Goal: Task Accomplishment & Management: Complete application form

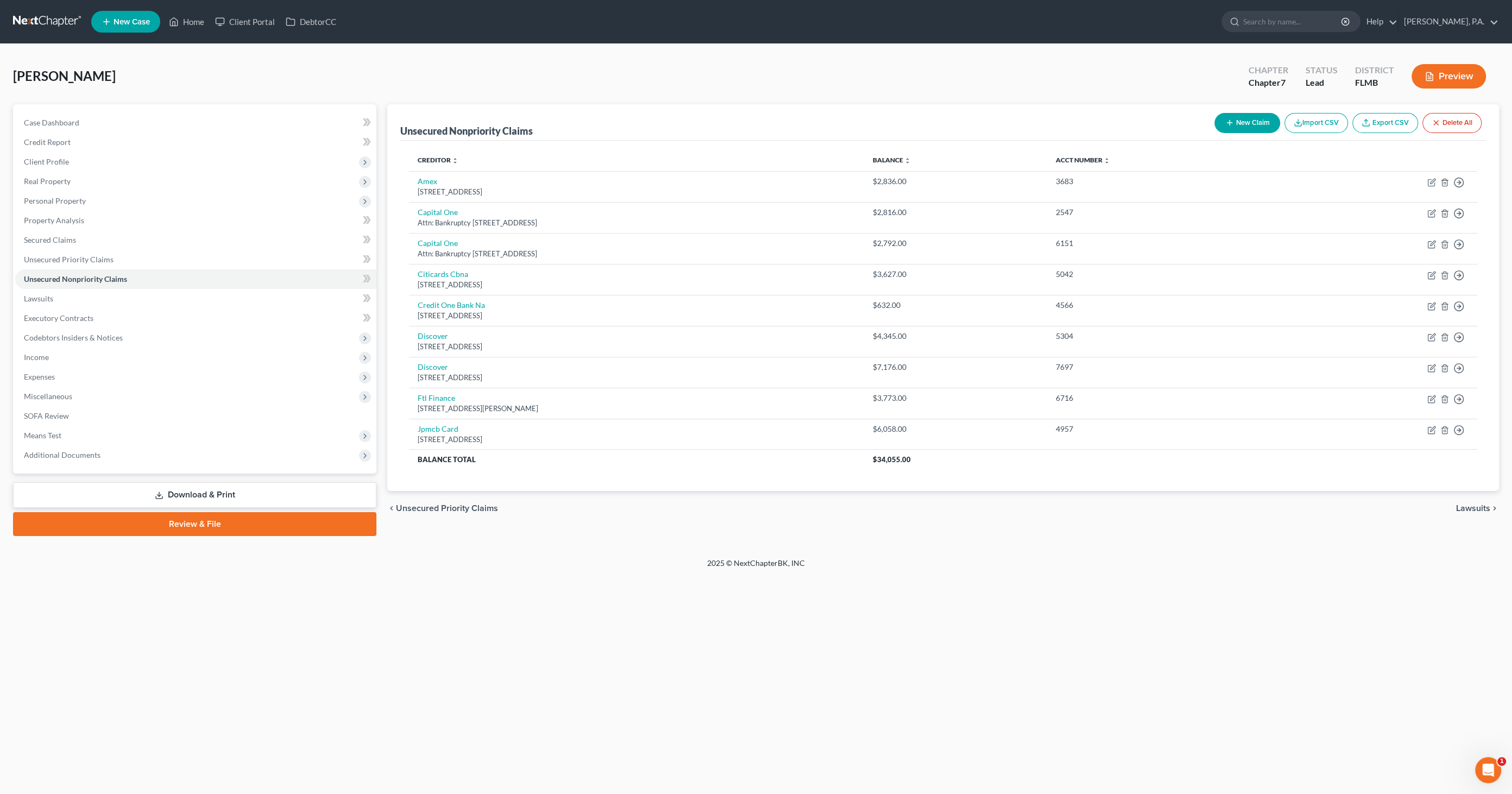
click at [1462, 75] on button "Preview" at bounding box center [1449, 76] width 75 height 25
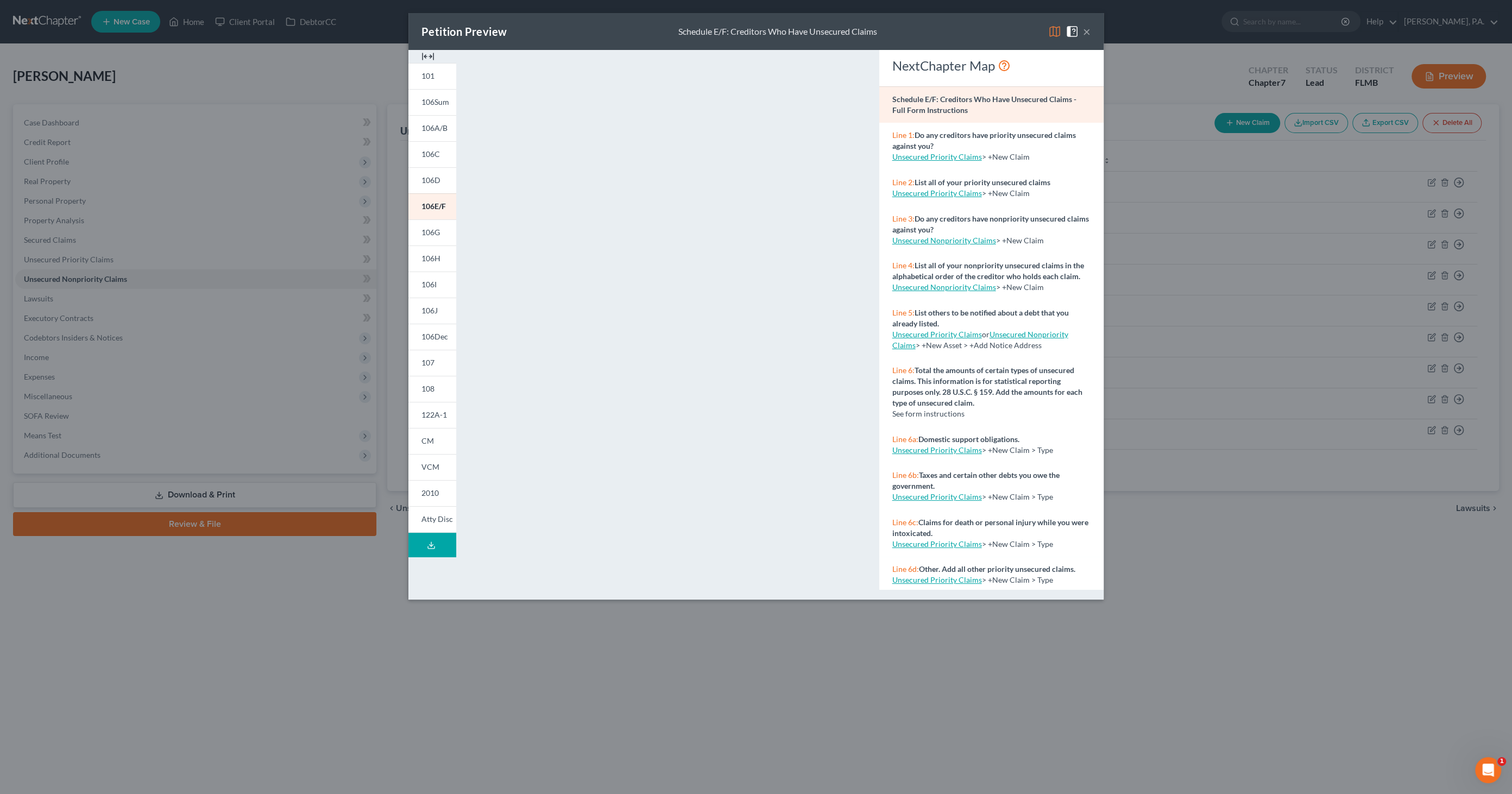
click at [1089, 31] on button "×" at bounding box center [1087, 32] width 8 height 13
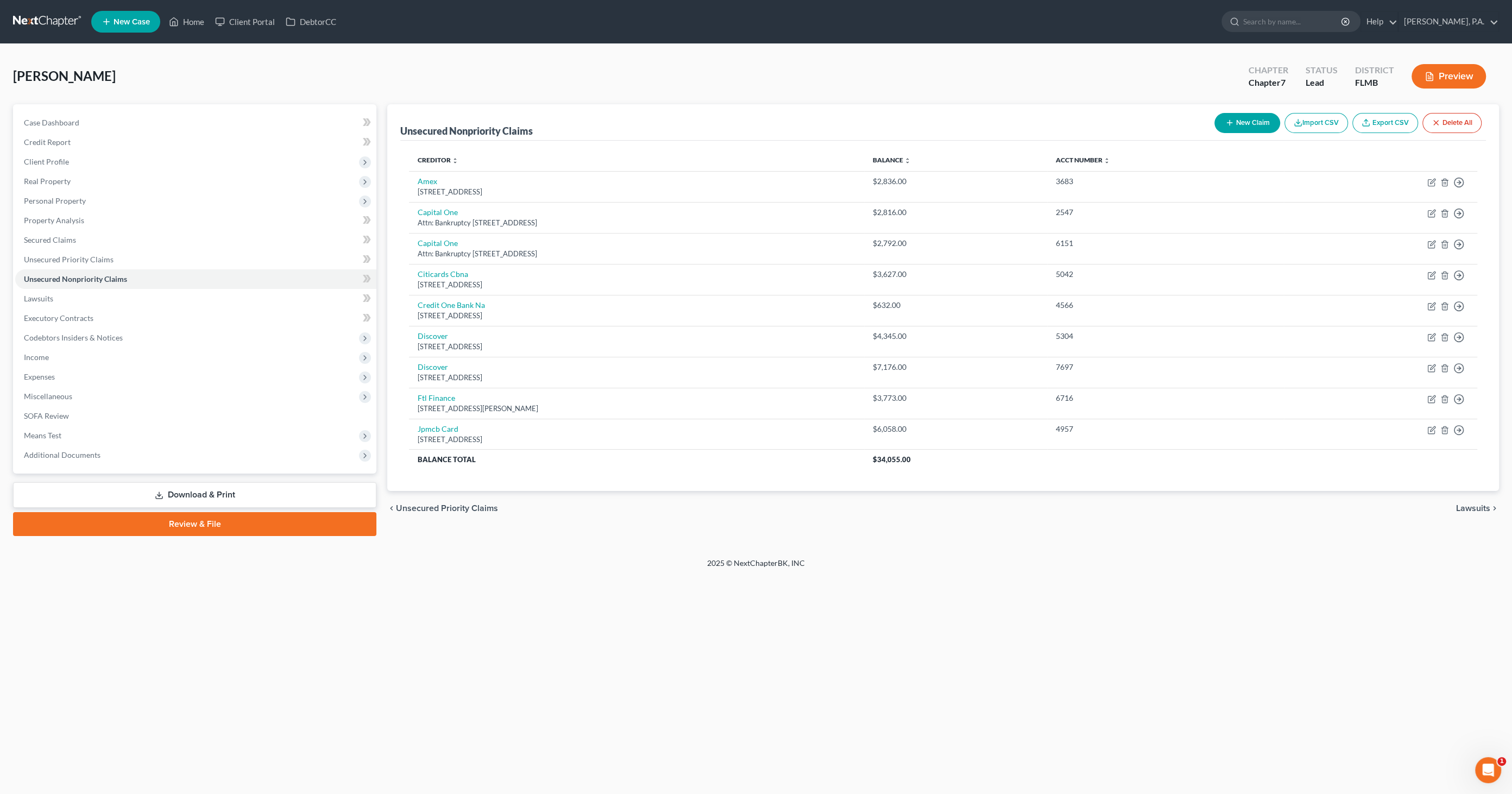
click at [190, 488] on link "Download & Print" at bounding box center [195, 495] width 363 height 25
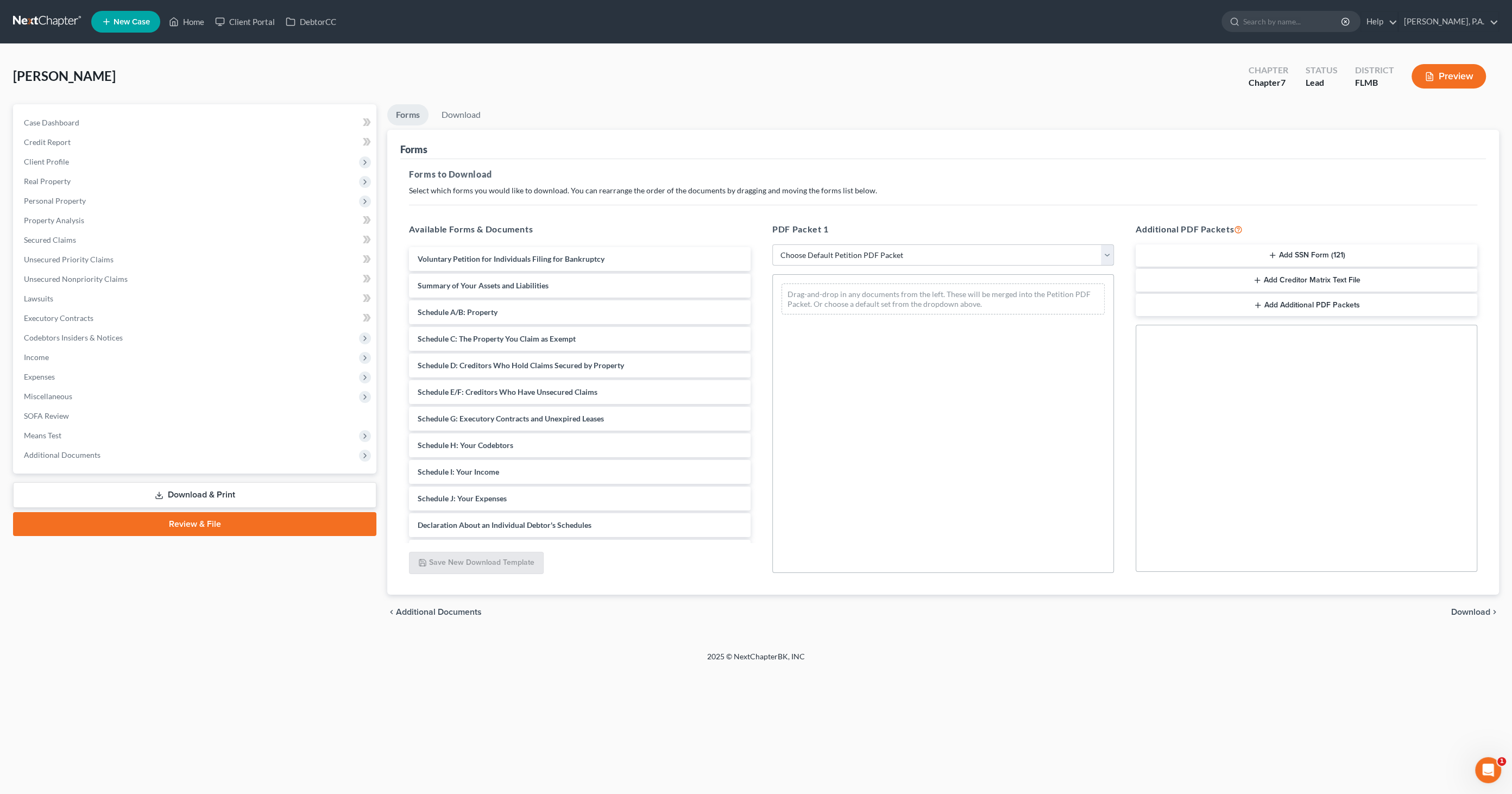
click at [836, 252] on select "Choose Default Petition PDF Packet Complete Bankruptcy Petition (all forms and …" at bounding box center [943, 255] width 341 height 22
click at [242, 490] on link "Download & Print" at bounding box center [195, 495] width 363 height 25
click at [247, 496] on link "Download & Print" at bounding box center [195, 495] width 363 height 25
click at [190, 493] on link "Download & Print" at bounding box center [195, 495] width 363 height 25
click at [920, 251] on select "Choose Default Petition PDF Packet Complete Bankruptcy Petition (all forms and …" at bounding box center [943, 255] width 341 height 22
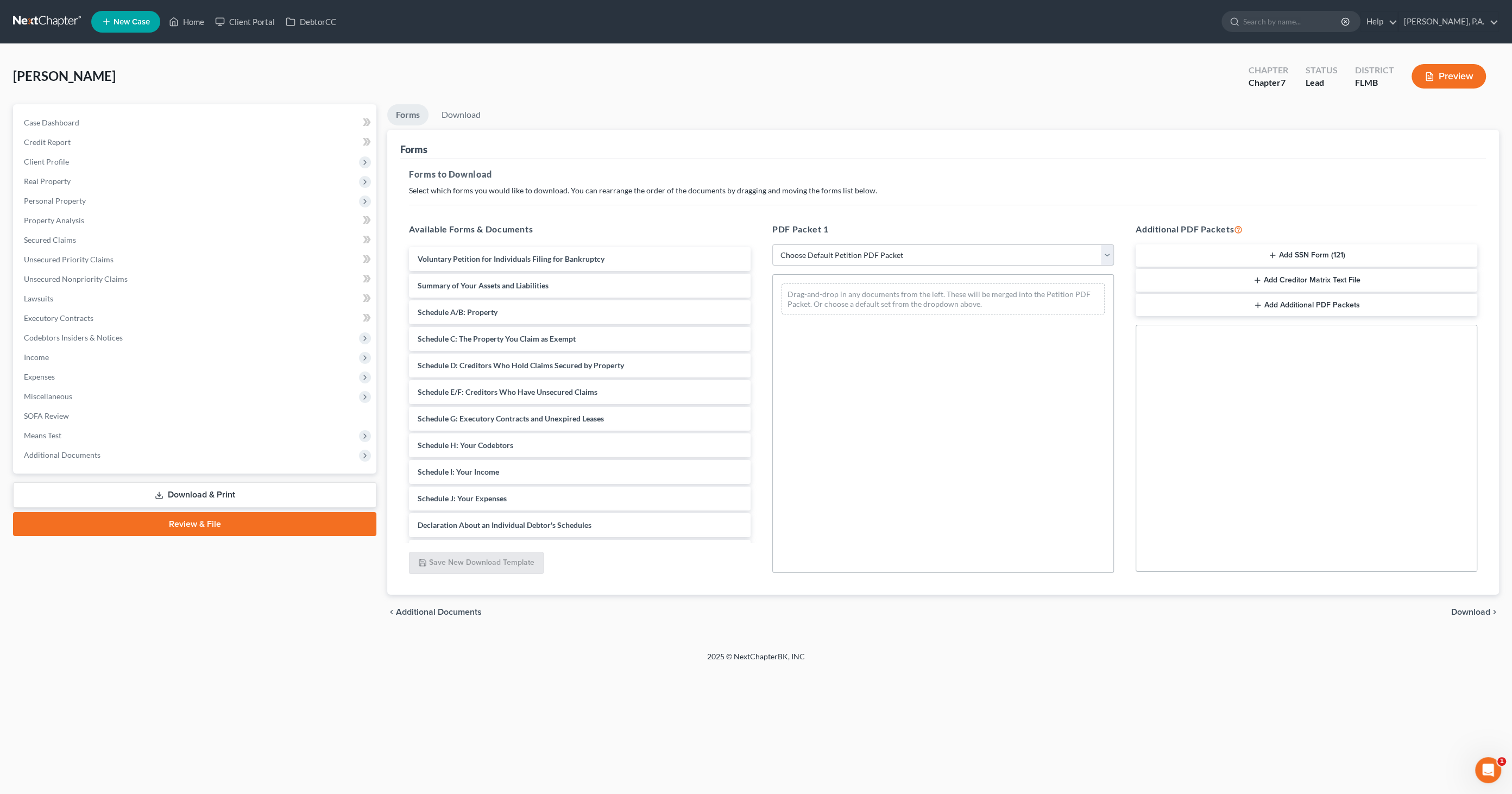
select select "0"
click at [773, 245] on select "Choose Default Petition PDF Packet Complete Bankruptcy Petition (all forms and …" at bounding box center [943, 255] width 341 height 22
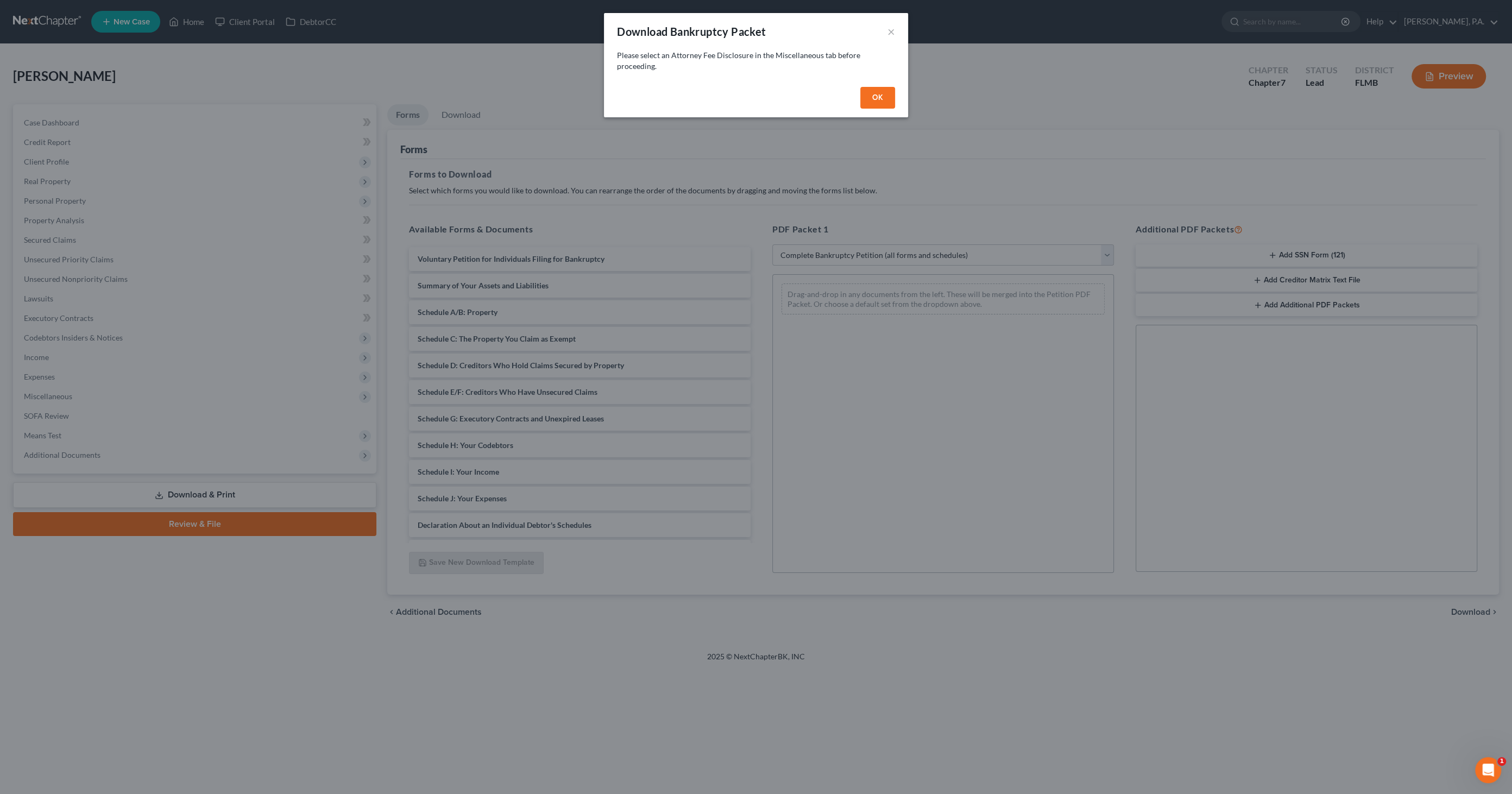
click at [875, 96] on button "OK" at bounding box center [878, 98] width 35 height 22
select select
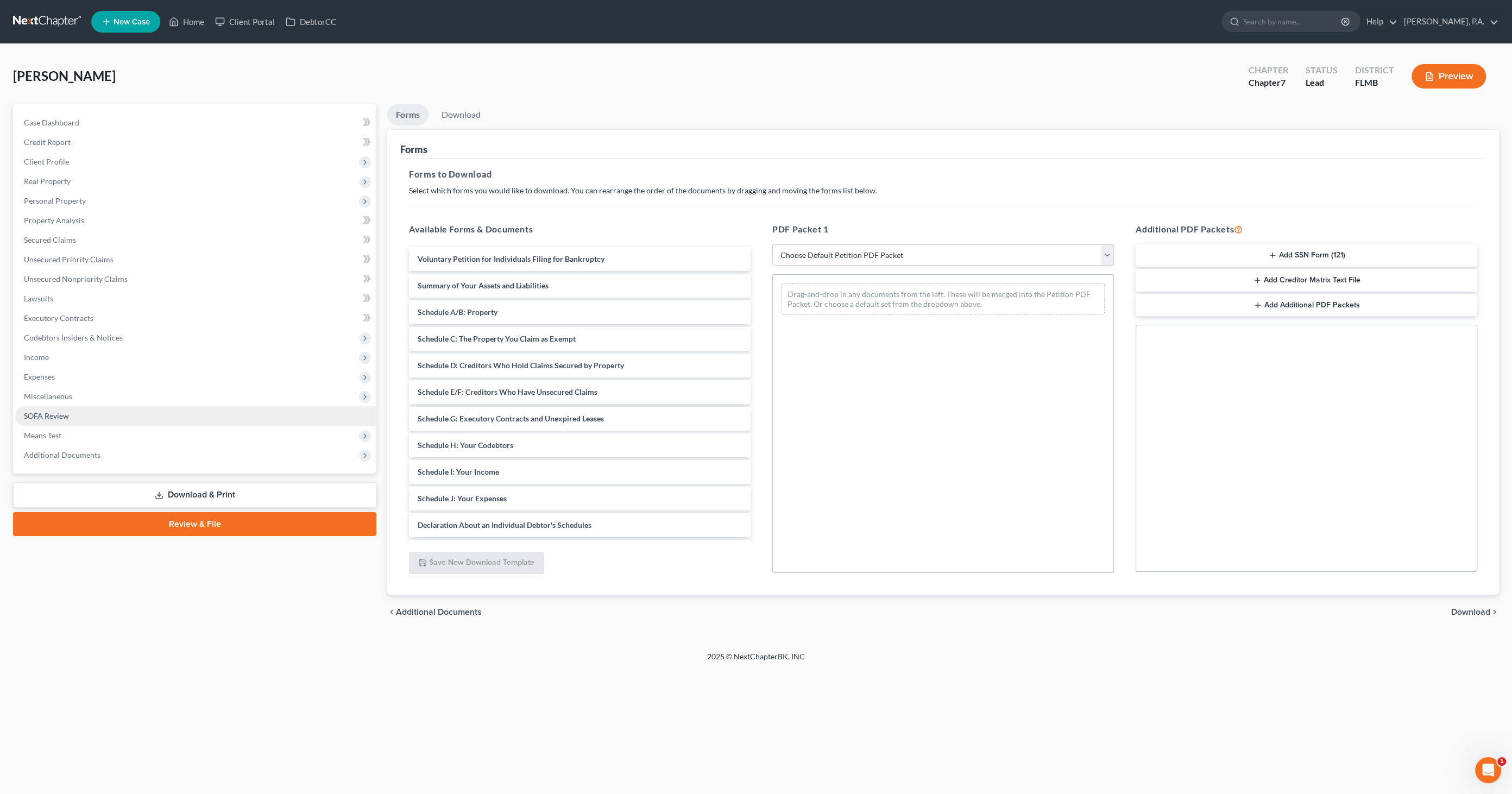
click at [47, 411] on span "SOFA Review" at bounding box center [46, 415] width 45 height 9
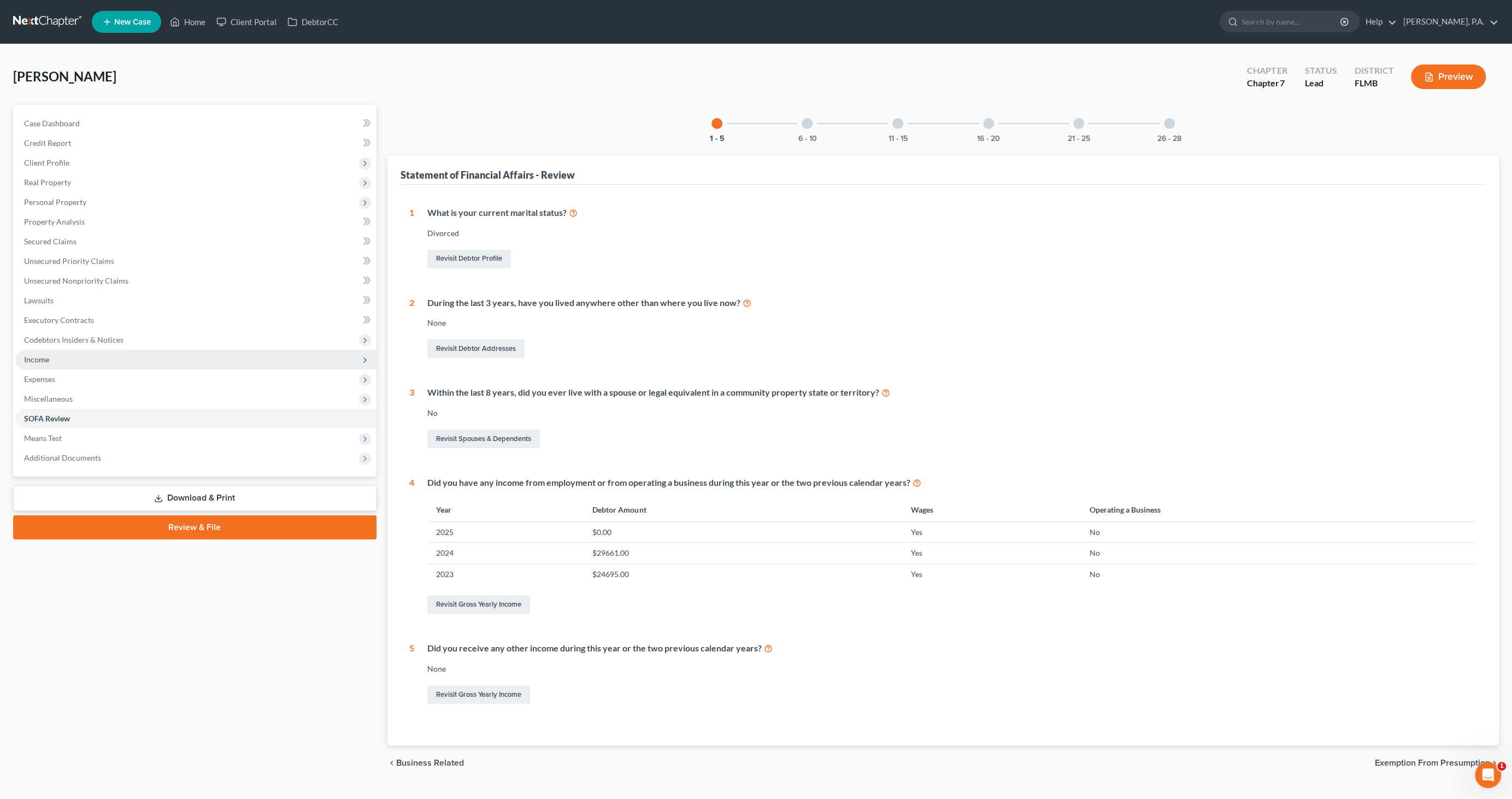
click at [48, 359] on span "Income" at bounding box center [37, 359] width 25 height 9
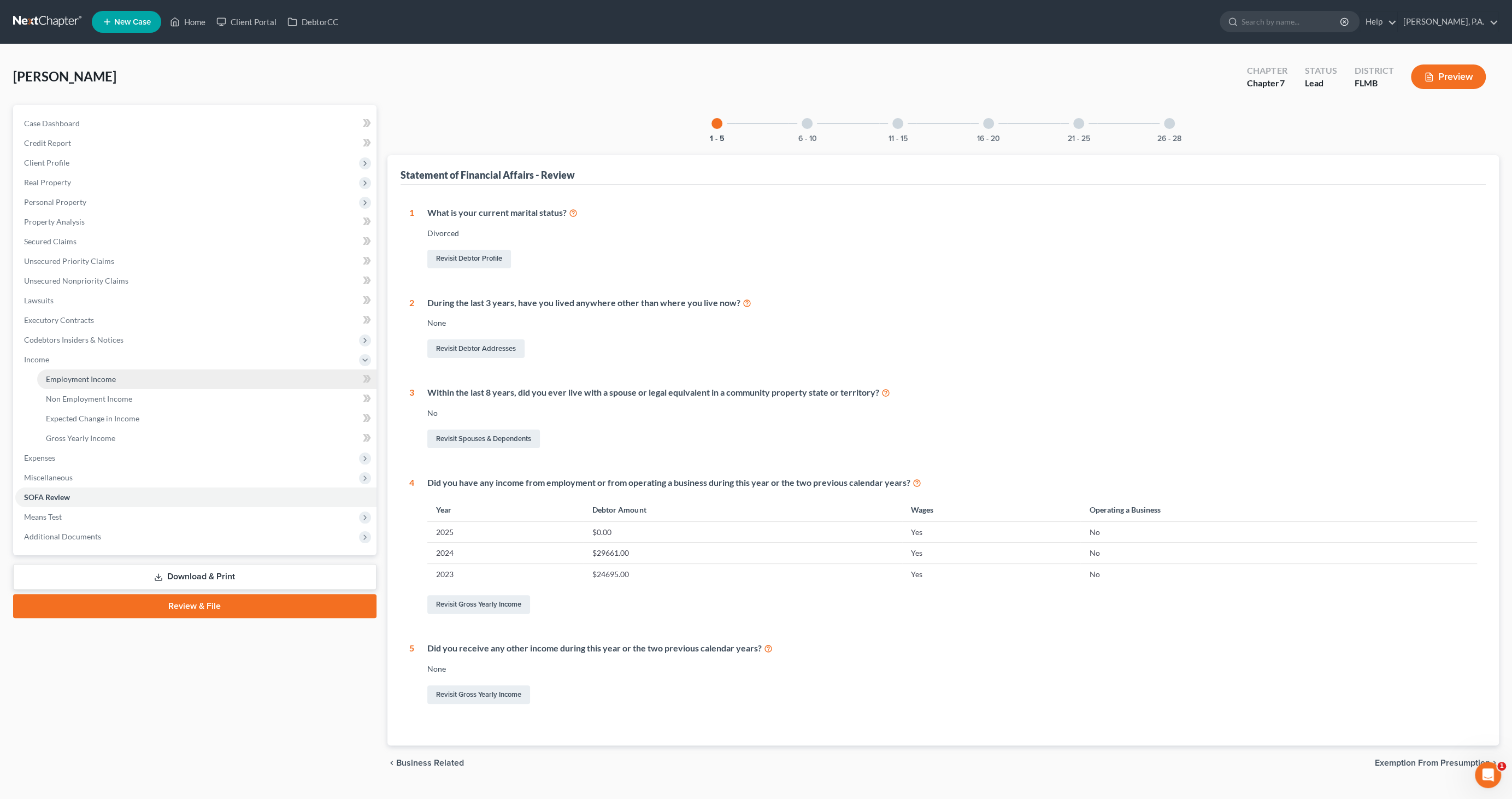
click at [58, 377] on span "Employment Income" at bounding box center [81, 379] width 70 height 9
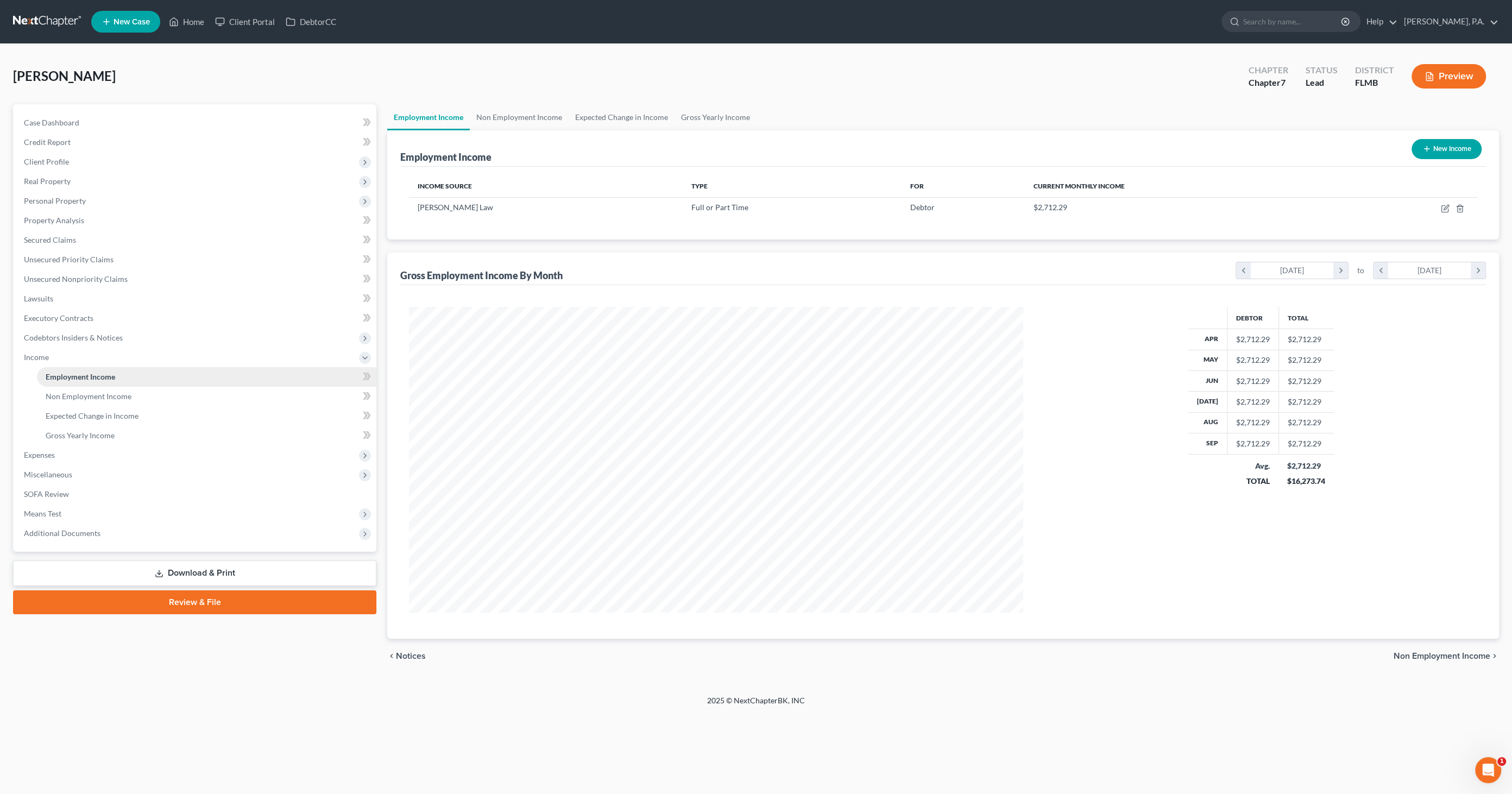
scroll to position [305, 636]
click at [61, 433] on span "Gross Yearly Income" at bounding box center [80, 435] width 69 height 9
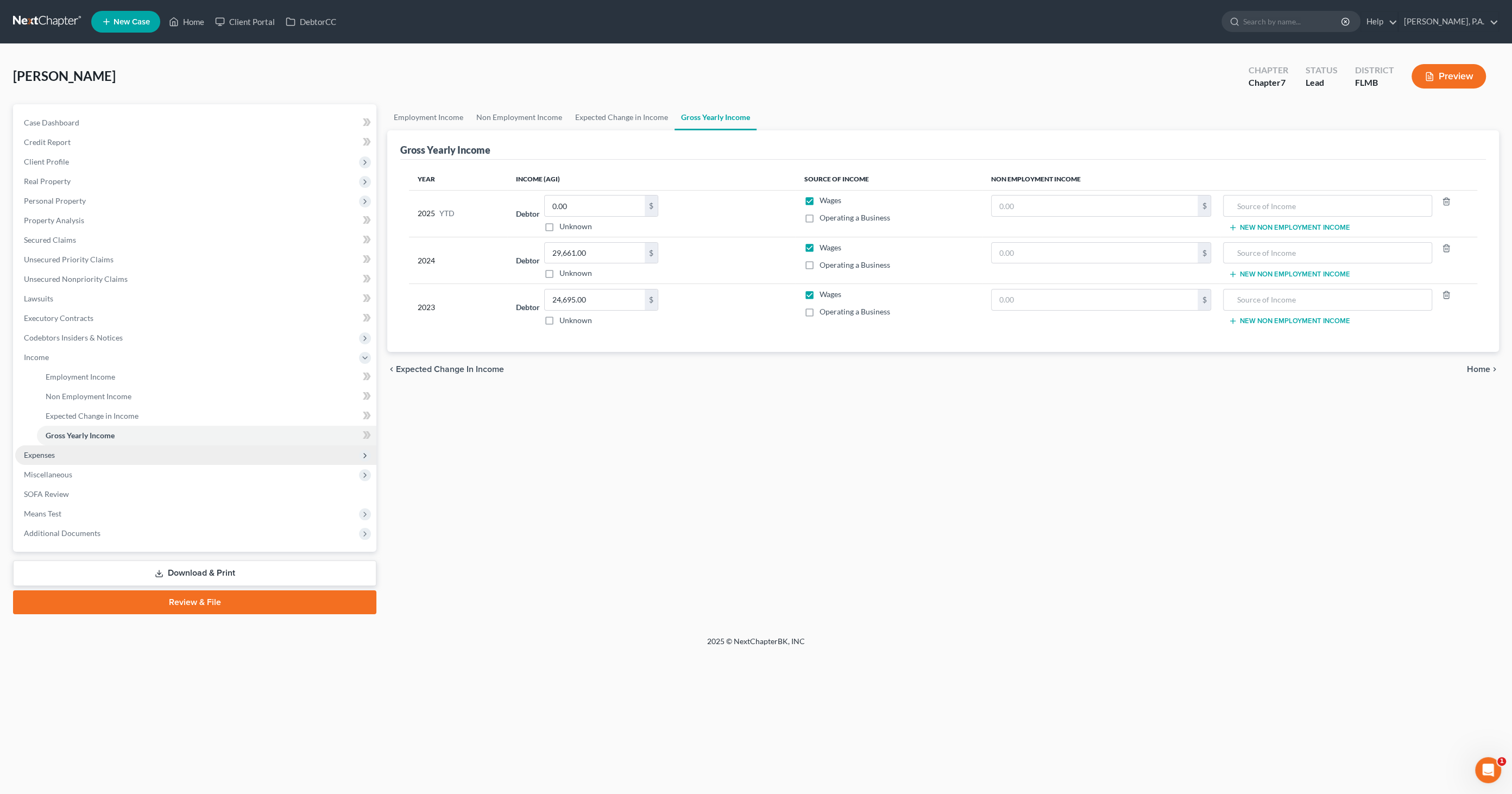
click at [48, 457] on span "Expenses" at bounding box center [39, 454] width 31 height 9
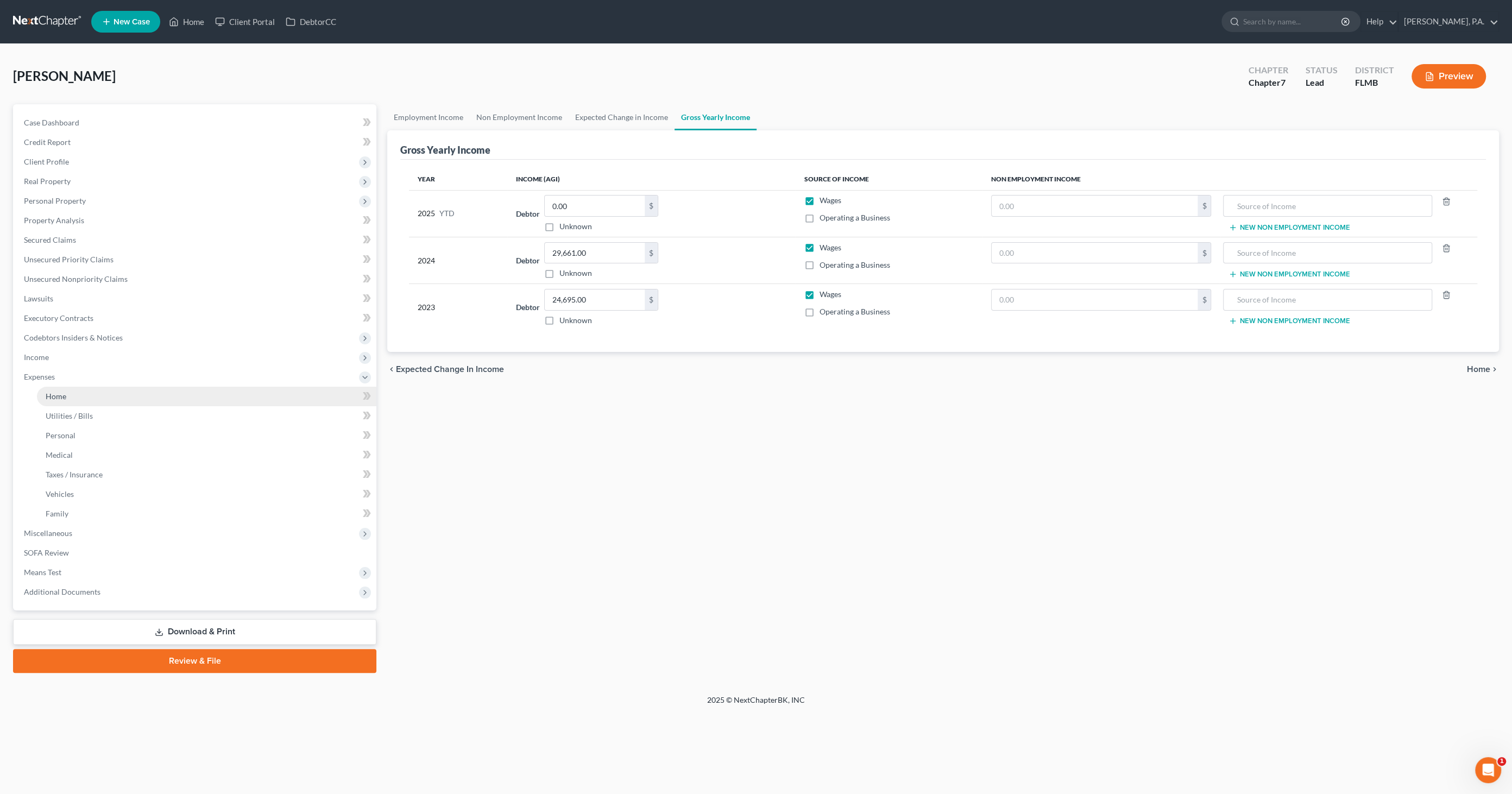
click at [54, 395] on span "Home" at bounding box center [56, 395] width 20 height 9
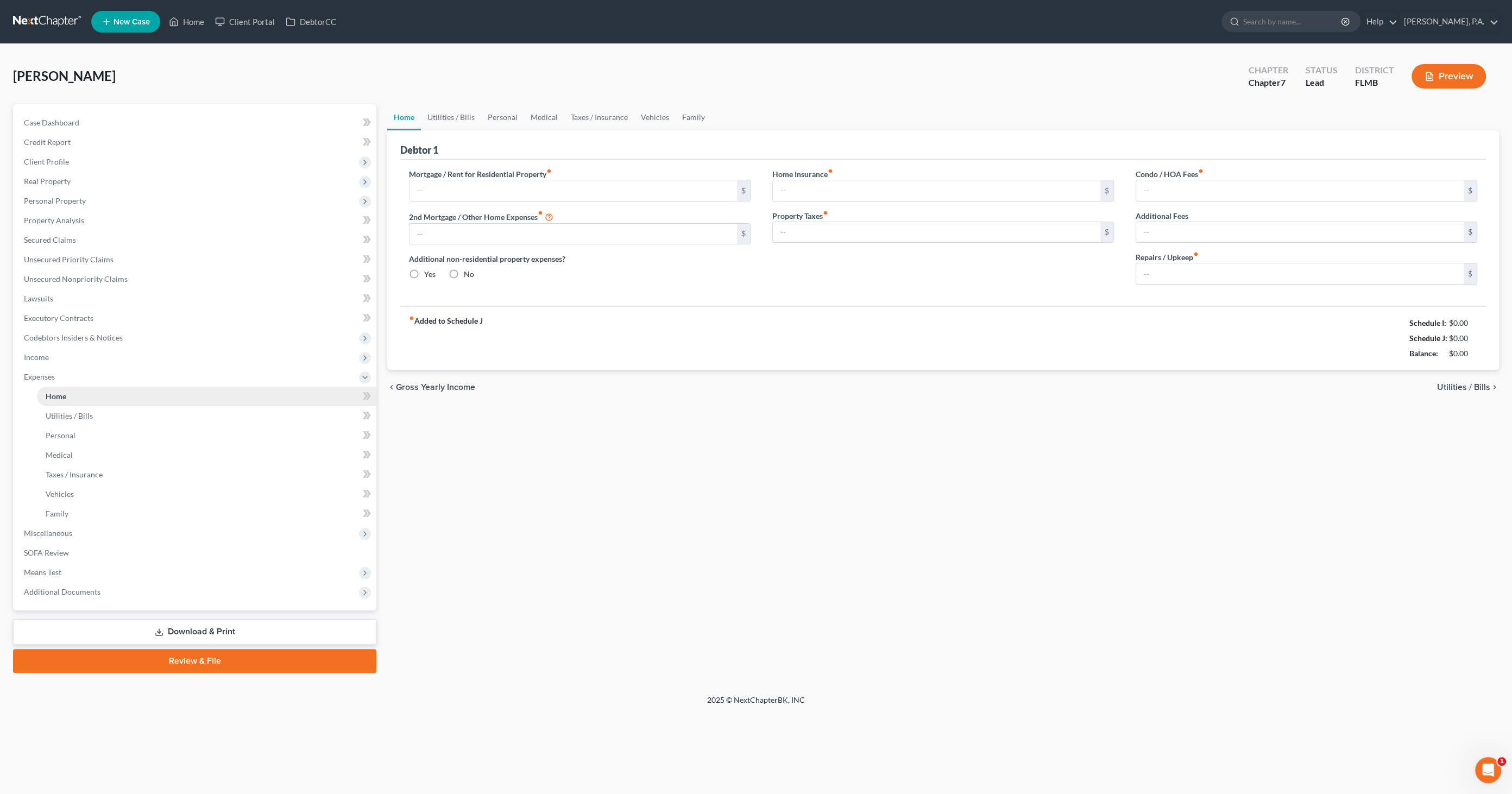
type input "0.00"
radio input "true"
type input "118.66"
type input "60.00"
type input "0.00"
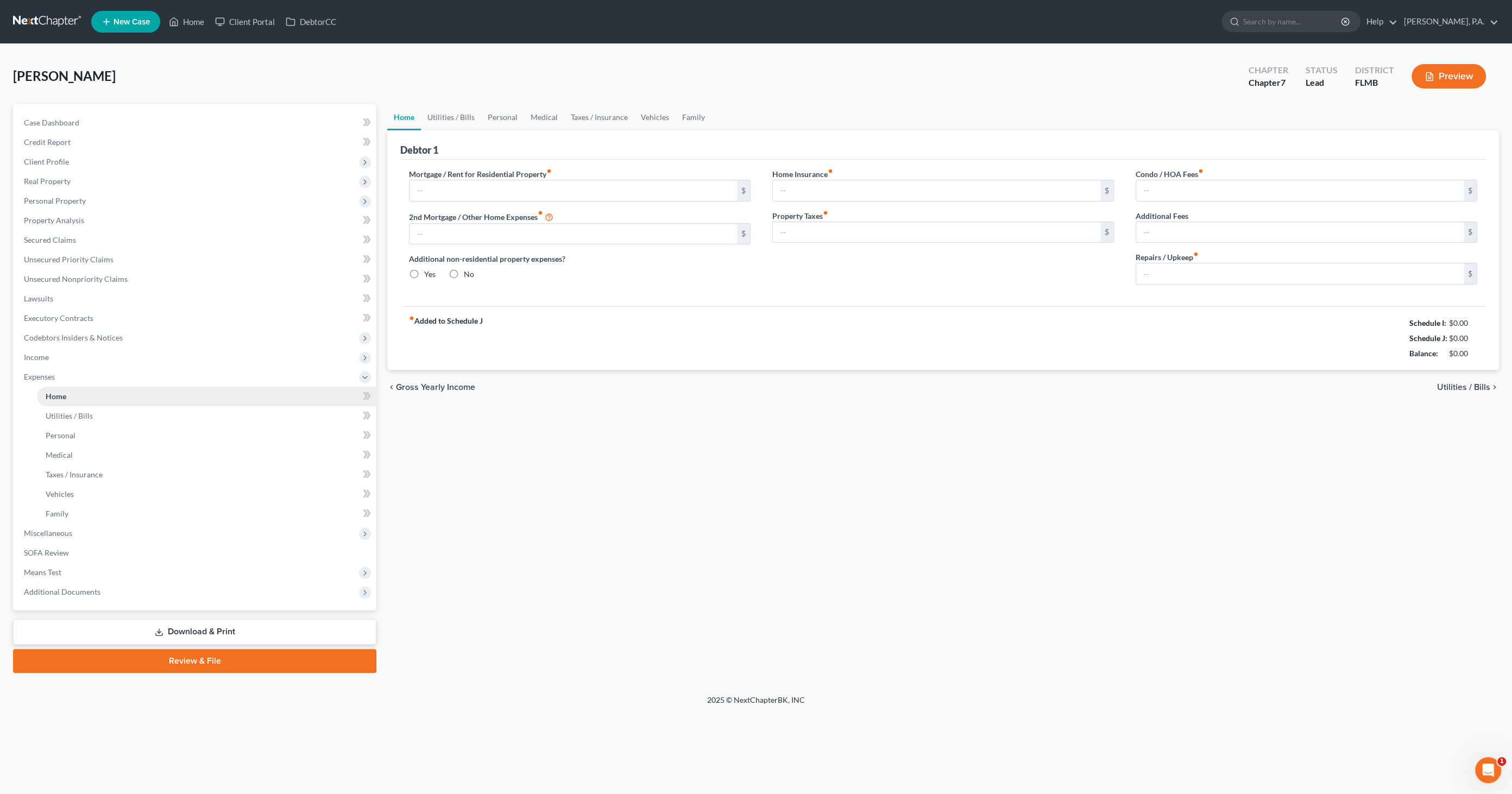
type input "0.00"
type input "125.00"
click at [49, 532] on span "Miscellaneous" at bounding box center [48, 533] width 48 height 9
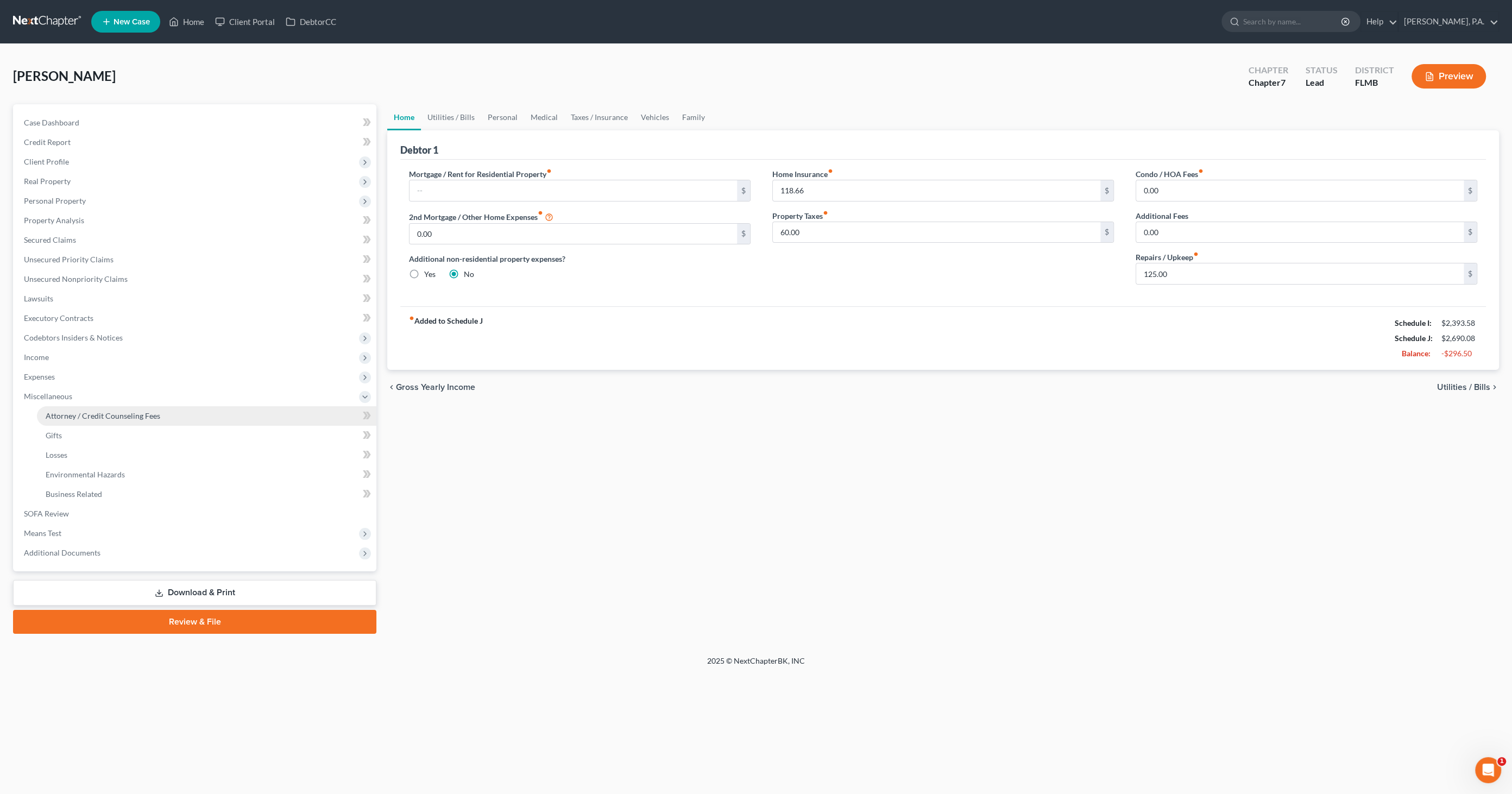
click at [70, 422] on link "Attorney / Credit Counseling Fees" at bounding box center [206, 416] width 340 height 20
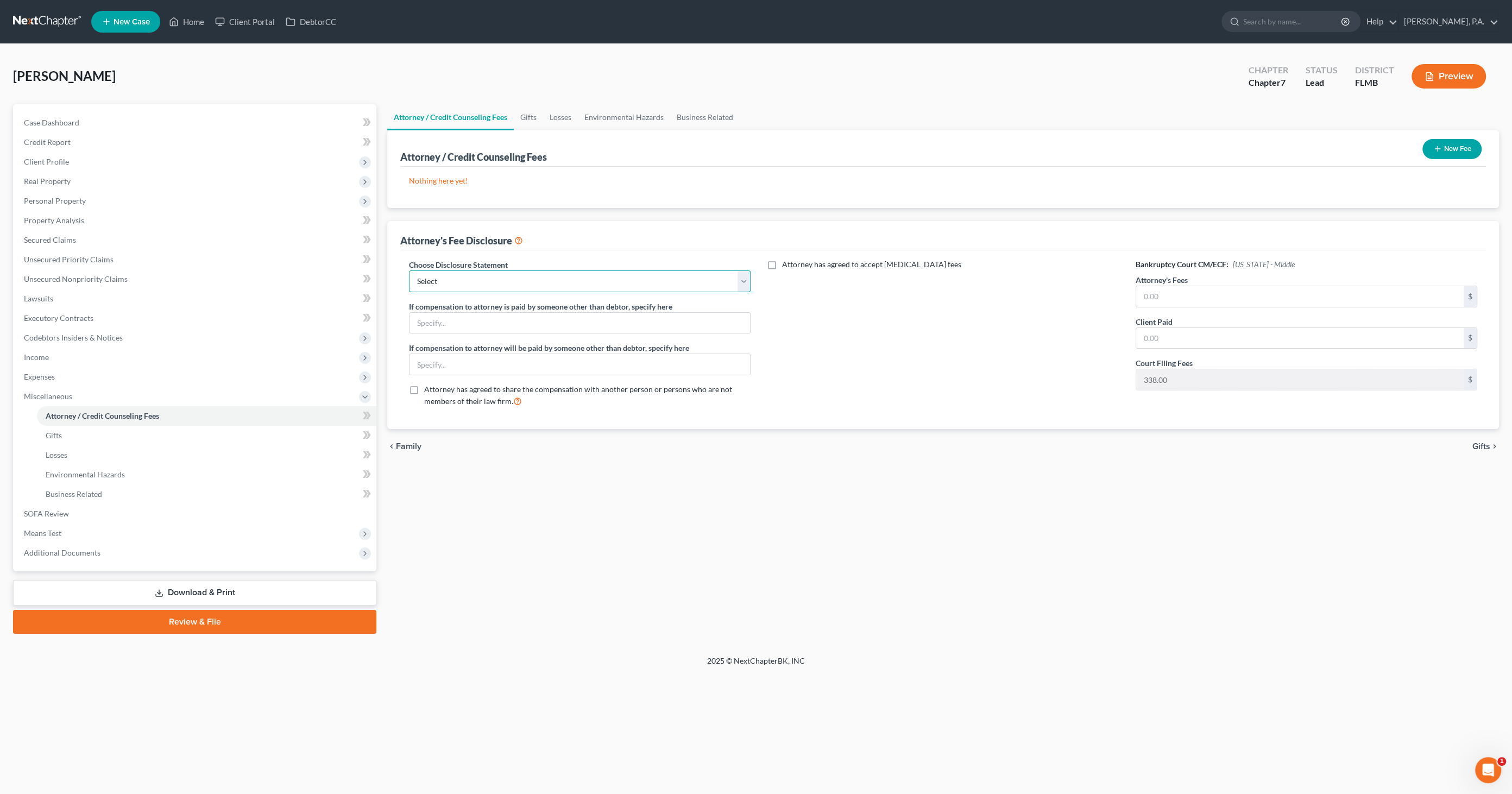
click at [442, 275] on select "Select Full Chapter 7 Fee Chapter 7 - Amended Post-Petition Fee Chapter 7 initi…" at bounding box center [580, 281] width 341 height 22
select select "2"
click at [409, 270] on select "Select Full Chapter 7 Fee Chapter 7 - Amended Post-Petition Fee Chapter 7 initi…" at bounding box center [580, 281] width 341 height 22
click at [1183, 298] on input "text" at bounding box center [1300, 296] width 328 height 20
type input "0"
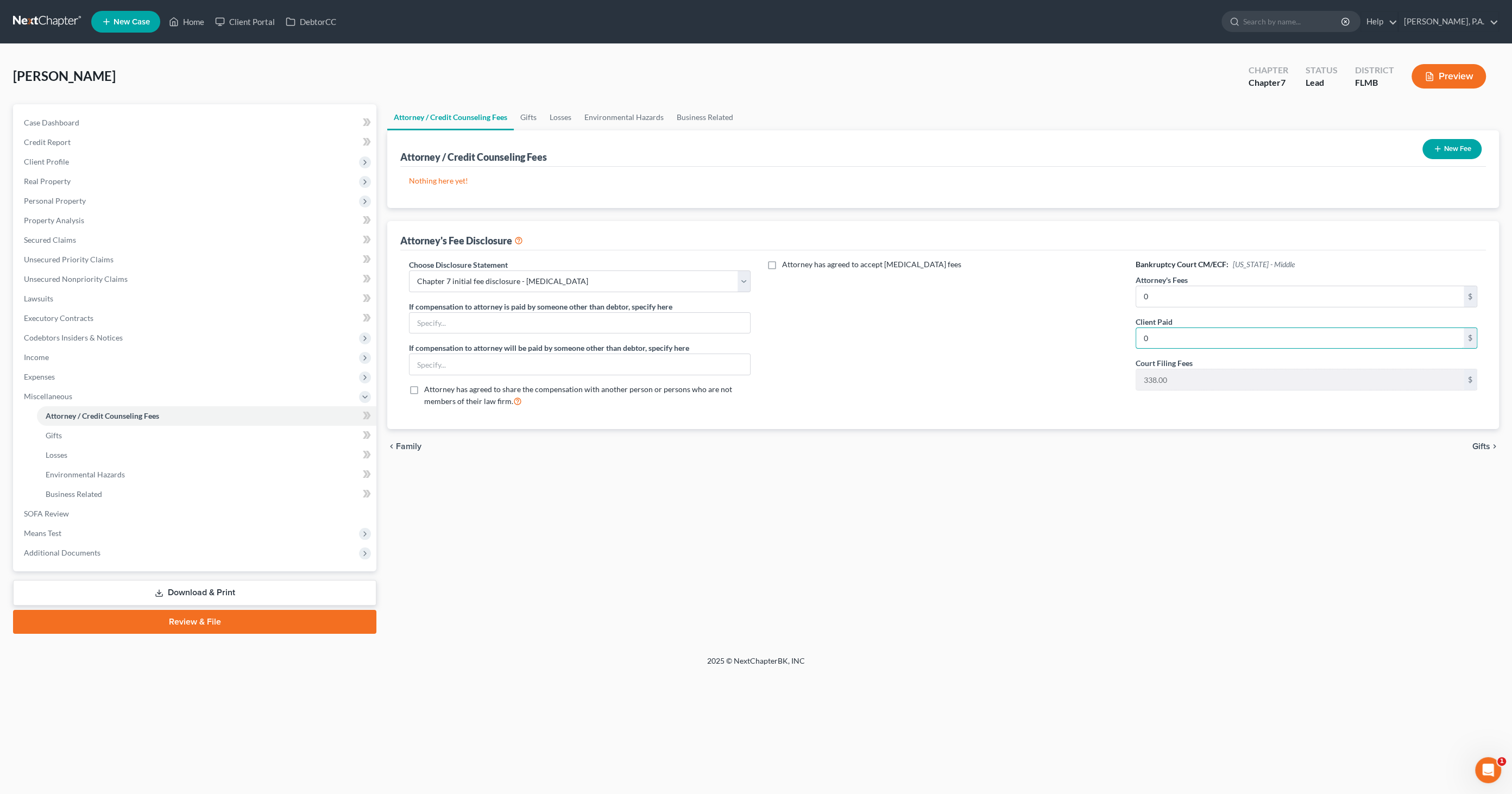
type input "0"
click at [1454, 145] on button "New Fee" at bounding box center [1452, 148] width 59 height 20
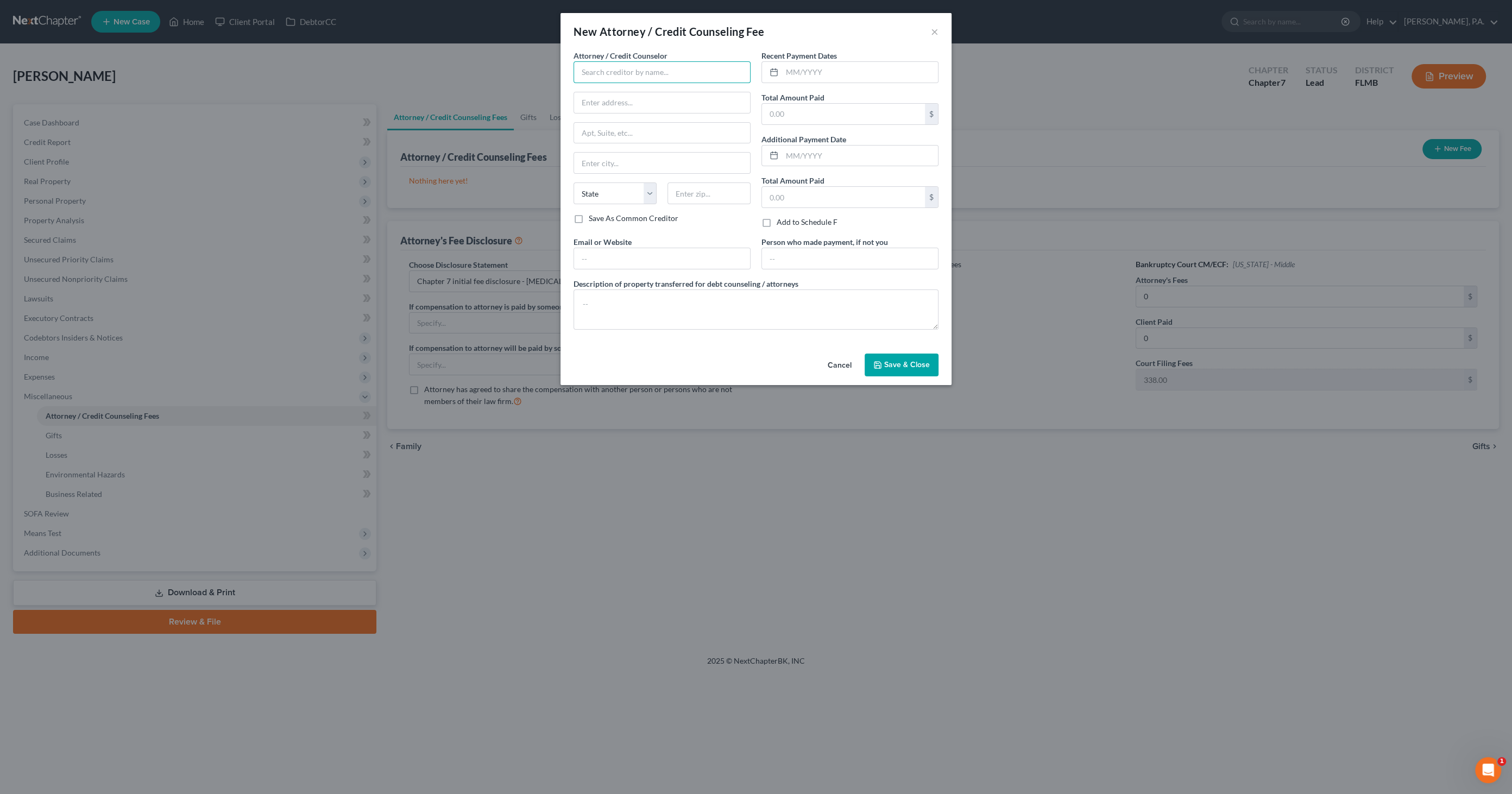
click at [682, 75] on input "text" at bounding box center [662, 72] width 177 height 22
type input "[PERSON_NAME] PA"
type input "PO Box 5074"
type input "Lakeland"
select select "9"
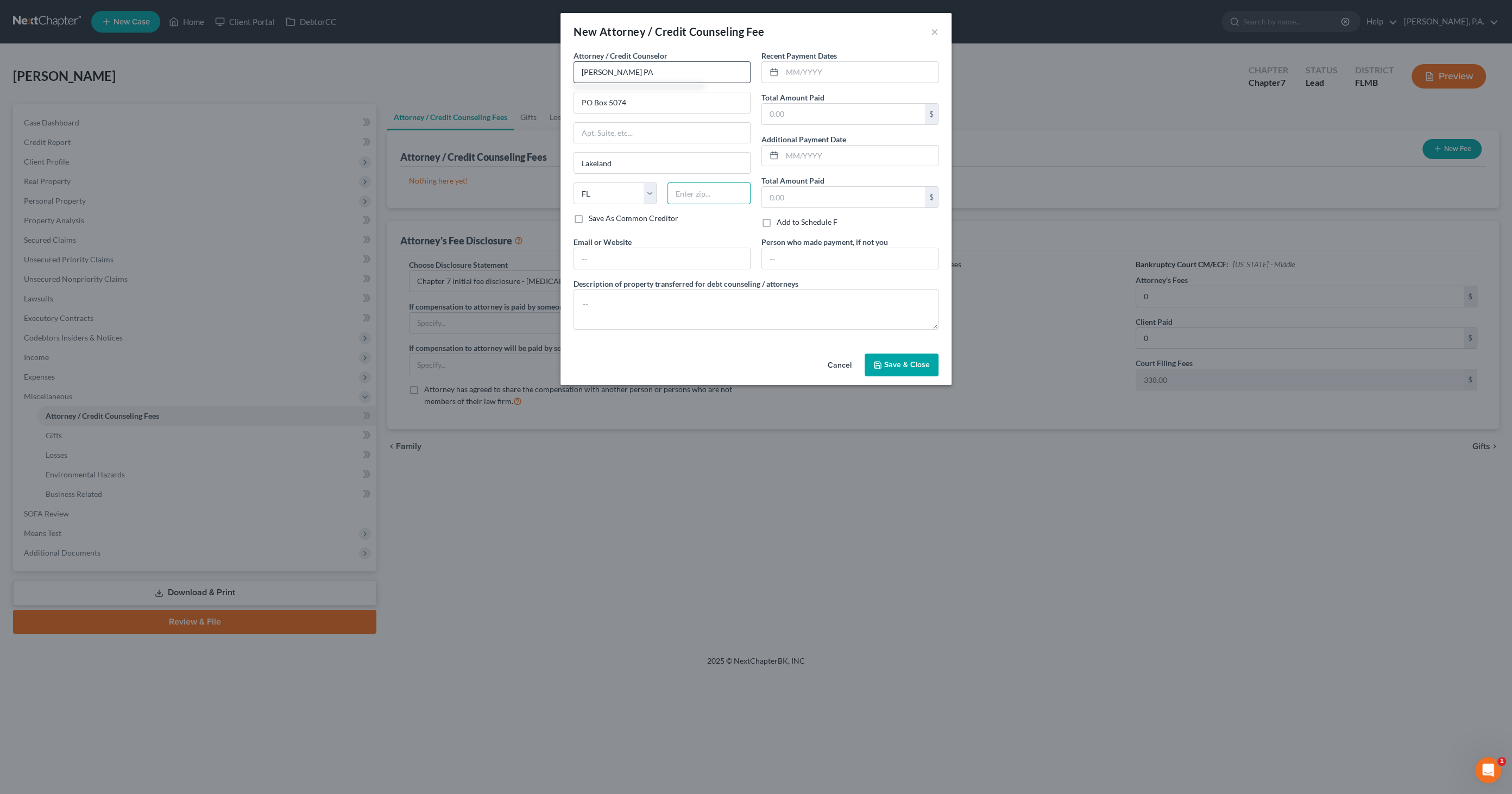
type input "33807"
type input "[PERSON_NAME][EMAIL_ADDRESS][PERSON_NAME][DOMAIN_NAME]"
click at [818, 76] on input "text" at bounding box center [860, 72] width 156 height 20
drag, startPoint x: 789, startPoint y: 73, endPoint x: 1028, endPoint y: 95, distance: 240.0
click at [789, 73] on input "text" at bounding box center [860, 72] width 156 height 20
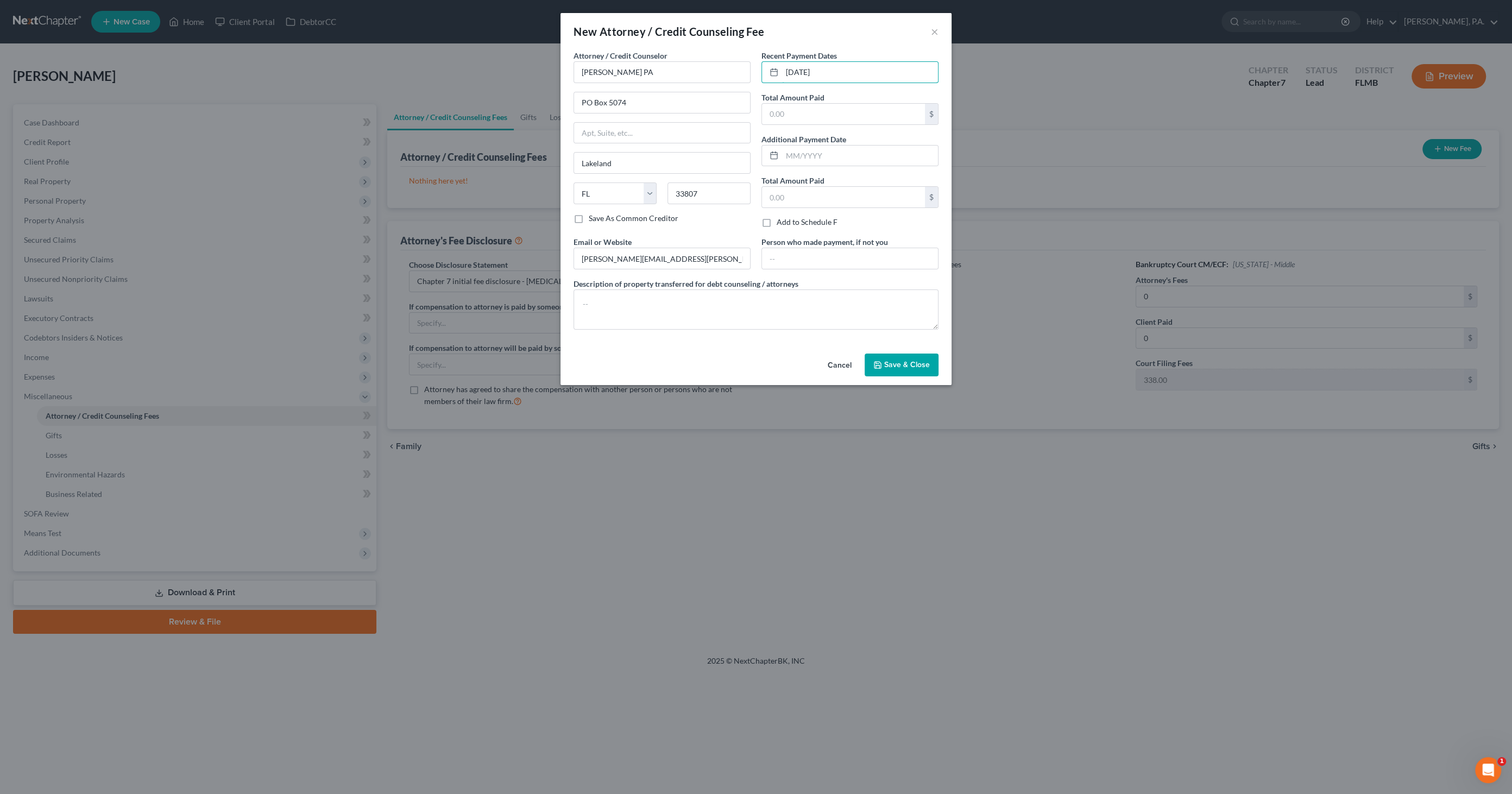
type input "[DATE]"
type input "383.00"
click at [744, 306] on textarea at bounding box center [756, 310] width 365 height 40
type textarea "$338.00 filing fee; $45.00 credit report; $0.00 legal fee"
click at [910, 365] on span "Save & Close" at bounding box center [907, 364] width 46 height 9
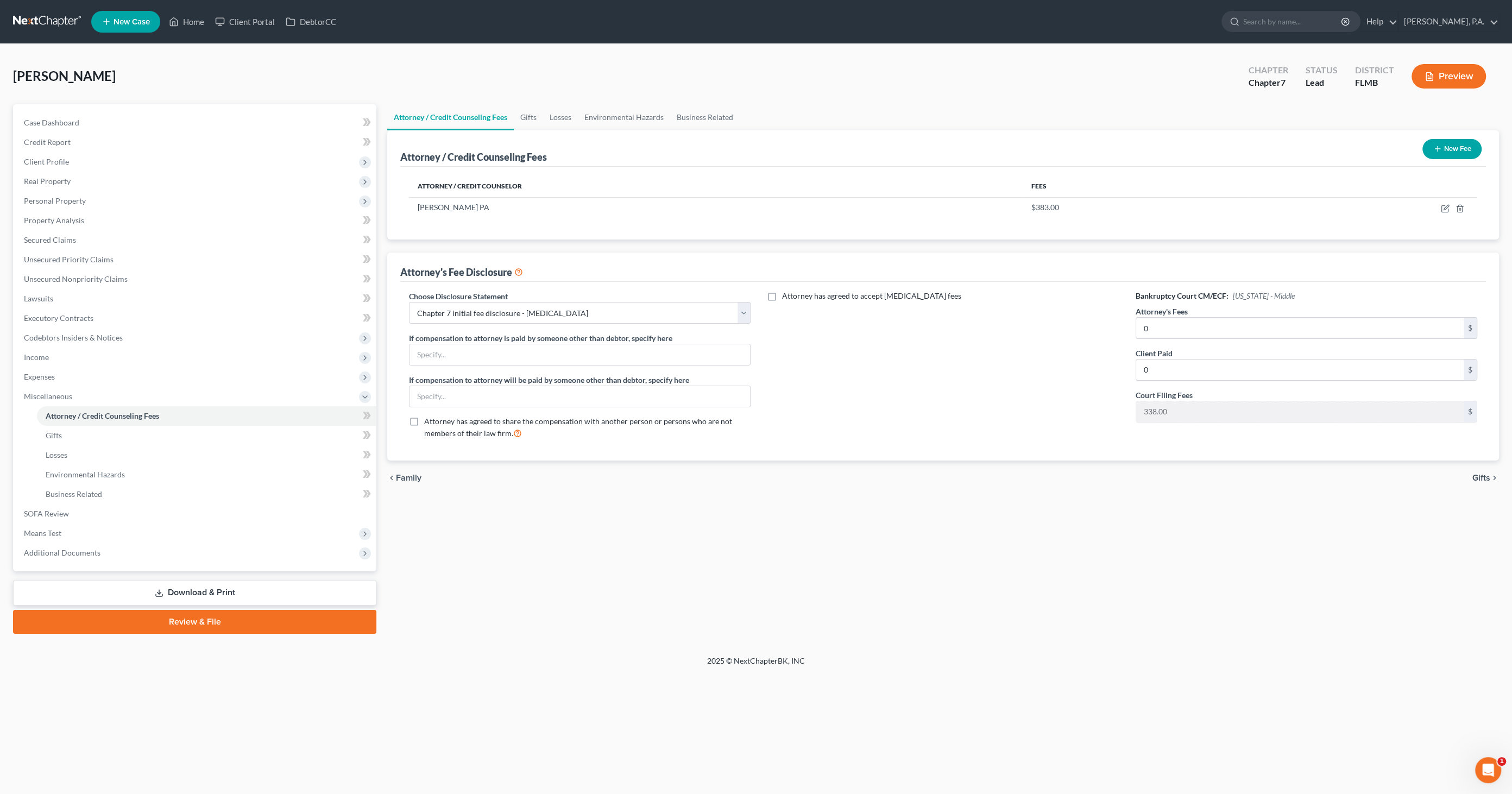
click at [212, 588] on link "Download & Print" at bounding box center [195, 593] width 363 height 25
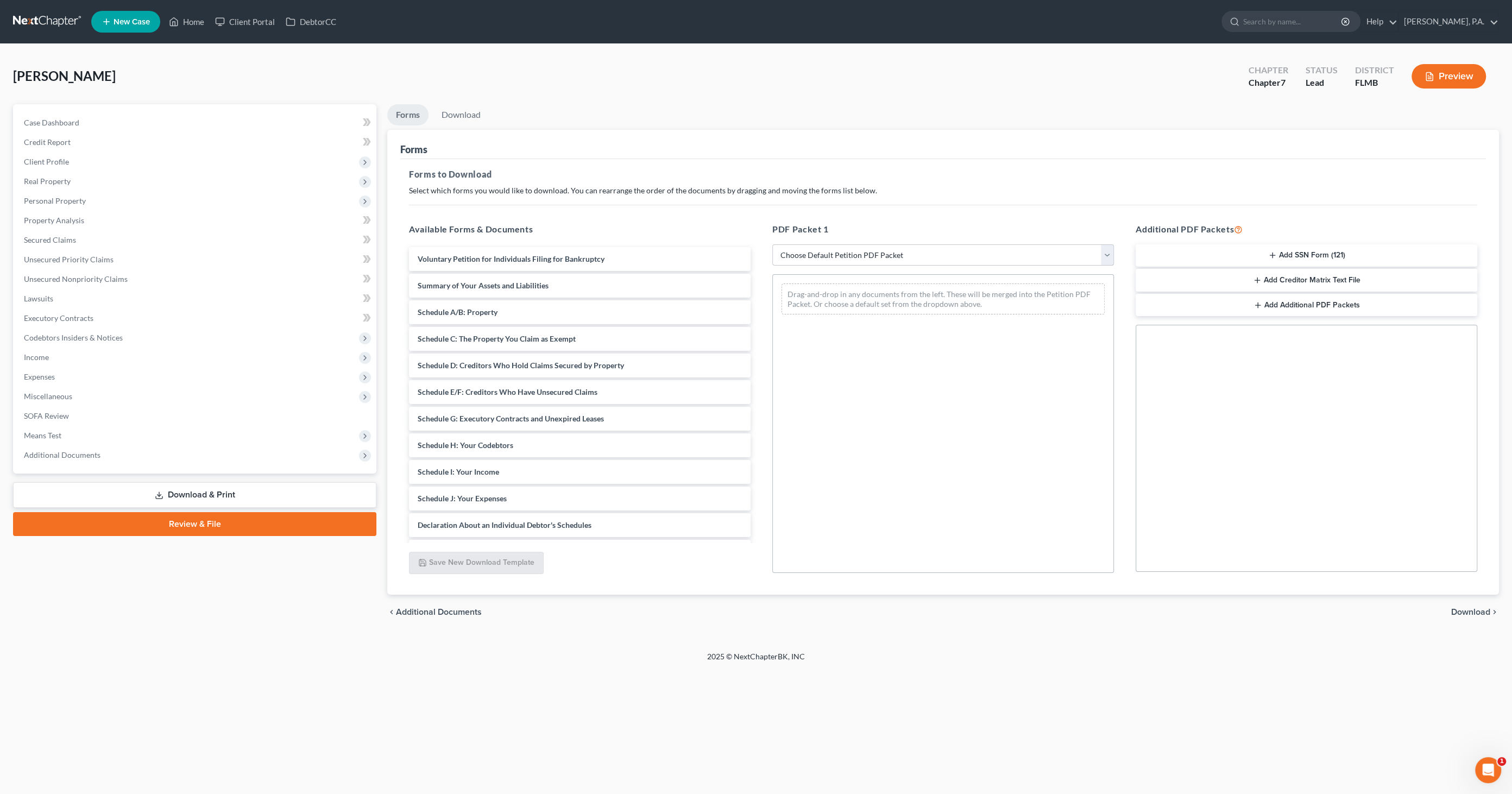
click at [821, 254] on select "Choose Default Petition PDF Packet Complete Bankruptcy Petition (all forms and …" at bounding box center [943, 255] width 341 height 22
select select "0"
click at [773, 245] on select "Choose Default Petition PDF Packet Complete Bankruptcy Petition (all forms and …" at bounding box center [943, 255] width 341 height 22
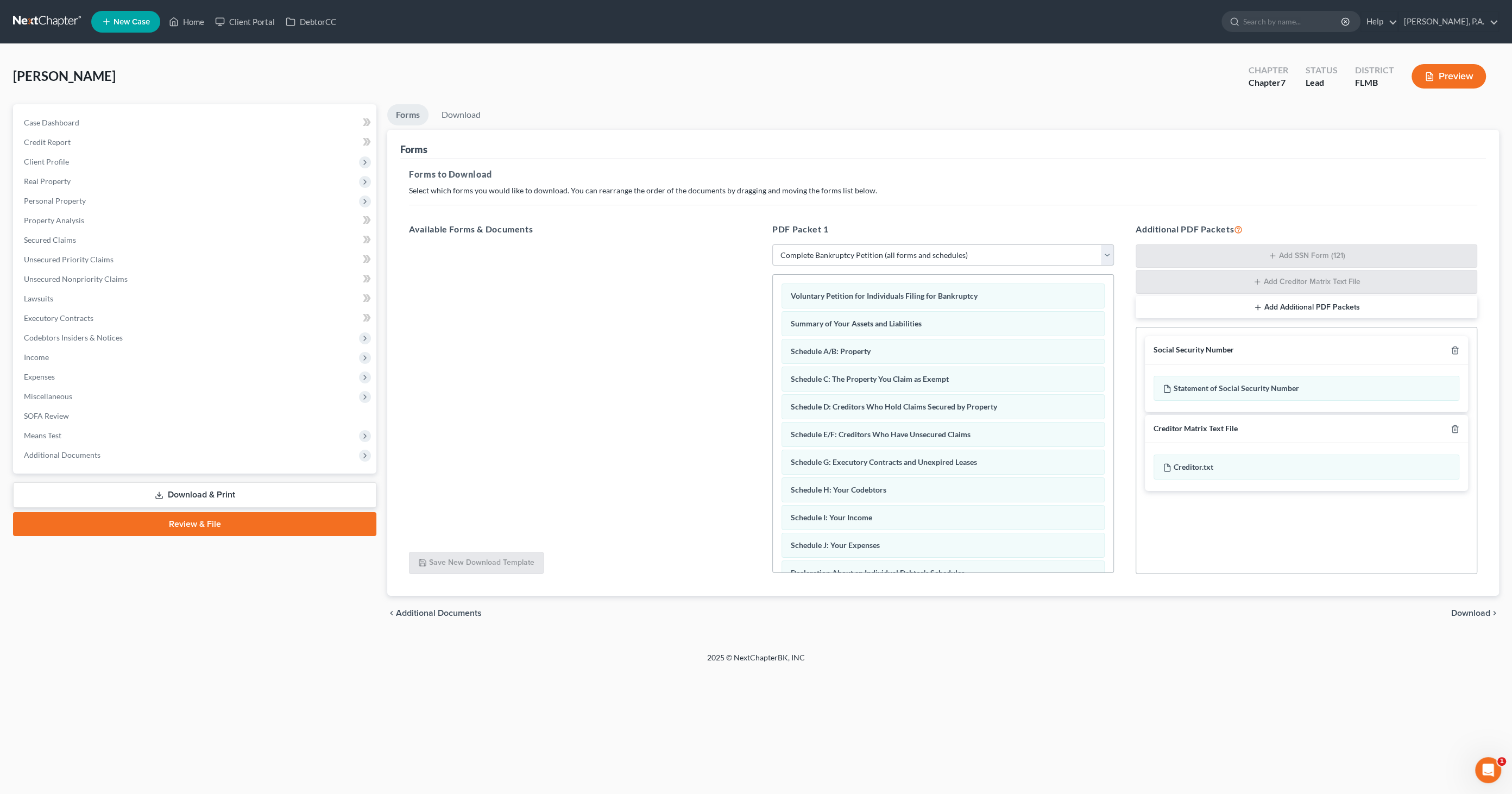
click at [836, 252] on select "Choose Default Petition PDF Packet Complete Bankruptcy Petition (all forms and …" at bounding box center [943, 255] width 341 height 22
select select
click at [773, 245] on select "Choose Default Petition PDF Packet Complete Bankruptcy Petition (all forms and …" at bounding box center [943, 255] width 341 height 22
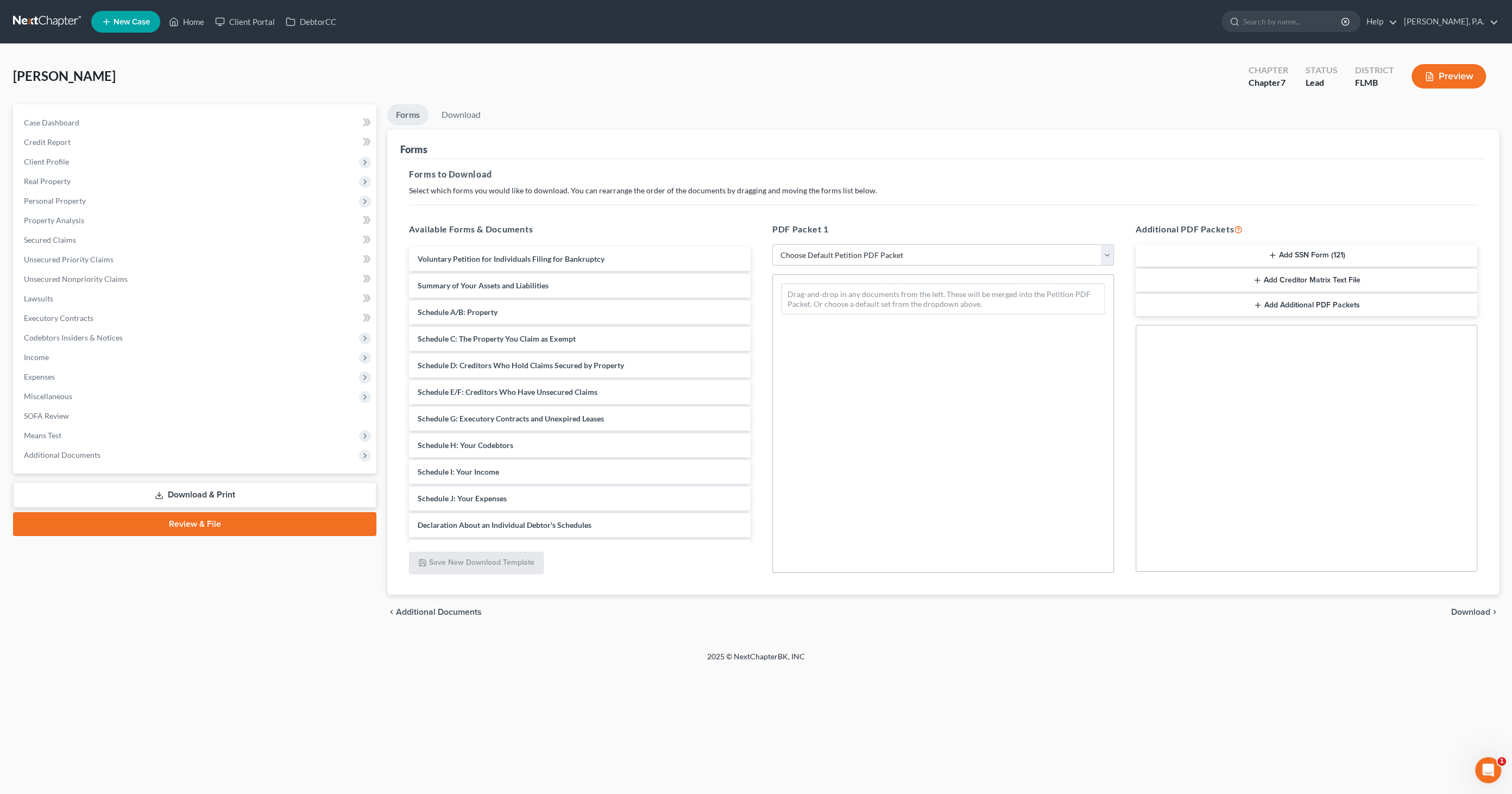
click at [841, 254] on select "Choose Default Petition PDF Packet Complete Bankruptcy Petition (all forms and …" at bounding box center [943, 255] width 341 height 22
click at [773, 245] on select "Choose Default Petition PDF Packet Complete Bankruptcy Petition (all forms and …" at bounding box center [943, 255] width 341 height 22
drag, startPoint x: 611, startPoint y: 254, endPoint x: 919, endPoint y: 295, distance: 310.7
click at [759, 302] on div "Voluntary Petition for Individuals Filing for Bankruptcy Voluntary Petition for…" at bounding box center [580, 472] width 359 height 450
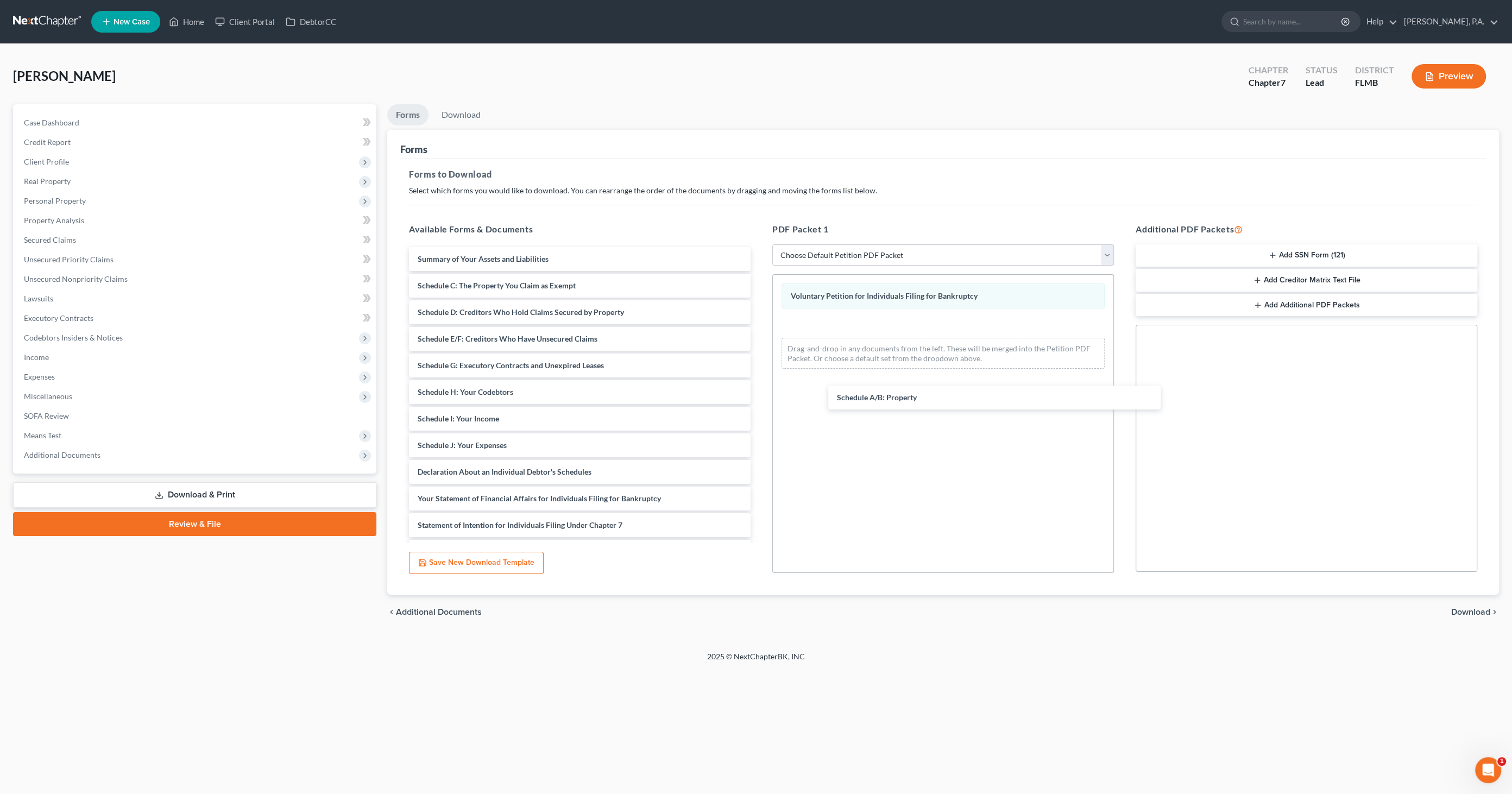
drag, startPoint x: 492, startPoint y: 282, endPoint x: 873, endPoint y: 370, distance: 391.0
click at [759, 385] on div "Schedule A/B: Property Summary of Your Assets and Liabilities Schedule A/B: Pro…" at bounding box center [580, 459] width 359 height 423
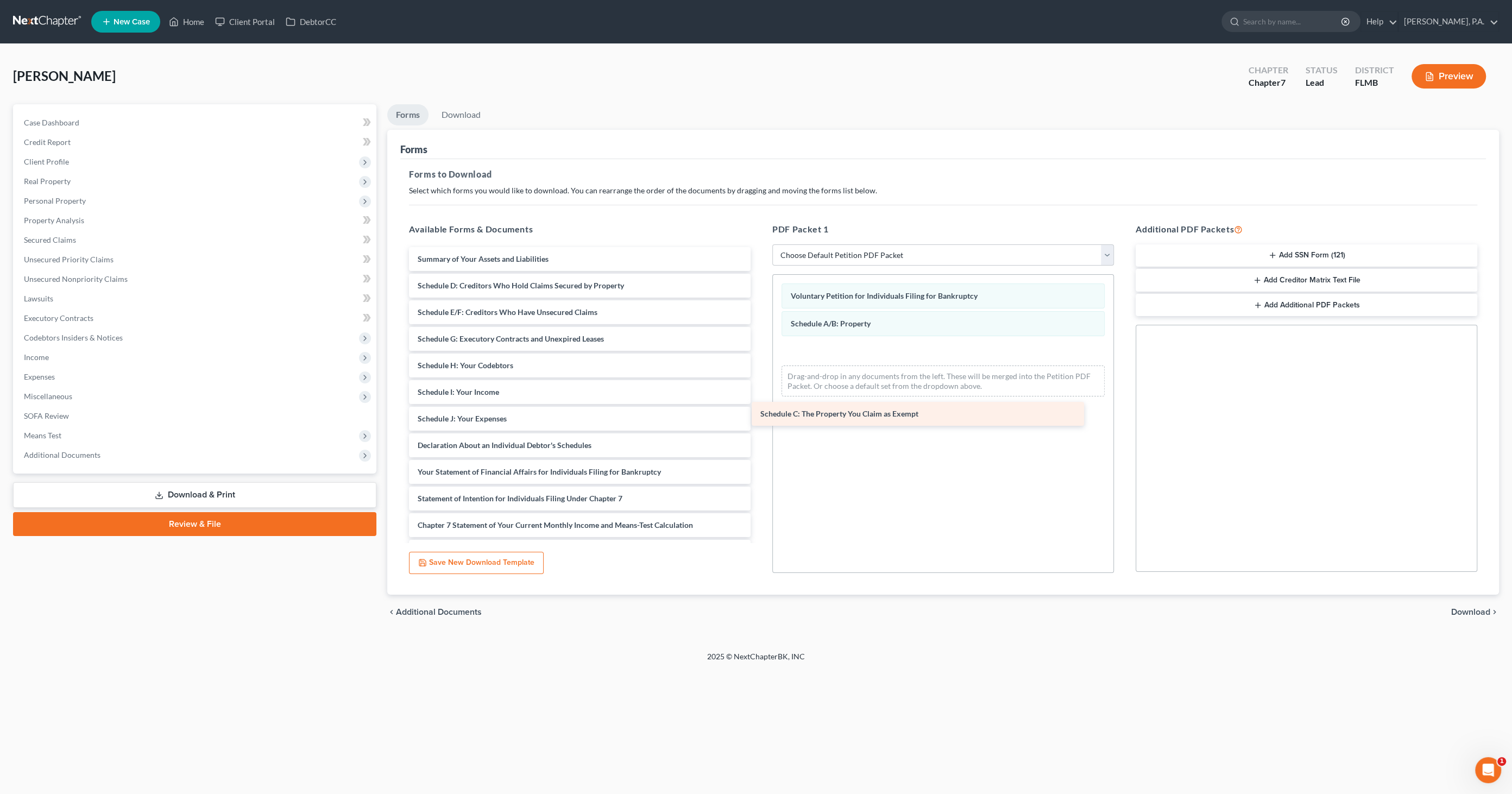
drag, startPoint x: 476, startPoint y: 288, endPoint x: 819, endPoint y: 403, distance: 361.8
click at [759, 403] on div "Schedule C: The Property You Claim as Exempt Summary of Your Assets and Liabili…" at bounding box center [580, 445] width 359 height 397
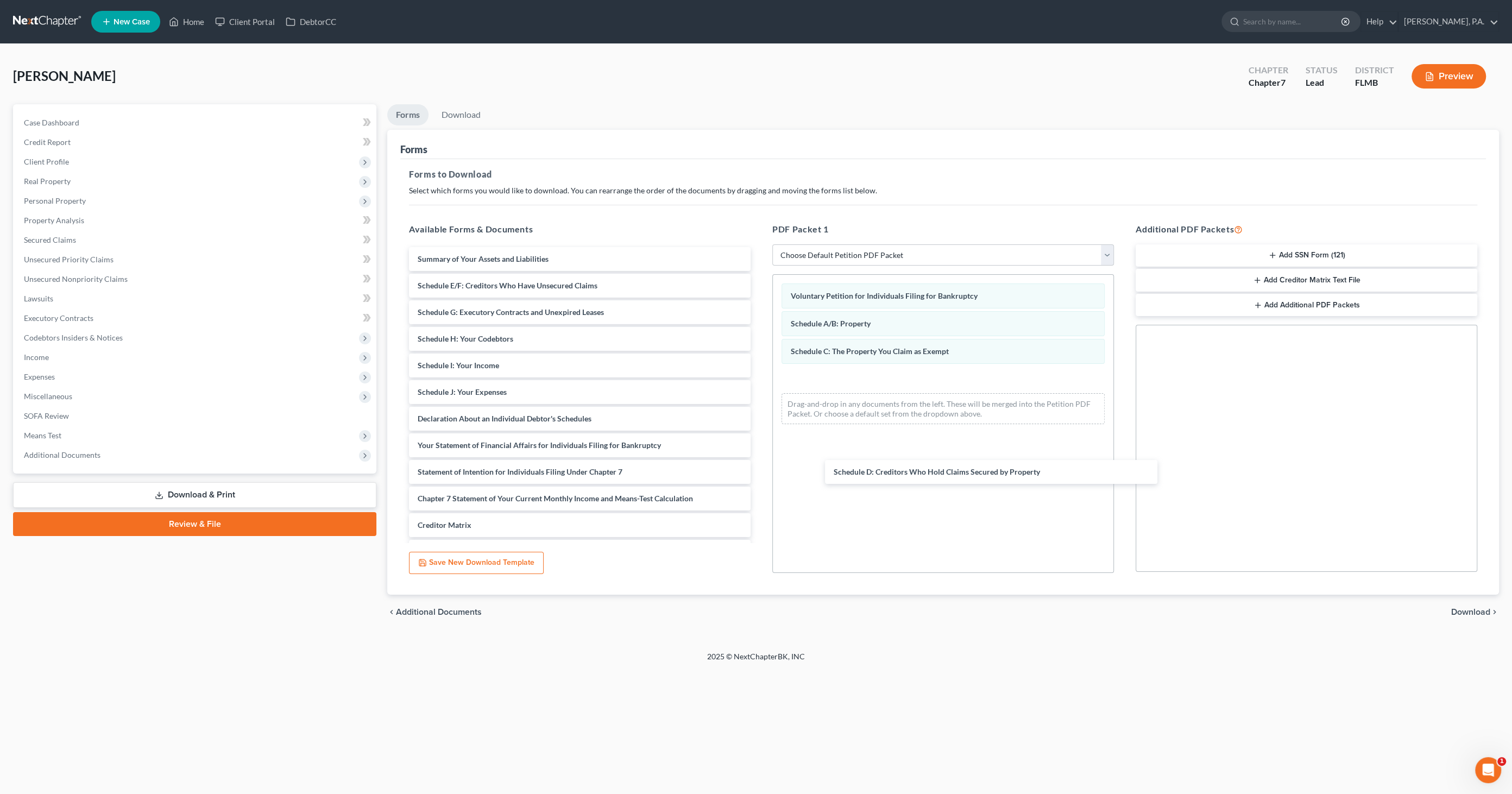
drag, startPoint x: 502, startPoint y: 281, endPoint x: 881, endPoint y: 419, distance: 403.3
click at [759, 459] on div "Schedule D: Creditors Who Hold Claims Secured by Property Summary of Your Asset…" at bounding box center [580, 432] width 359 height 370
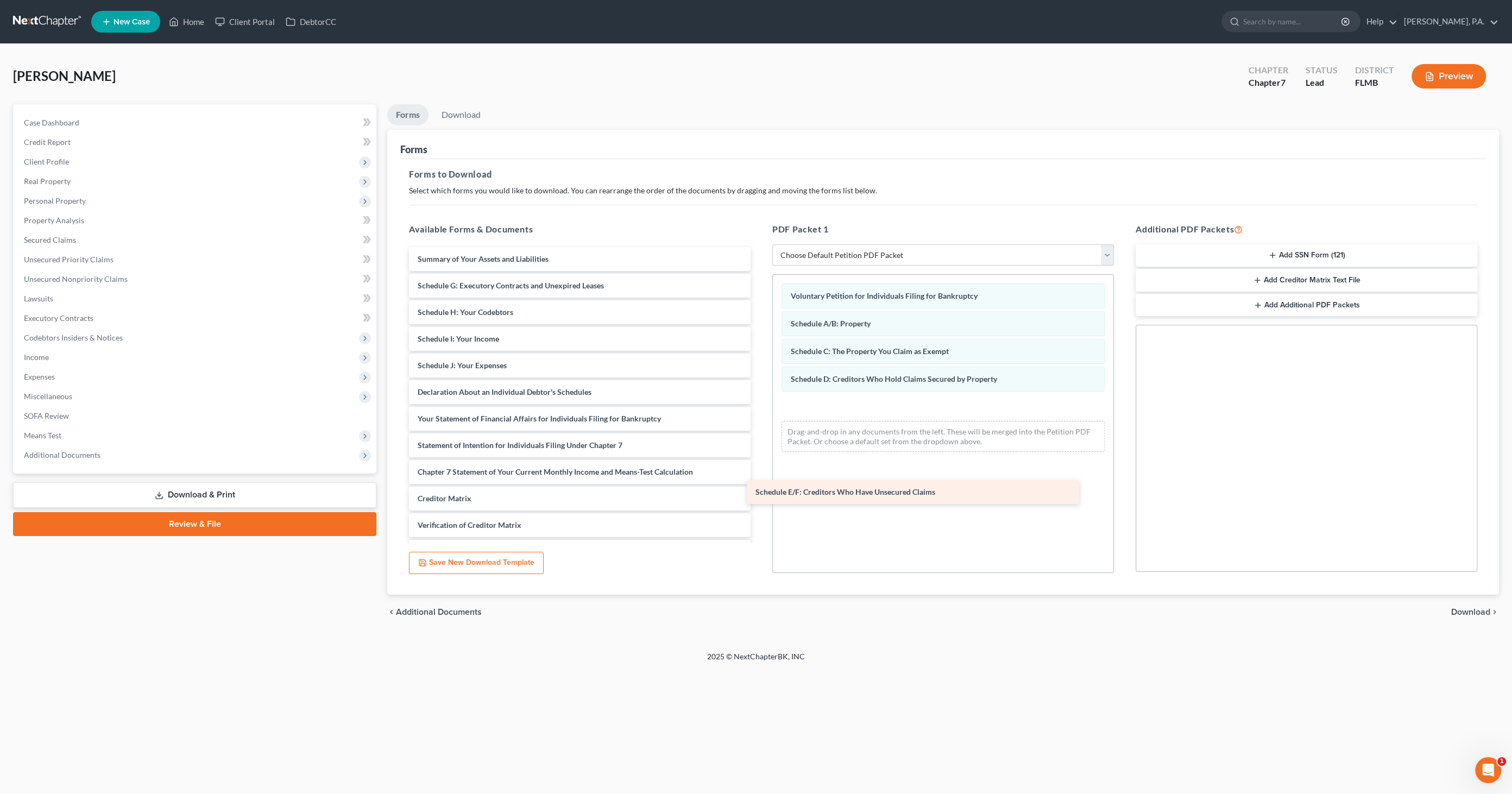
drag, startPoint x: 518, startPoint y: 287, endPoint x: 860, endPoint y: 433, distance: 371.9
click at [759, 442] on div "Schedule E/F: Creditors Who Have Unsecured Claims Summary of Your Assets and Li…" at bounding box center [580, 418] width 359 height 343
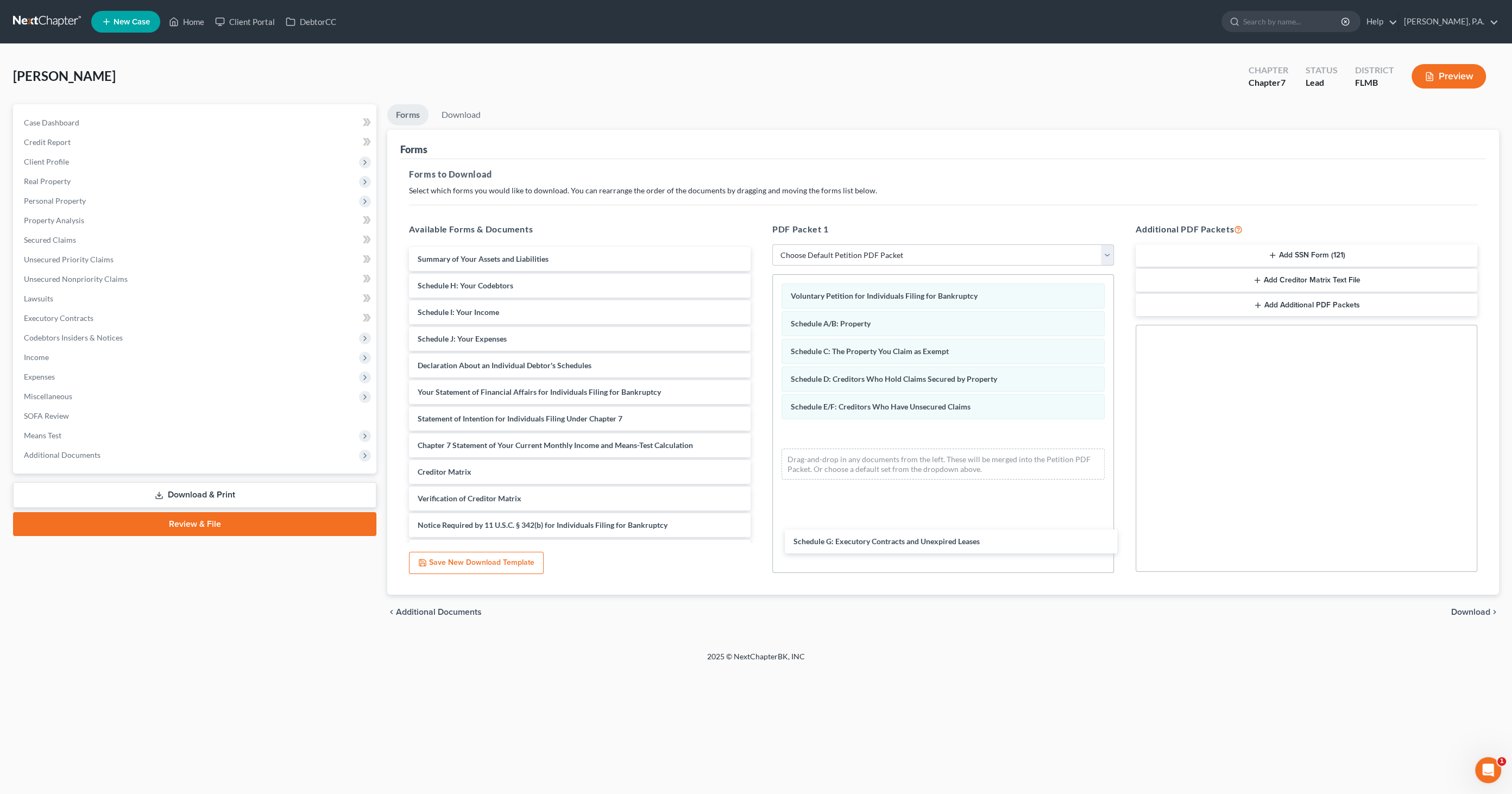
drag, startPoint x: 455, startPoint y: 282, endPoint x: 842, endPoint y: 475, distance: 432.5
click at [759, 499] on div "Schedule G: Executory Contracts and Unexpired Leases Summary of Your Assets and…" at bounding box center [580, 405] width 359 height 317
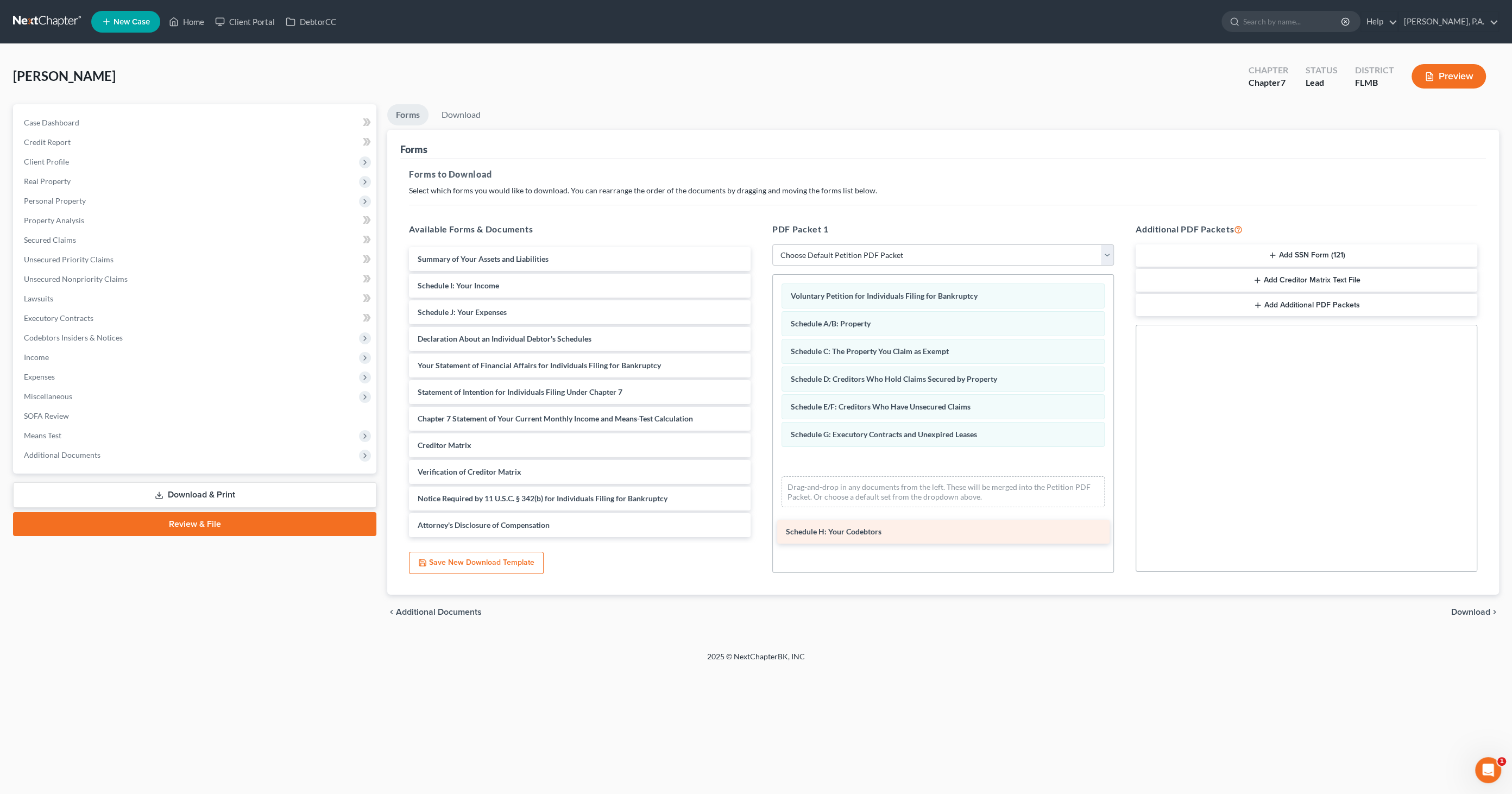
drag, startPoint x: 446, startPoint y: 285, endPoint x: 815, endPoint y: 498, distance: 426.1
click at [759, 507] on div "Schedule H: Your Codebtors Summary of Your Assets and Liabilities Schedule H: Y…" at bounding box center [580, 392] width 359 height 290
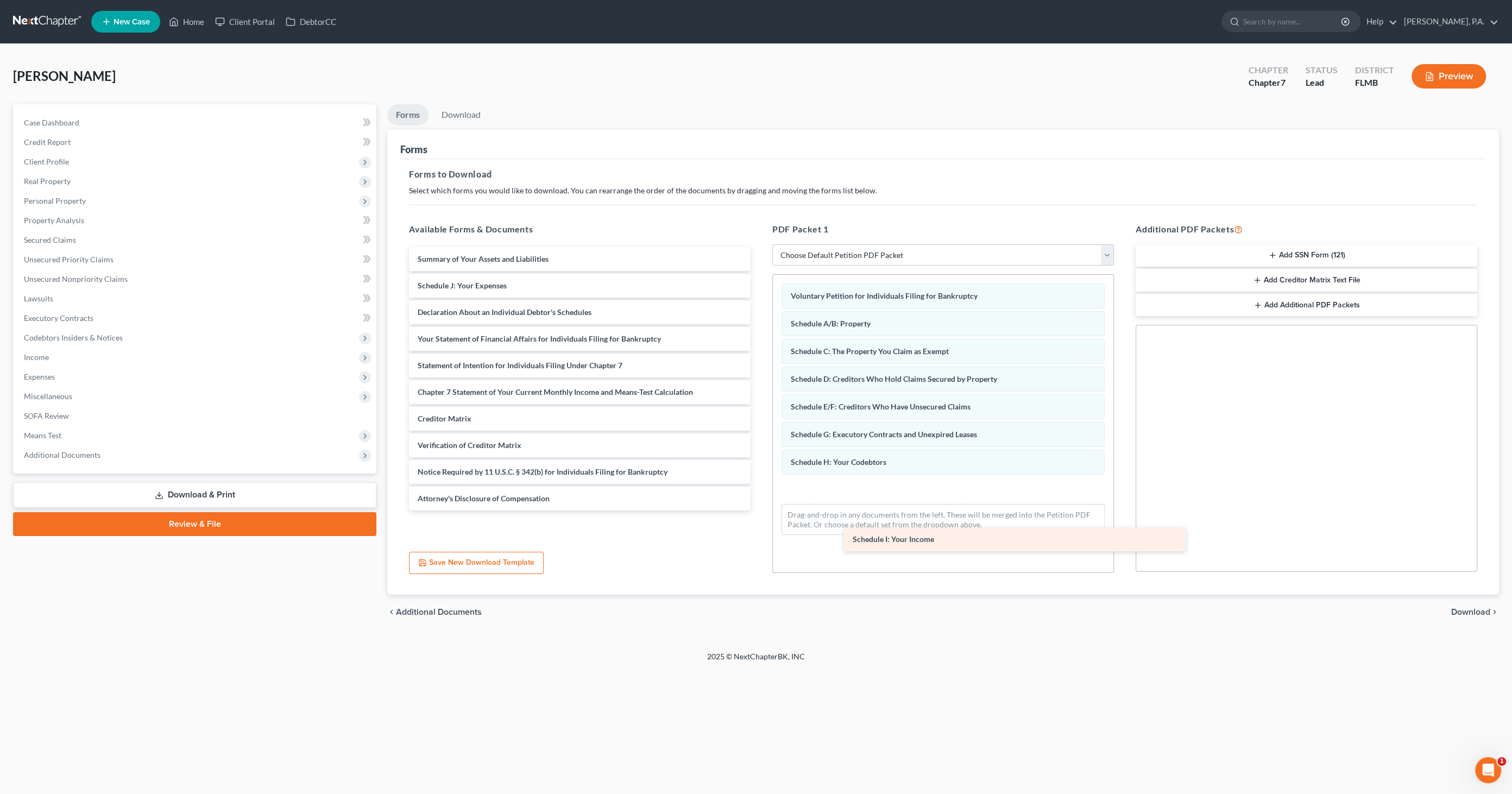
drag, startPoint x: 444, startPoint y: 286, endPoint x: 843, endPoint y: 516, distance: 460.5
click at [759, 510] on div "Schedule I: Your Income Summary of Your Assets and Liabilities Schedule I: Your…" at bounding box center [580, 379] width 359 height 263
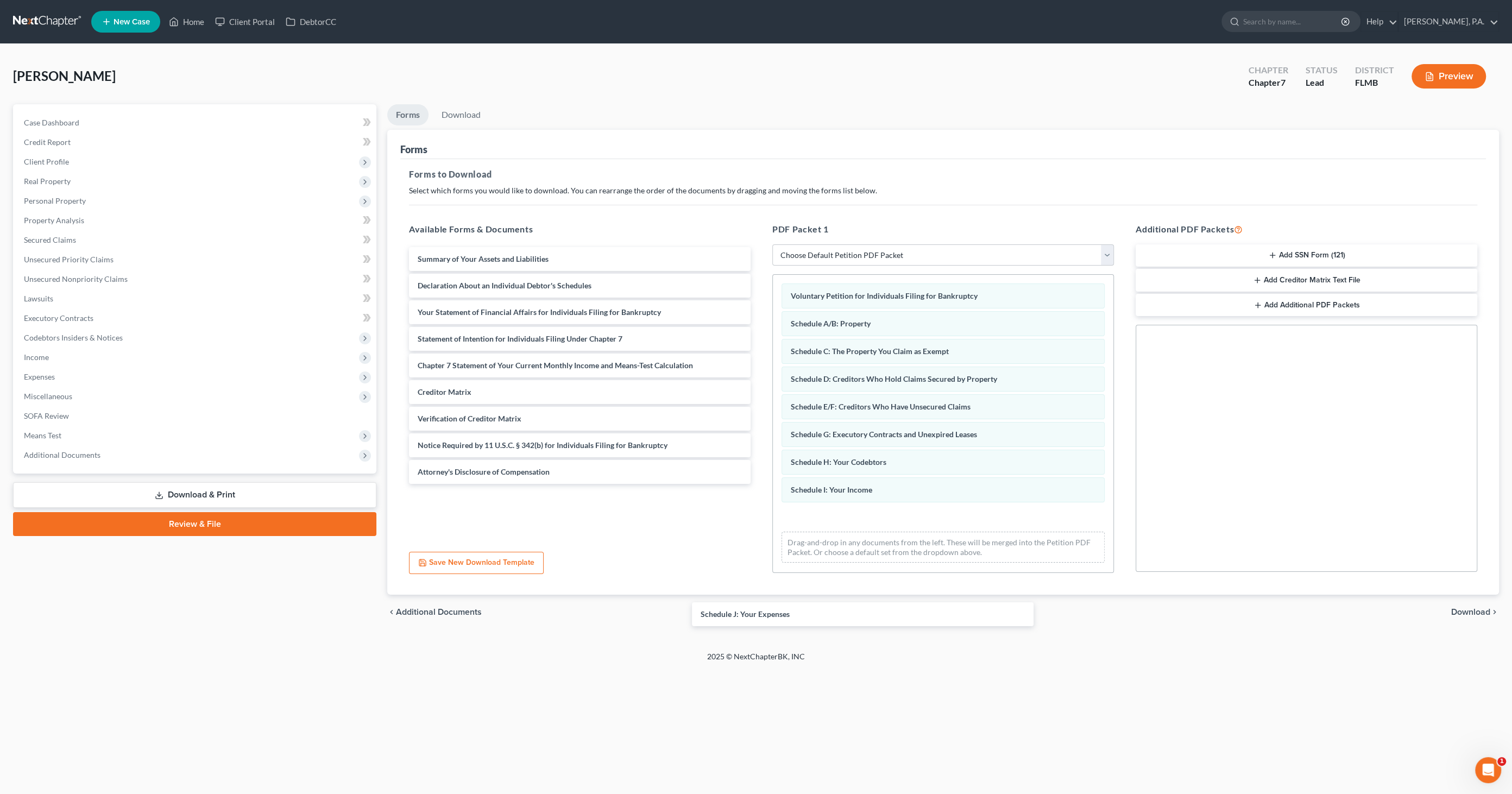
drag, startPoint x: 521, startPoint y: 285, endPoint x: 840, endPoint y: 538, distance: 407.1
click at [759, 484] on div "Schedule J: Your Expenses Summary of Your Assets and Liabilities Schedule J: Yo…" at bounding box center [580, 365] width 359 height 237
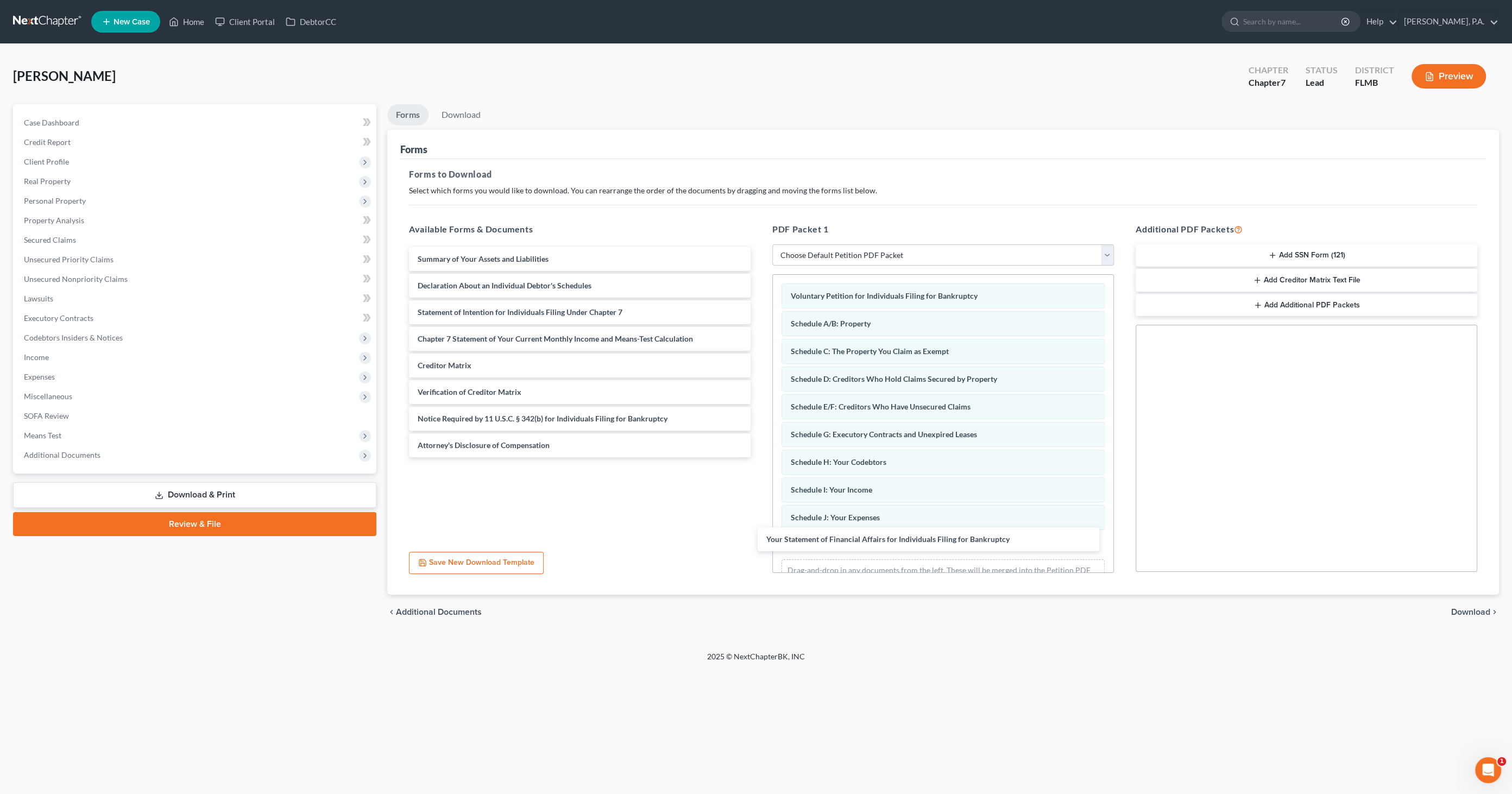
drag, startPoint x: 485, startPoint y: 313, endPoint x: 837, endPoint y: 526, distance: 411.4
click at [759, 457] on div "Your Statement of Financial Affairs for Individuals Filing for Bankruptcy Summa…" at bounding box center [580, 352] width 359 height 210
drag, startPoint x: 512, startPoint y: 284, endPoint x: 521, endPoint y: 282, distance: 9.2
click at [521, 282] on div "Declaration About an Individual Debtor's Schedules Summary of Your Assets and L…" at bounding box center [580, 352] width 359 height 210
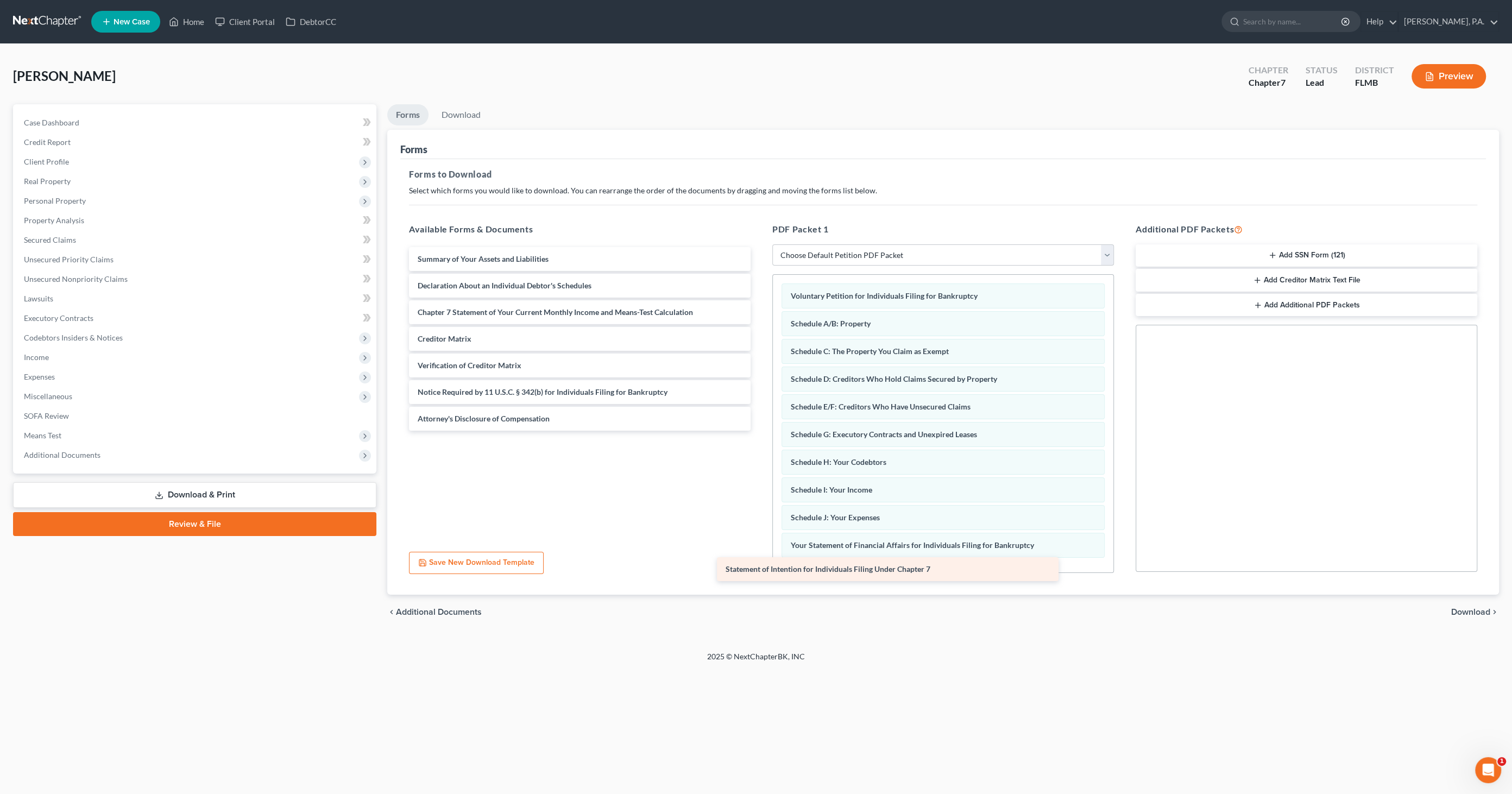
drag, startPoint x: 521, startPoint y: 307, endPoint x: 828, endPoint y: 566, distance: 401.7
click at [759, 430] on div "Statement of Intention for Individuals Filing Under Chapter 7 Summary of Your A…" at bounding box center [580, 338] width 359 height 183
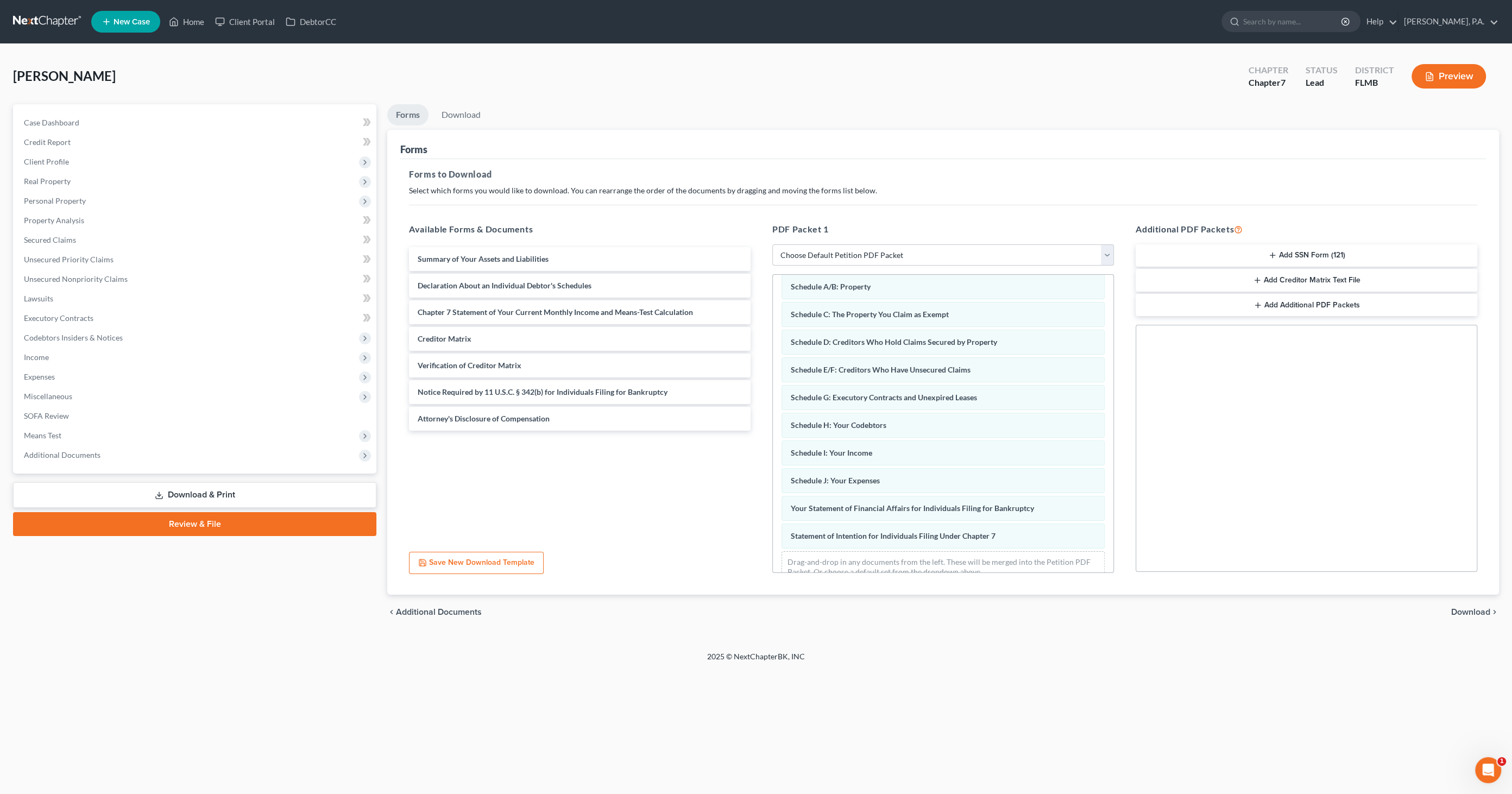
scroll to position [51, 0]
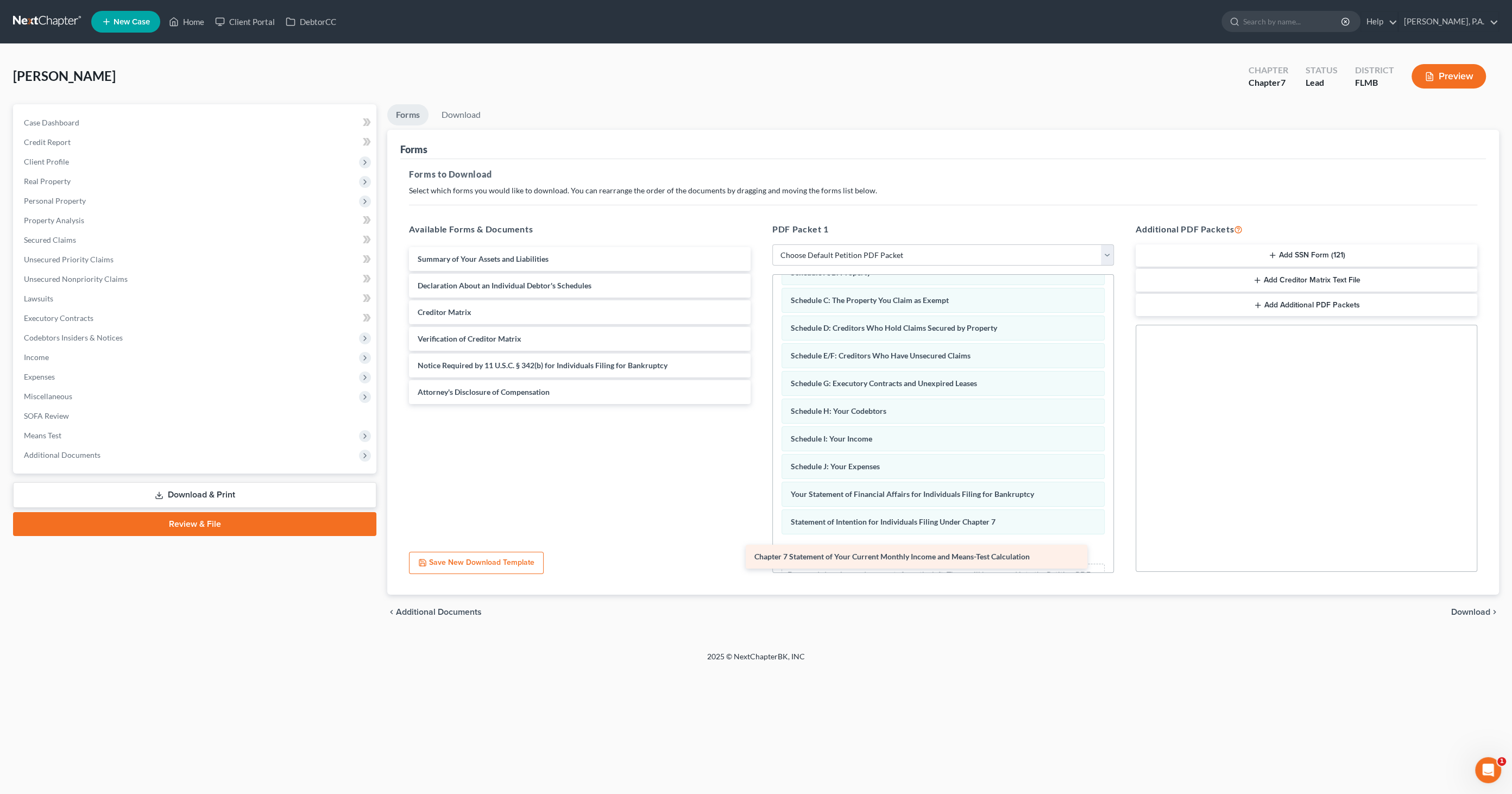
drag, startPoint x: 516, startPoint y: 308, endPoint x: 852, endPoint y: 554, distance: 416.4
click at [759, 404] on div "Chapter 7 Statement of Your Current Monthly Income and Means-Test Calculation S…" at bounding box center [580, 325] width 359 height 157
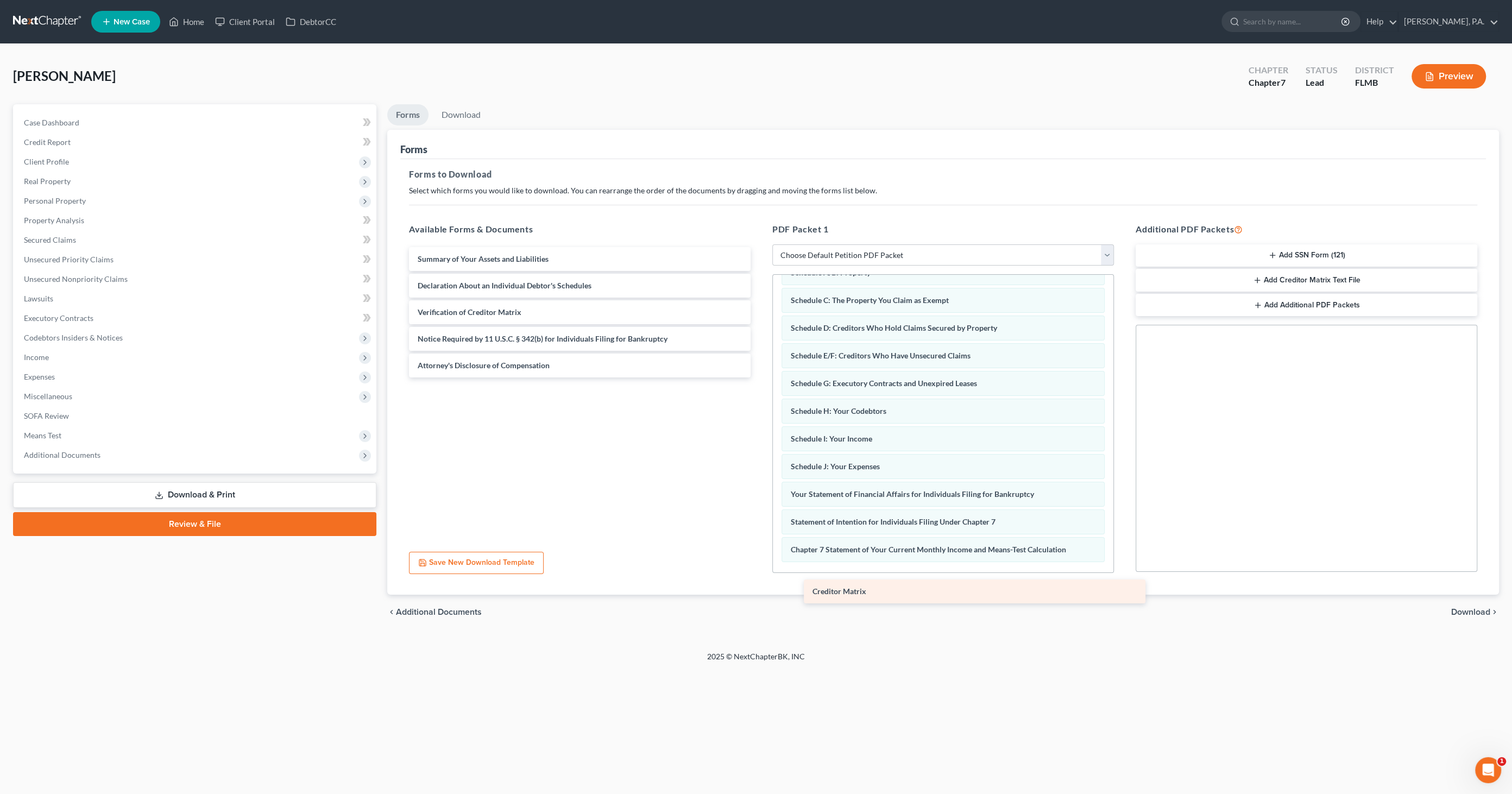
drag, startPoint x: 481, startPoint y: 309, endPoint x: 877, endPoint y: 573, distance: 475.9
click at [759, 377] on div "Creditor Matrix Summary of Your Assets and Liabilities Declaration About an Ind…" at bounding box center [580, 312] width 359 height 130
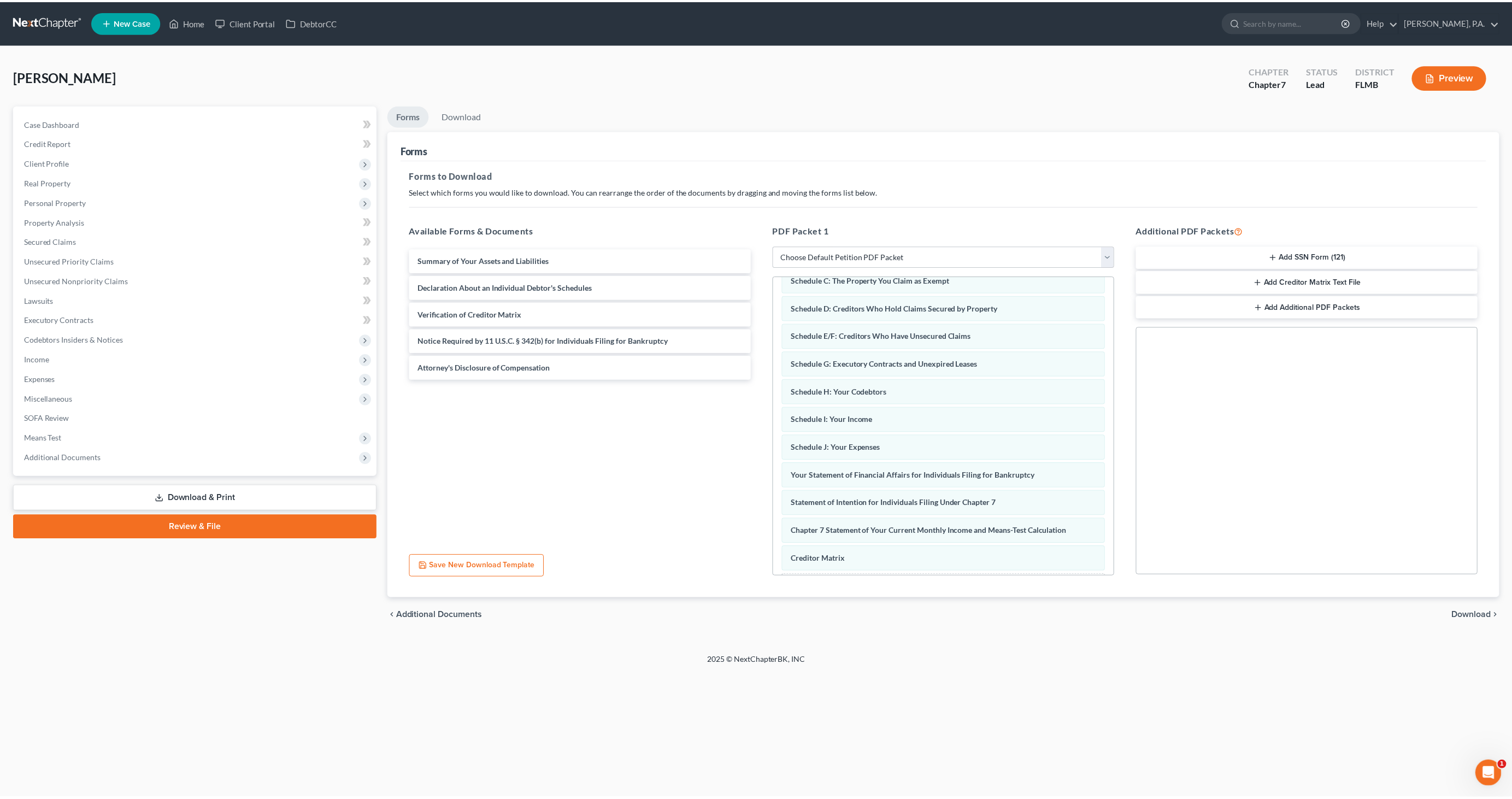
scroll to position [106, 0]
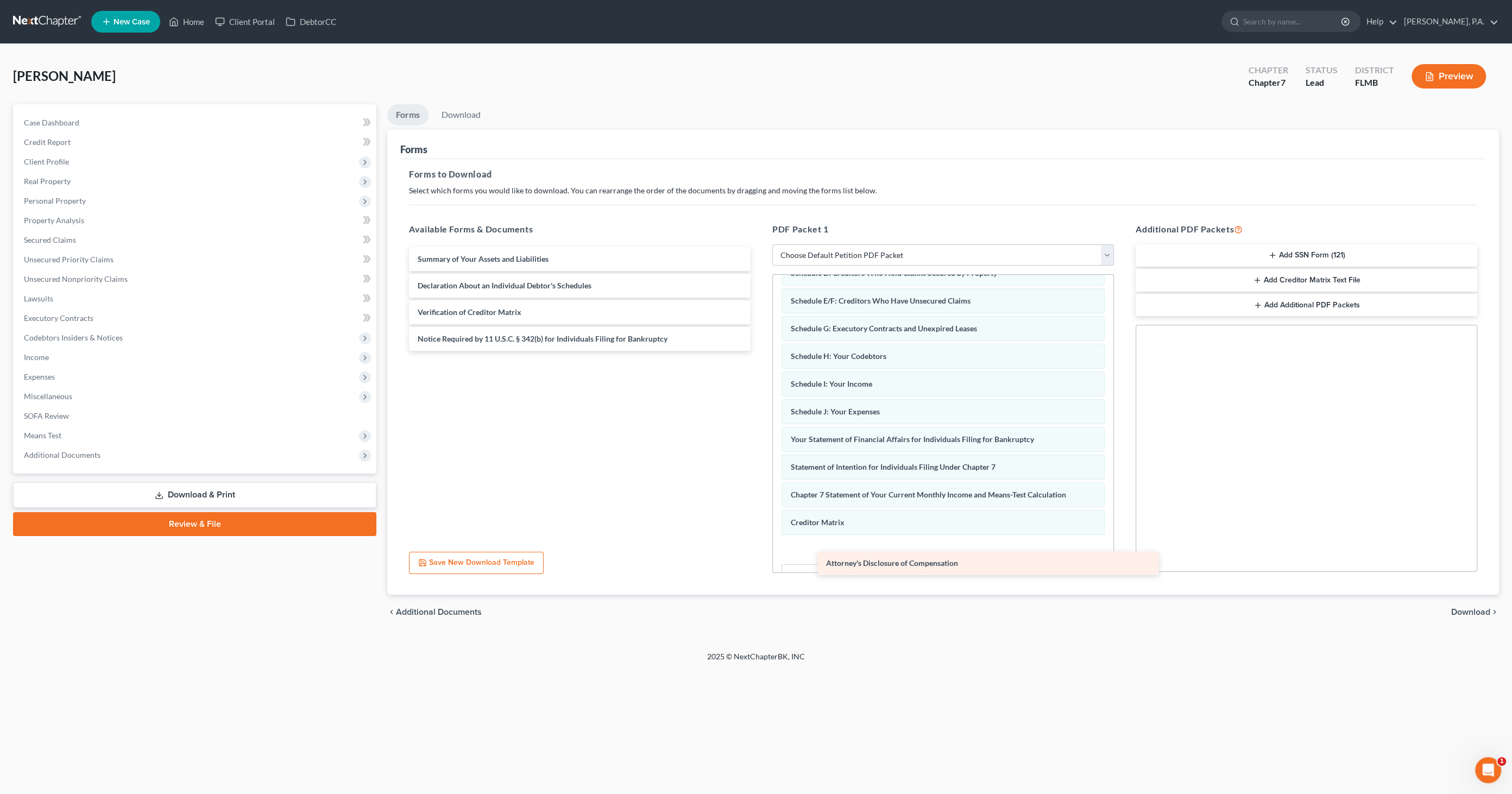
drag, startPoint x: 471, startPoint y: 367, endPoint x: 875, endPoint y: 555, distance: 445.6
click at [759, 351] on div "Attorney's Disclosure of Compensation Summary of Your Assets and Liabilities De…" at bounding box center [580, 299] width 359 height 104
click at [1465, 608] on span "Download" at bounding box center [1471, 612] width 39 height 8
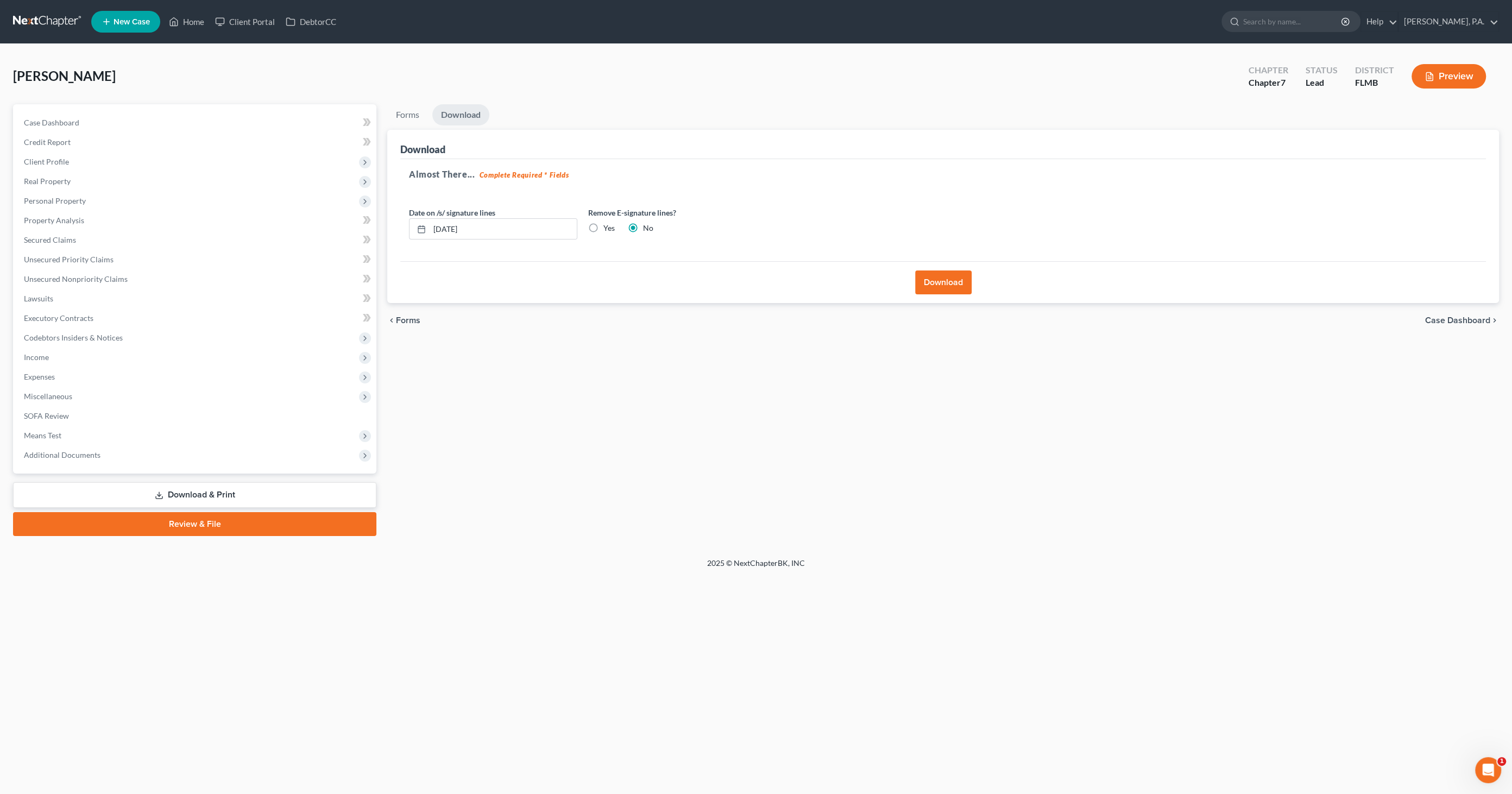
click at [941, 284] on button "Download" at bounding box center [943, 282] width 57 height 24
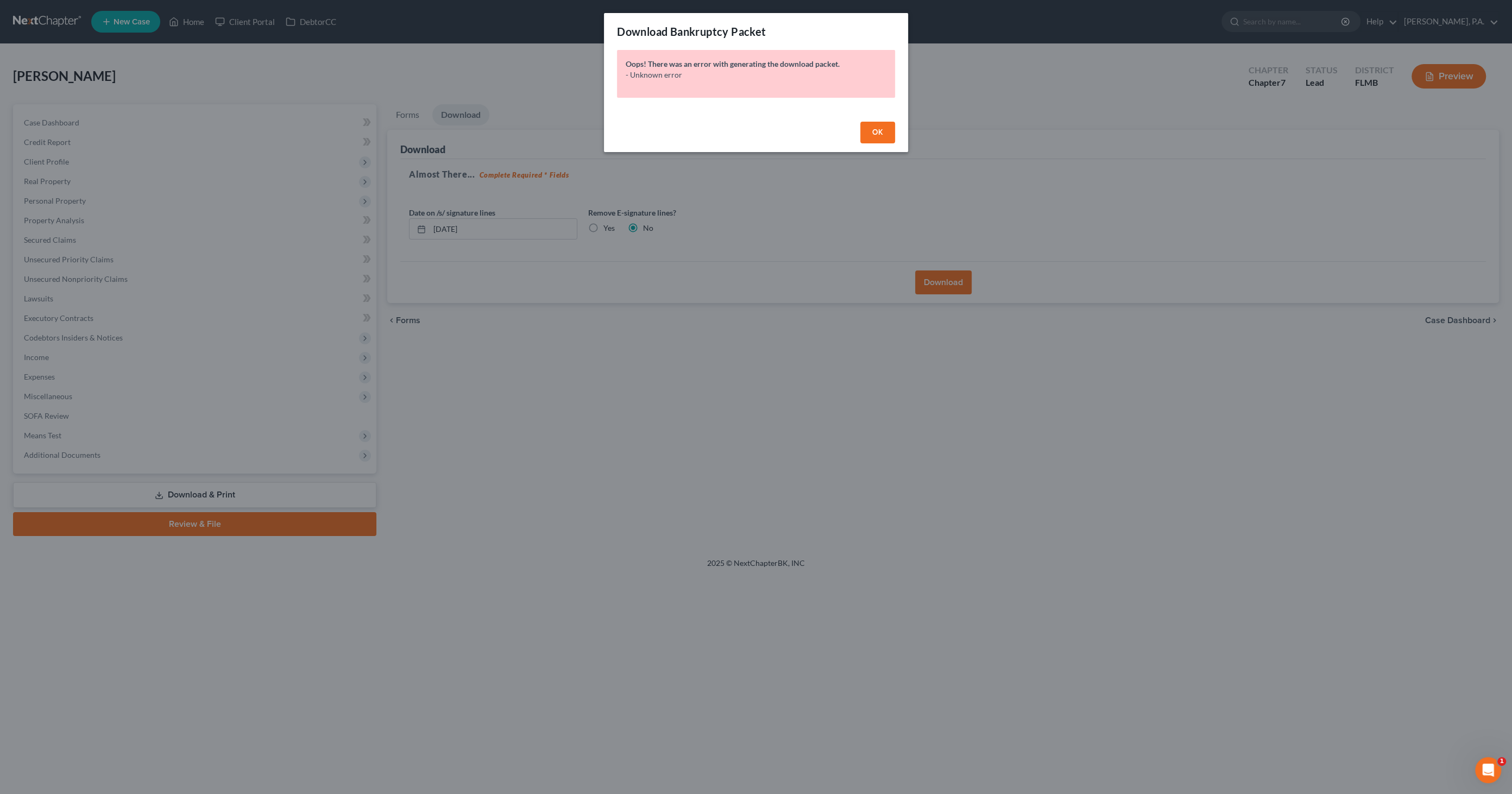
click at [869, 132] on button "OK" at bounding box center [878, 132] width 35 height 22
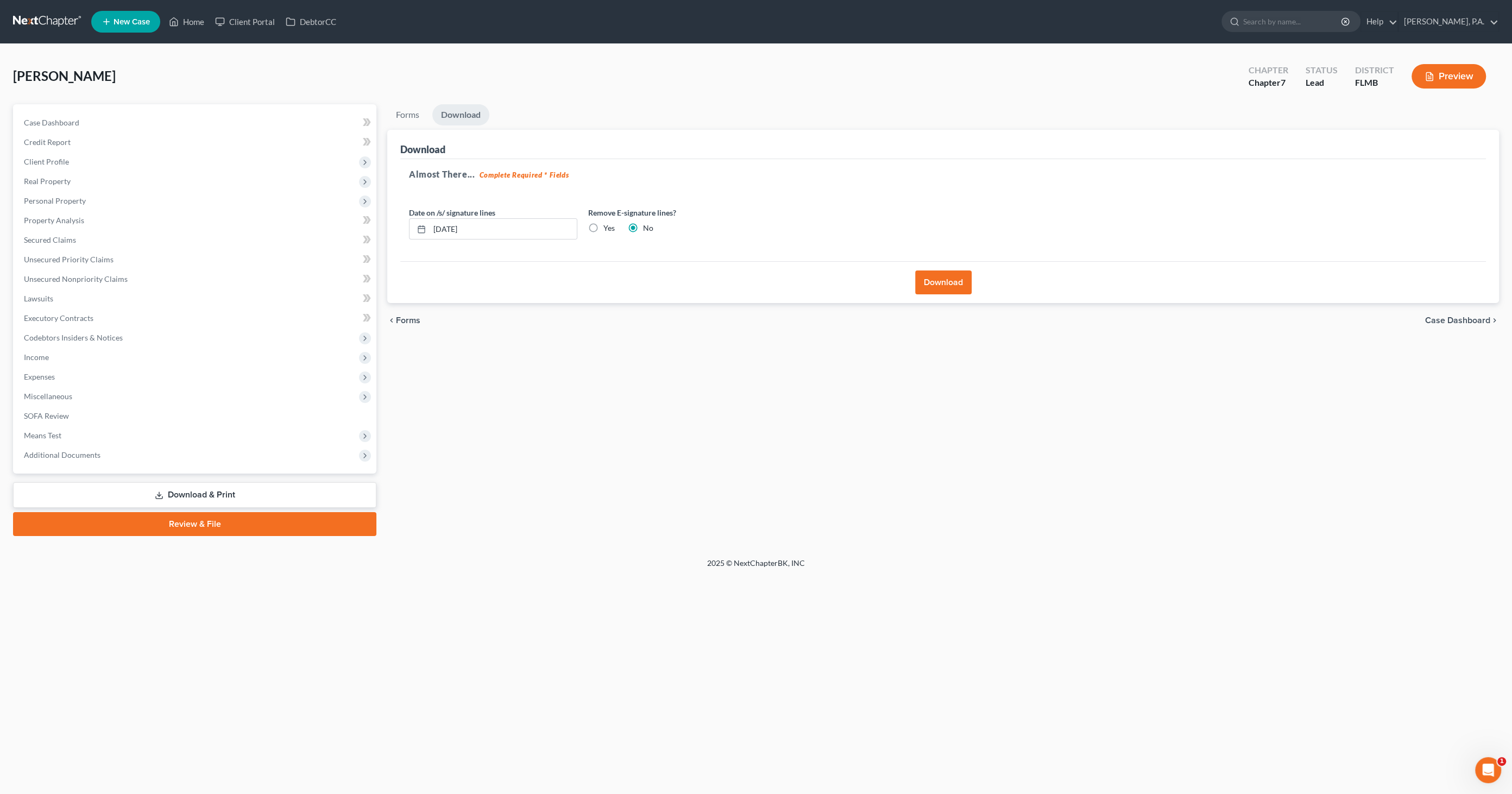
click at [231, 490] on link "Download & Print" at bounding box center [195, 495] width 363 height 25
click at [1434, 316] on span "Case Dashboard" at bounding box center [1458, 320] width 65 height 8
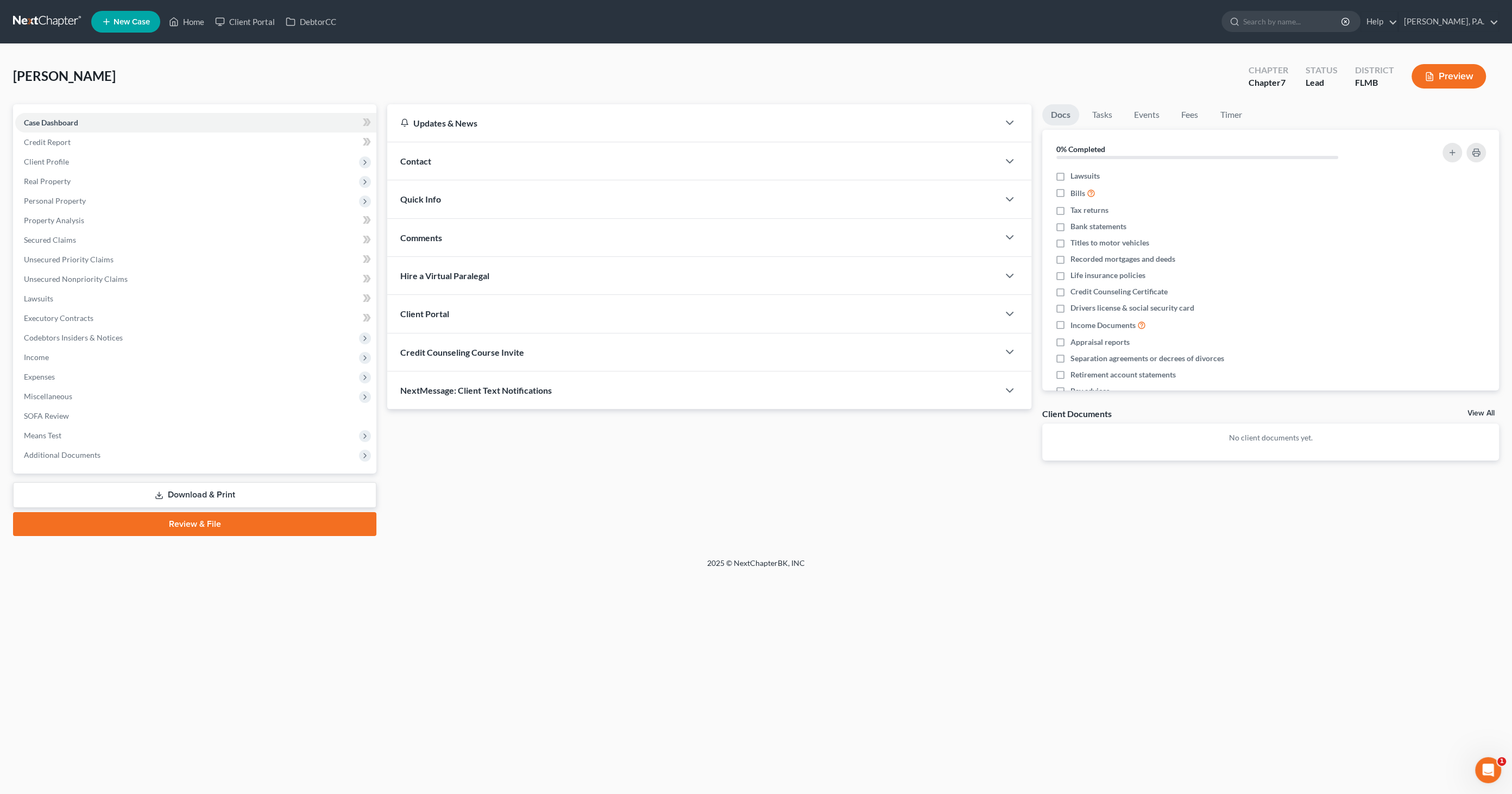
click at [171, 489] on link "Download & Print" at bounding box center [195, 495] width 363 height 25
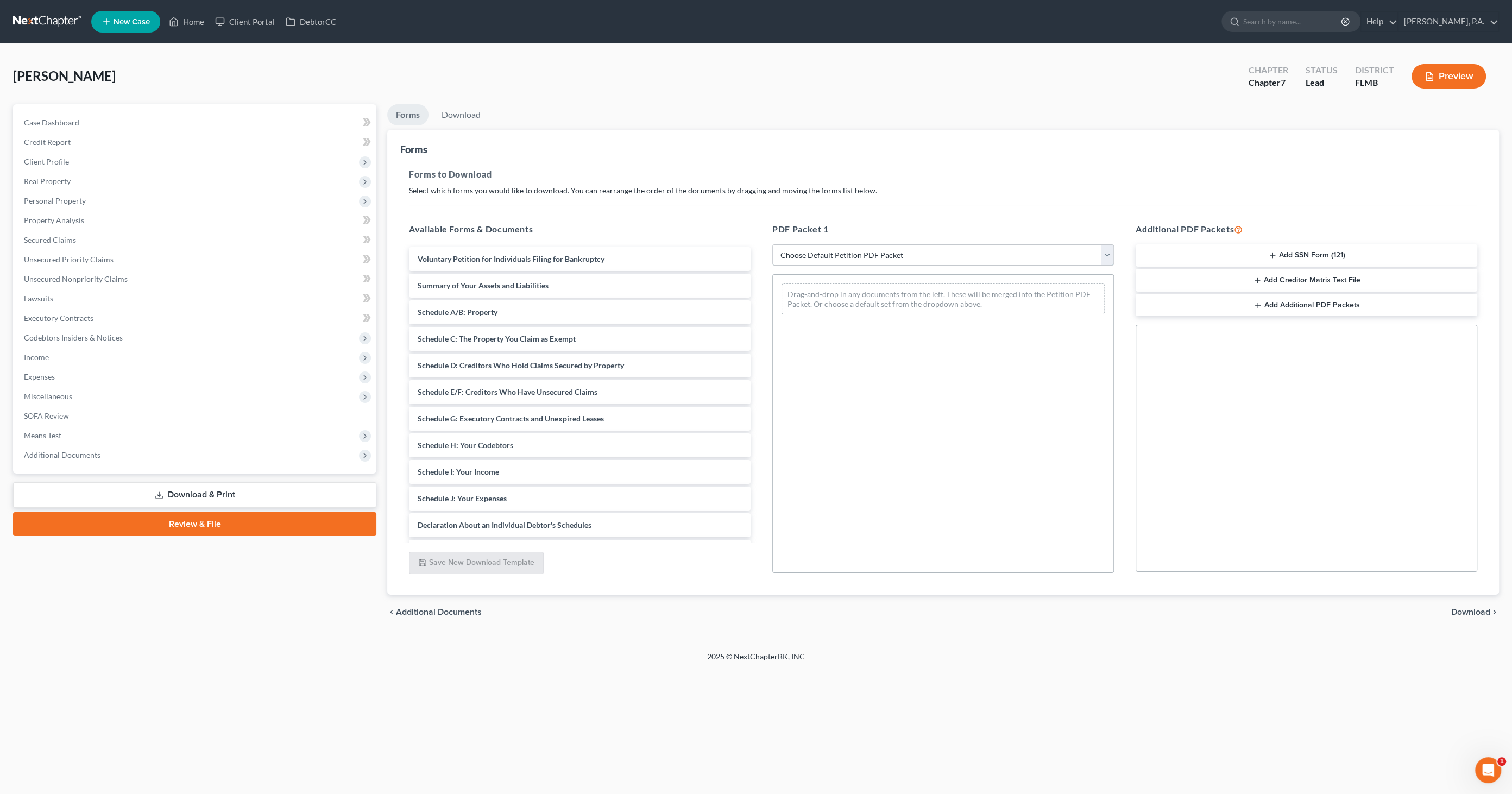
click at [881, 256] on select "Choose Default Petition PDF Packet Complete Bankruptcy Petition (all forms and …" at bounding box center [943, 255] width 341 height 22
select select "0"
click at [773, 245] on select "Choose Default Petition PDF Packet Complete Bankruptcy Petition (all forms and …" at bounding box center [943, 255] width 341 height 22
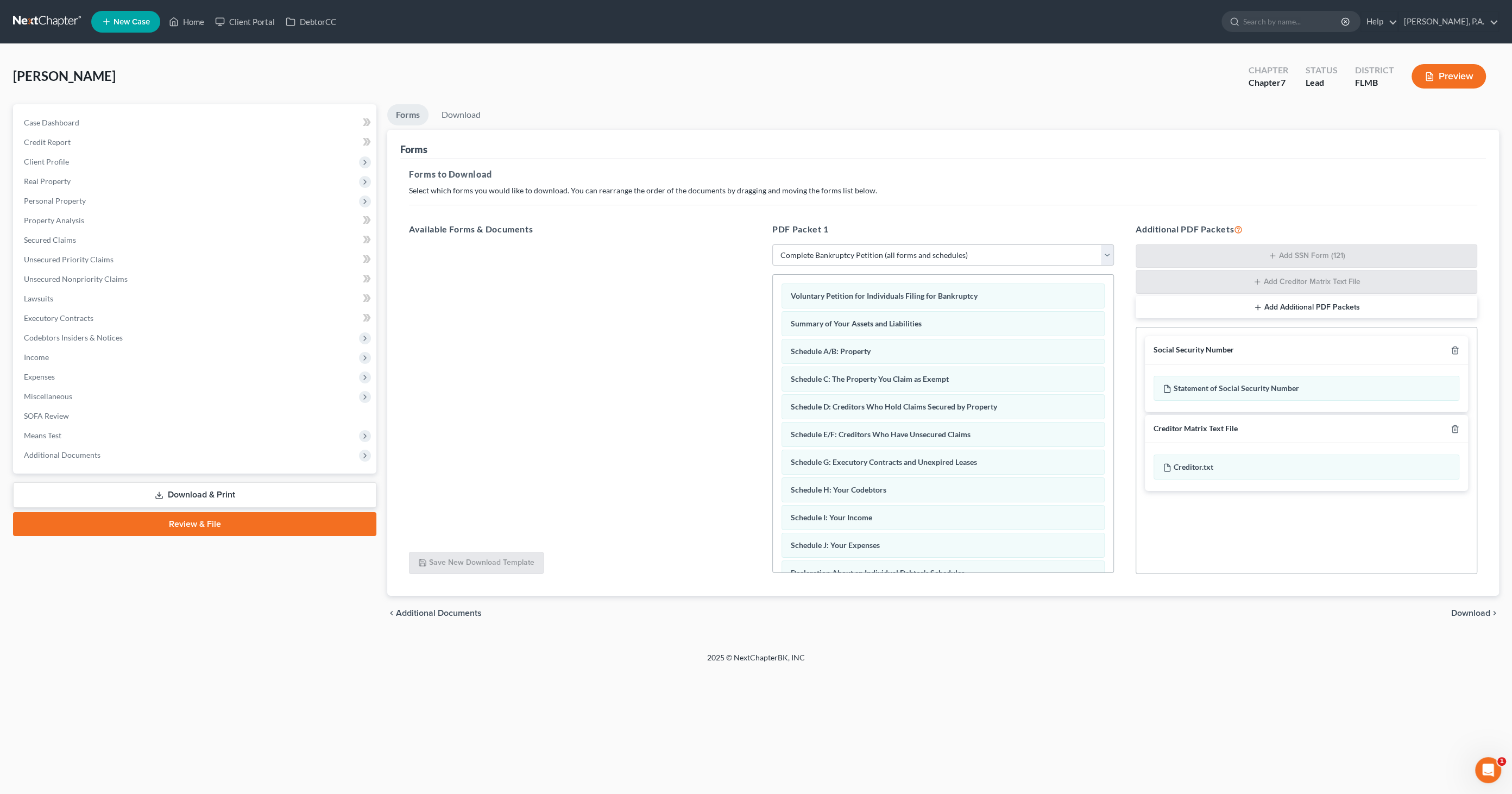
click at [1478, 611] on span "Download" at bounding box center [1471, 613] width 39 height 8
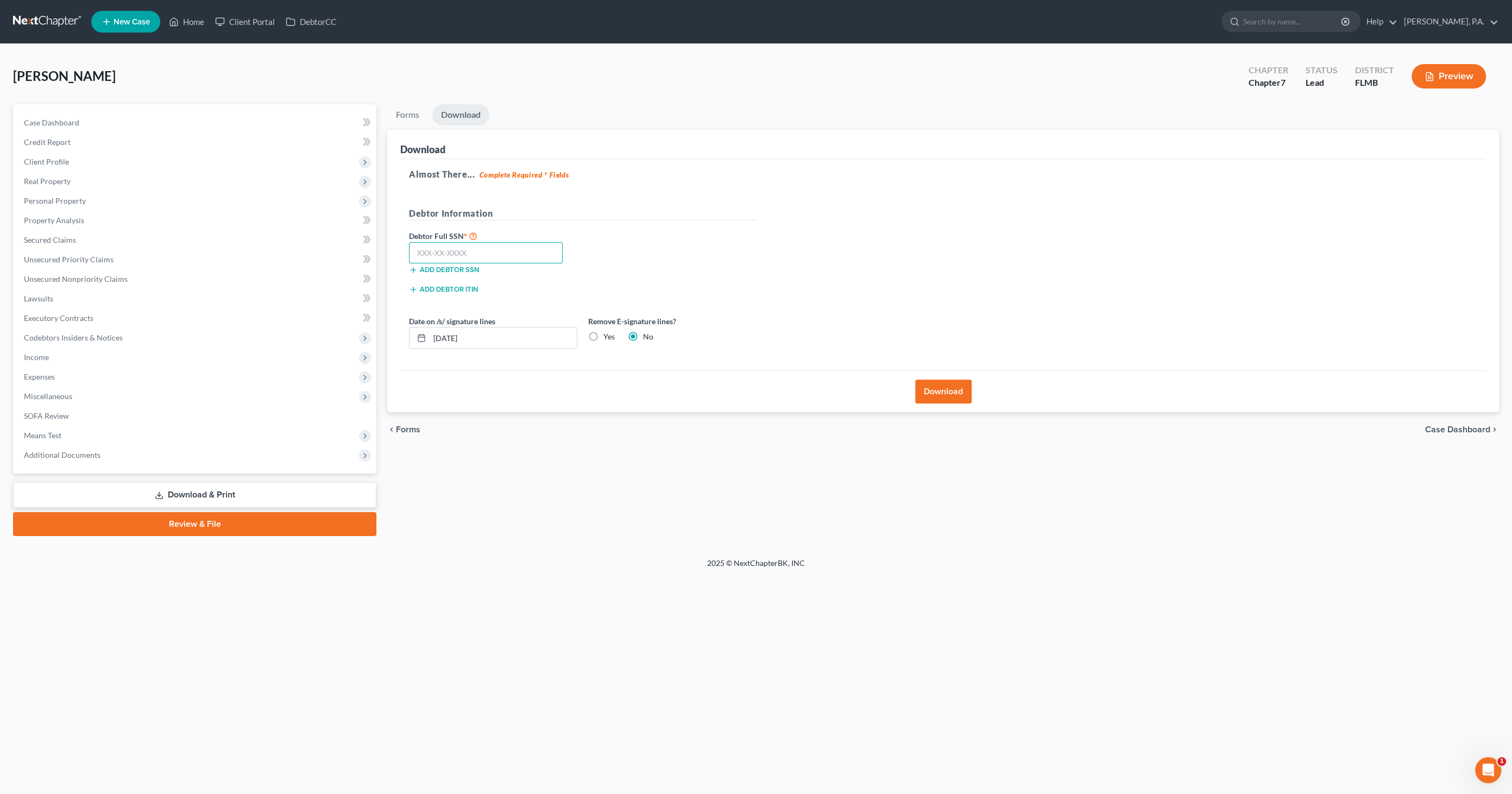
click at [506, 252] on input "text" at bounding box center [486, 253] width 154 height 22
type input "591-09-1051"
click at [604, 340] on label "Yes" at bounding box center [609, 337] width 11 height 11
click at [608, 338] on input "Yes" at bounding box center [611, 335] width 7 height 7
radio input "true"
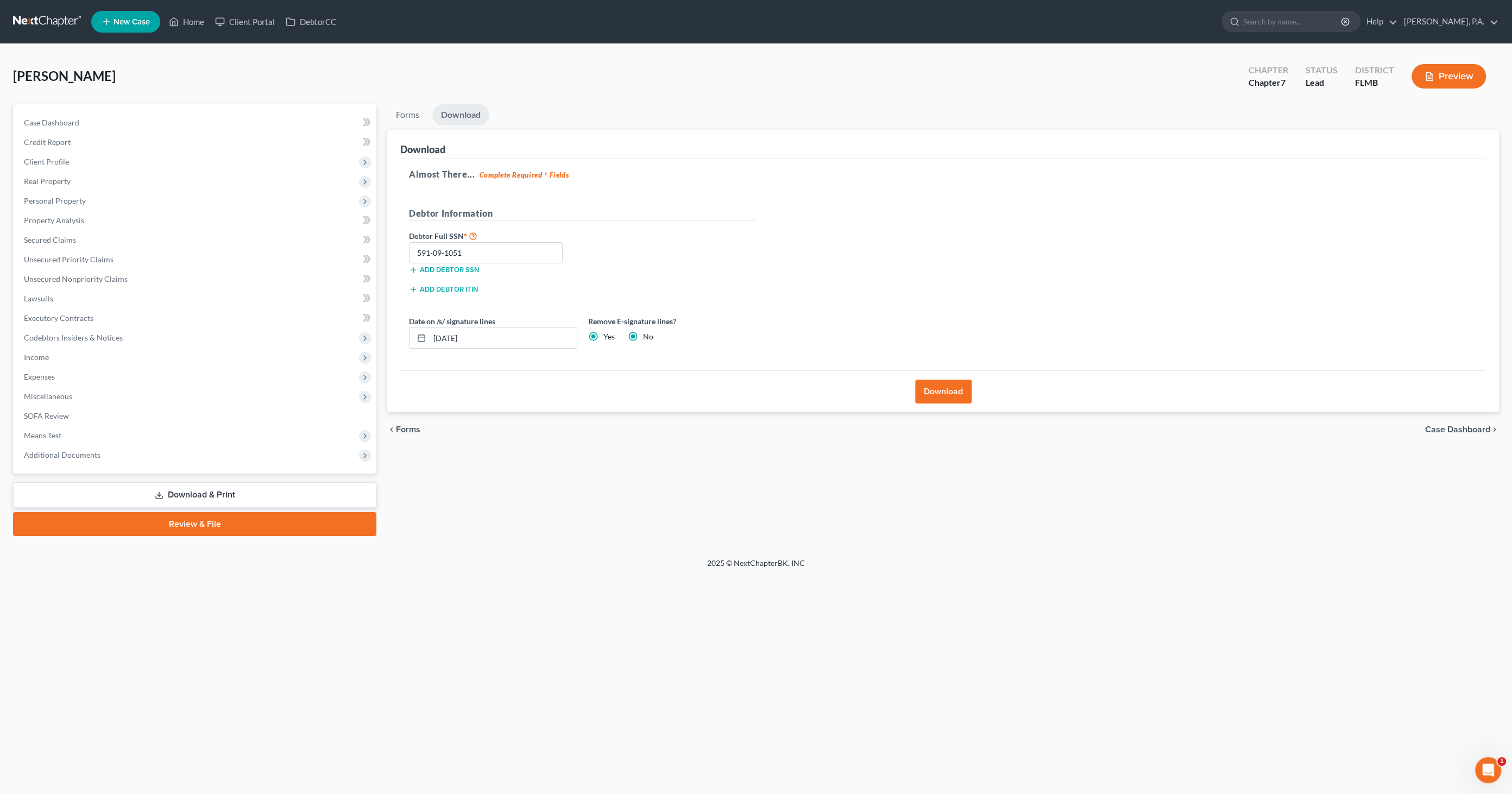
radio input "false"
drag, startPoint x: 510, startPoint y: 340, endPoint x: 380, endPoint y: 328, distance: 130.6
click at [380, 328] on div "Petition Navigation Case Dashboard Payments Invoices Payments Payments Credit R…" at bounding box center [756, 320] width 1497 height 432
click at [930, 390] on button "Download" at bounding box center [943, 392] width 57 height 24
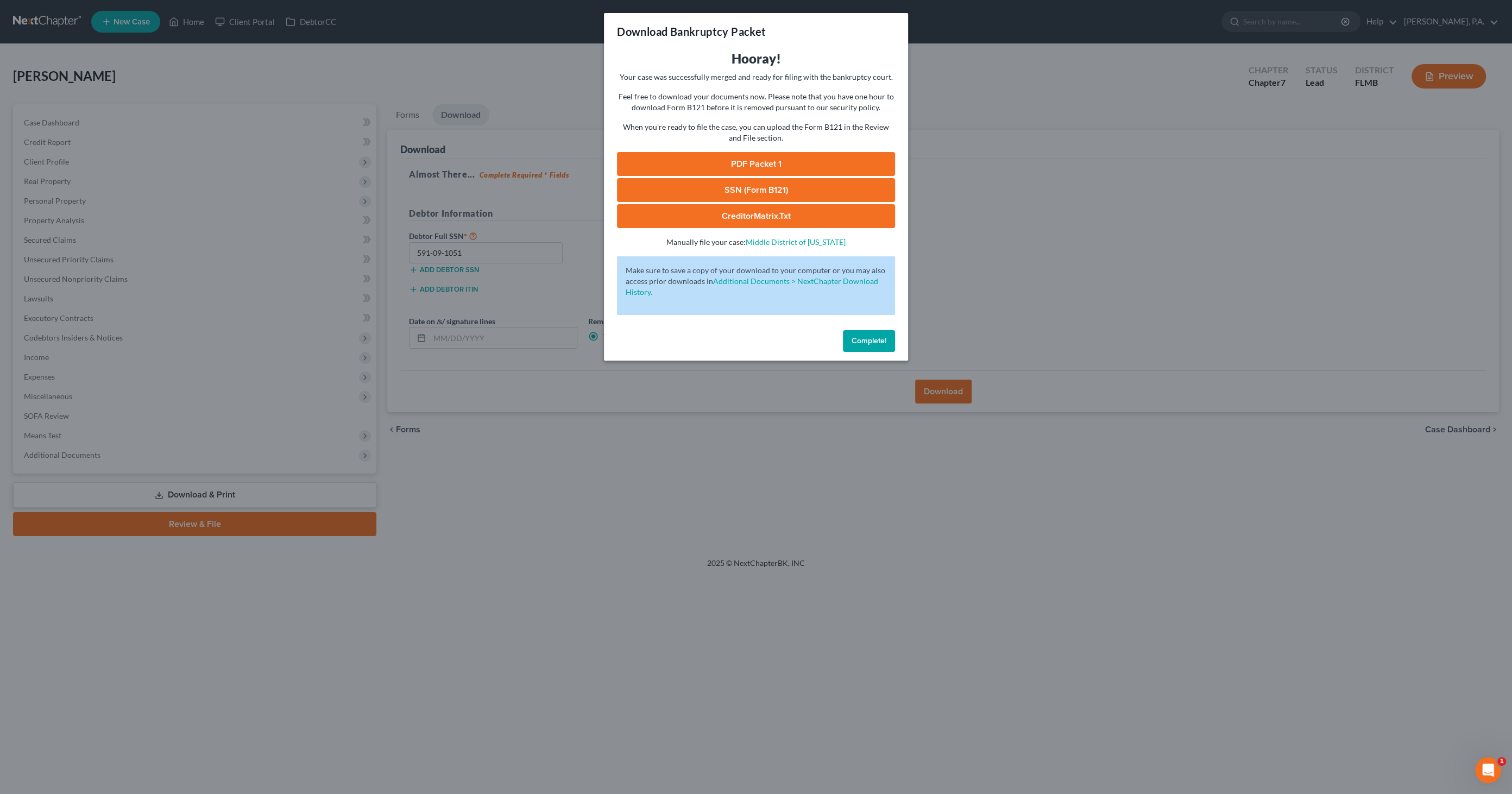
click at [770, 163] on link "PDF Packet 1" at bounding box center [756, 164] width 278 height 24
click at [868, 341] on span "Complete!" at bounding box center [869, 340] width 35 height 9
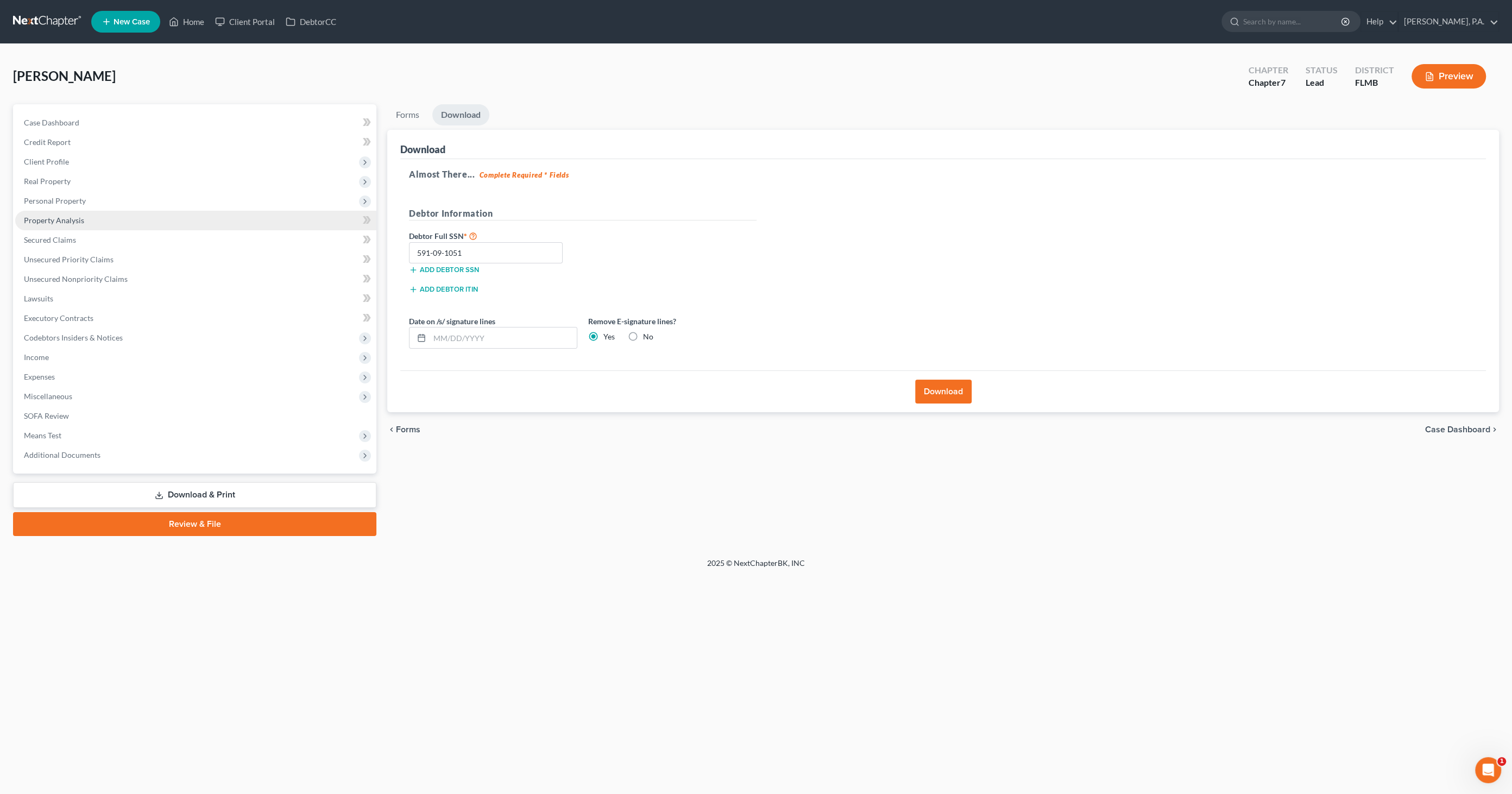
click at [46, 221] on span "Property Analysis" at bounding box center [54, 220] width 60 height 9
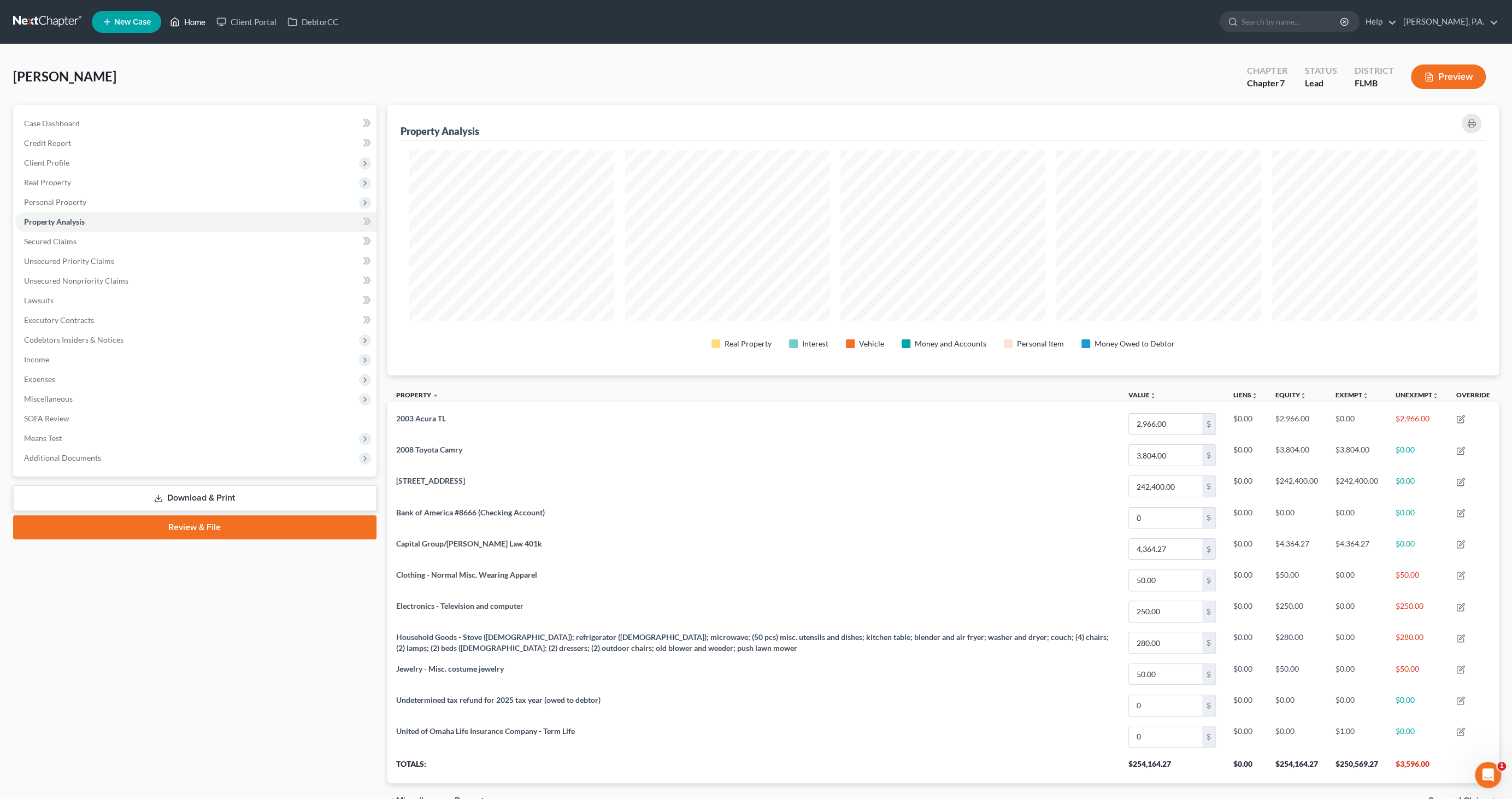
click at [194, 19] on link "Home" at bounding box center [187, 22] width 47 height 20
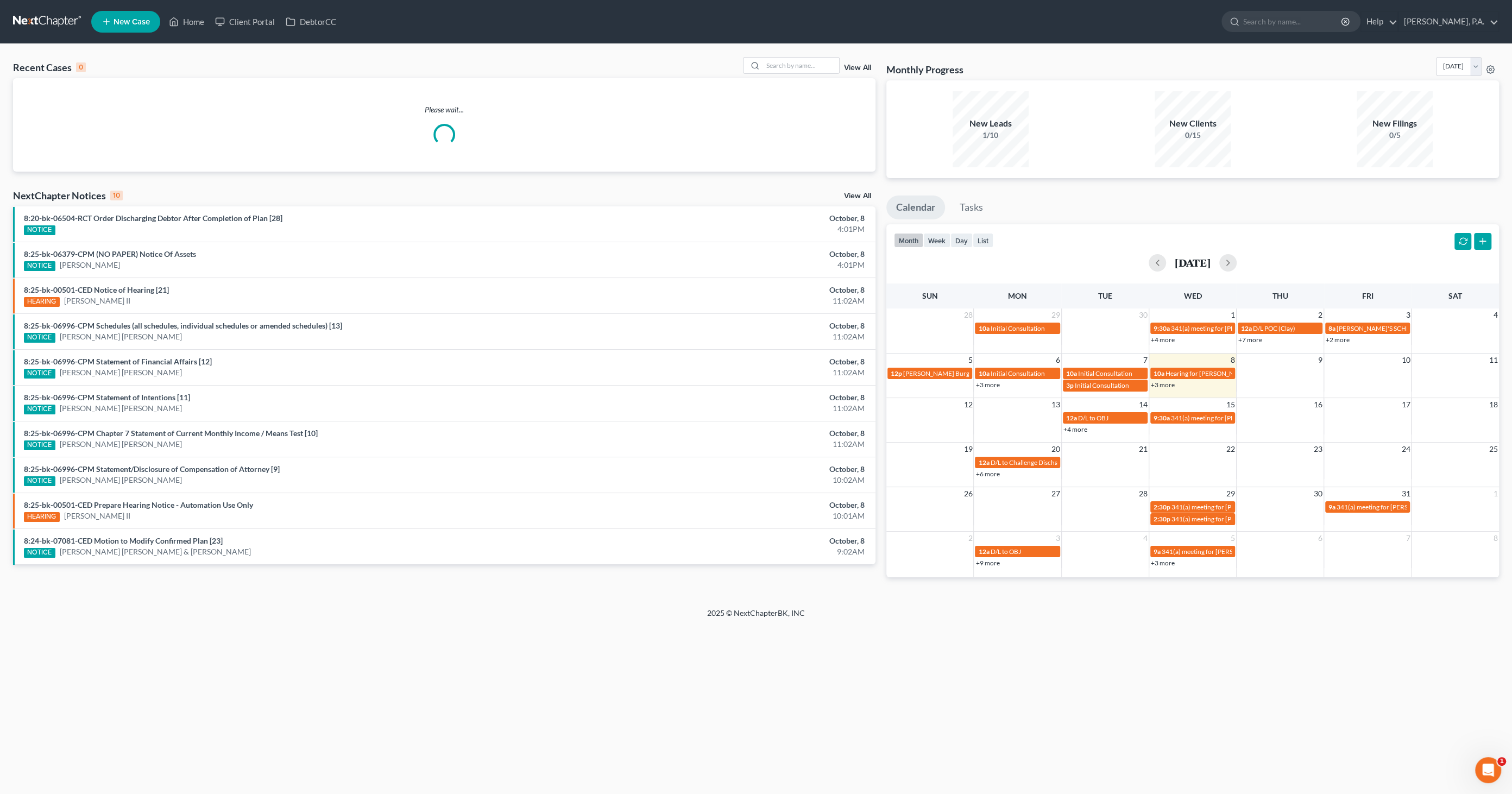
click at [132, 20] on span "New Case" at bounding box center [132, 22] width 37 height 8
select select "15"
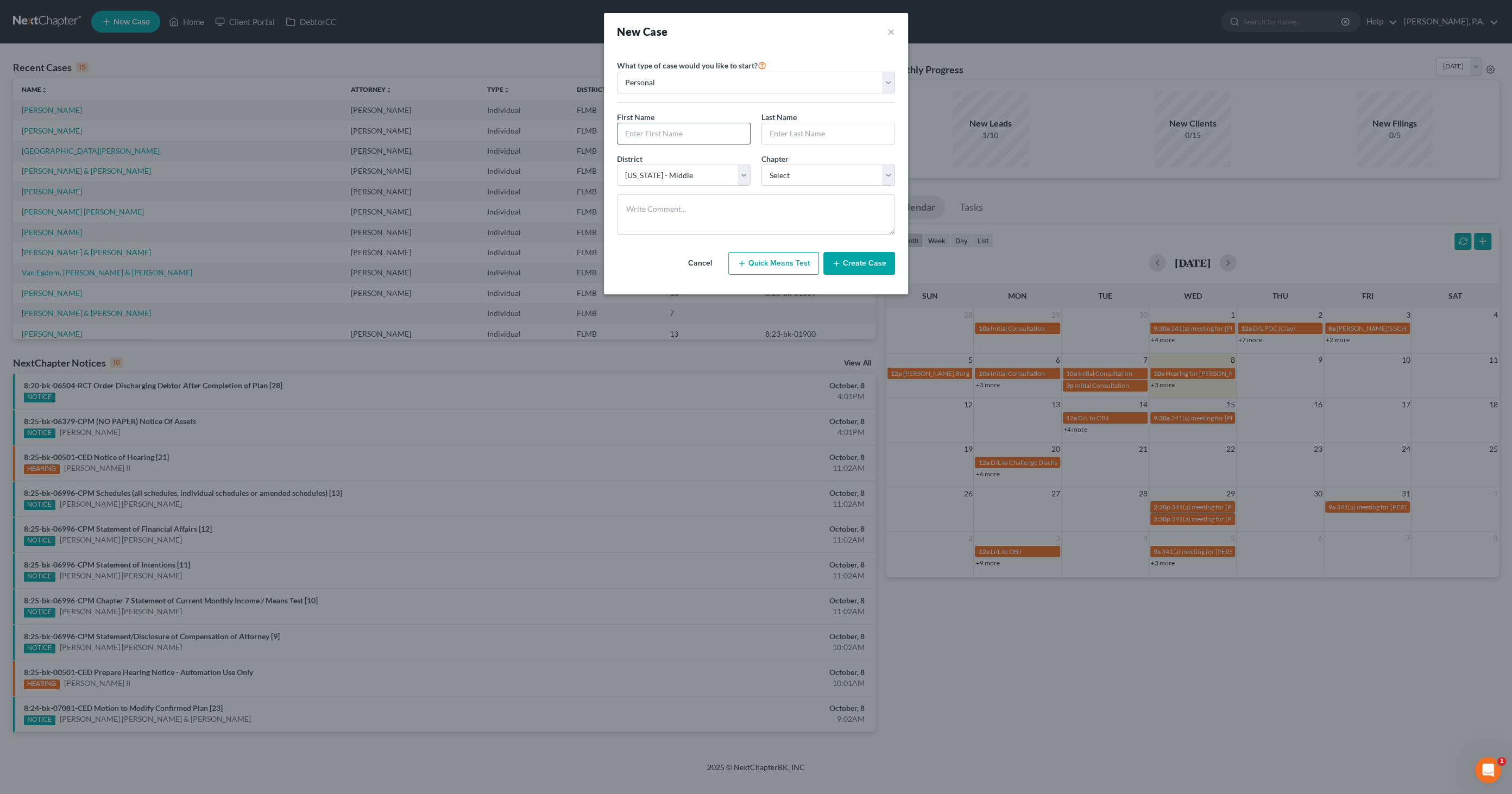
click at [653, 129] on input "text" at bounding box center [684, 133] width 132 height 20
type input "[PERSON_NAME]"
click at [804, 177] on select "Select 7 11 12 13" at bounding box center [828, 176] width 133 height 22
select select "3"
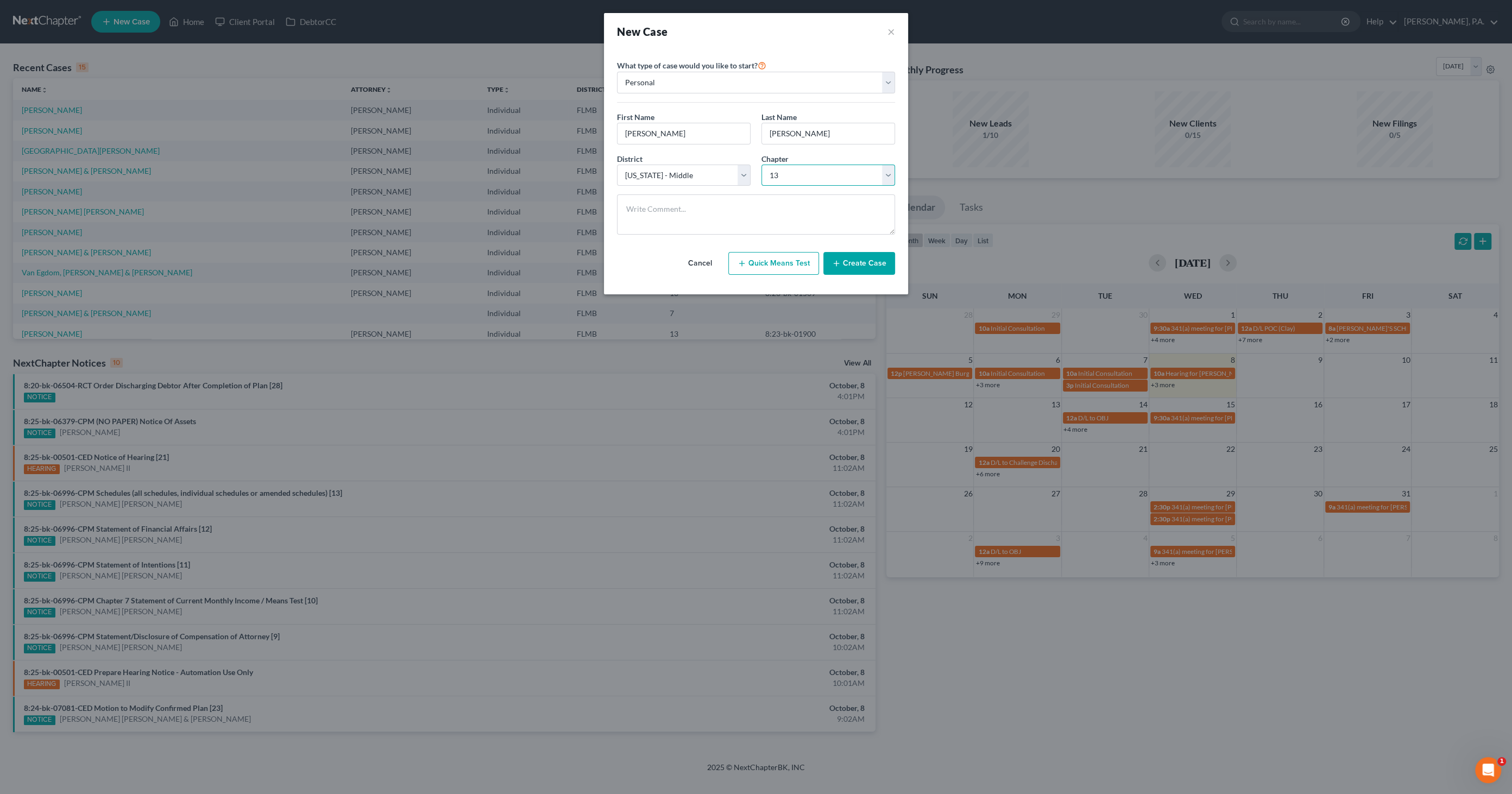
click at [762, 165] on select "Select 7 11 12 13" at bounding box center [828, 176] width 133 height 22
click at [856, 264] on button "Create Case" at bounding box center [859, 263] width 72 height 23
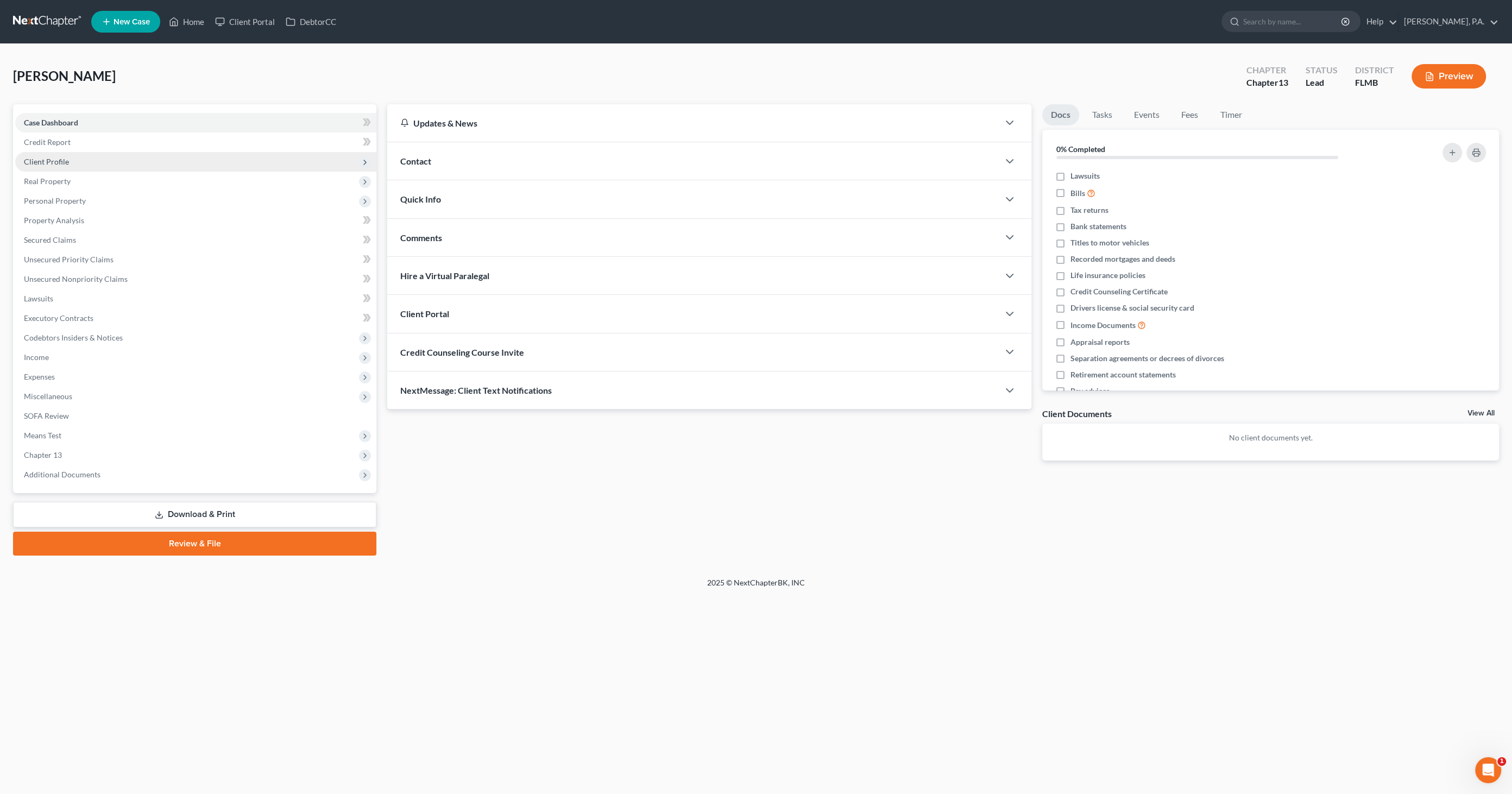
click at [84, 164] on span "Client Profile" at bounding box center [195, 162] width 361 height 20
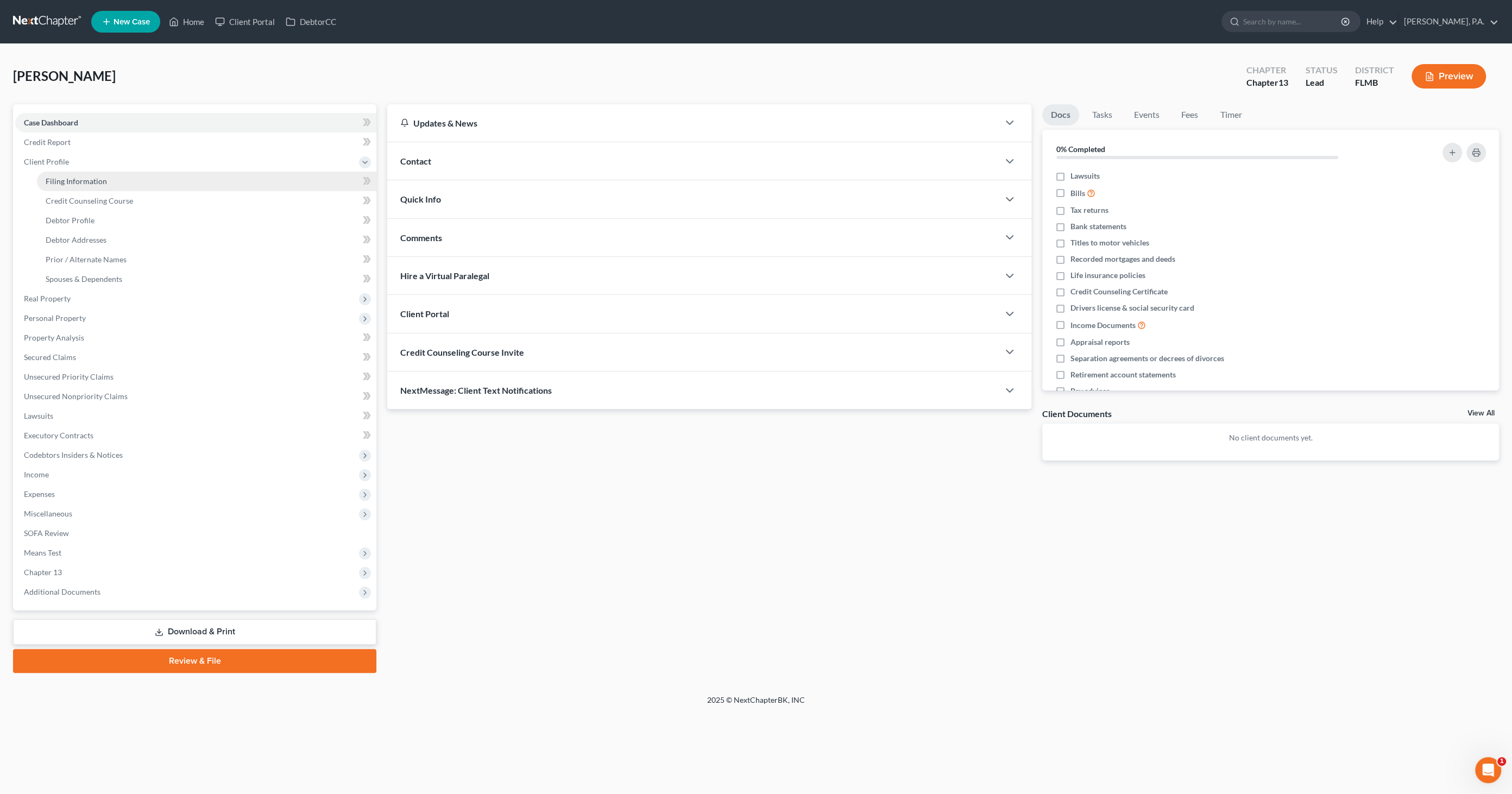
click at [84, 179] on span "Filing Information" at bounding box center [76, 181] width 61 height 9
select select "1"
select select "0"
select select "3"
select select "15"
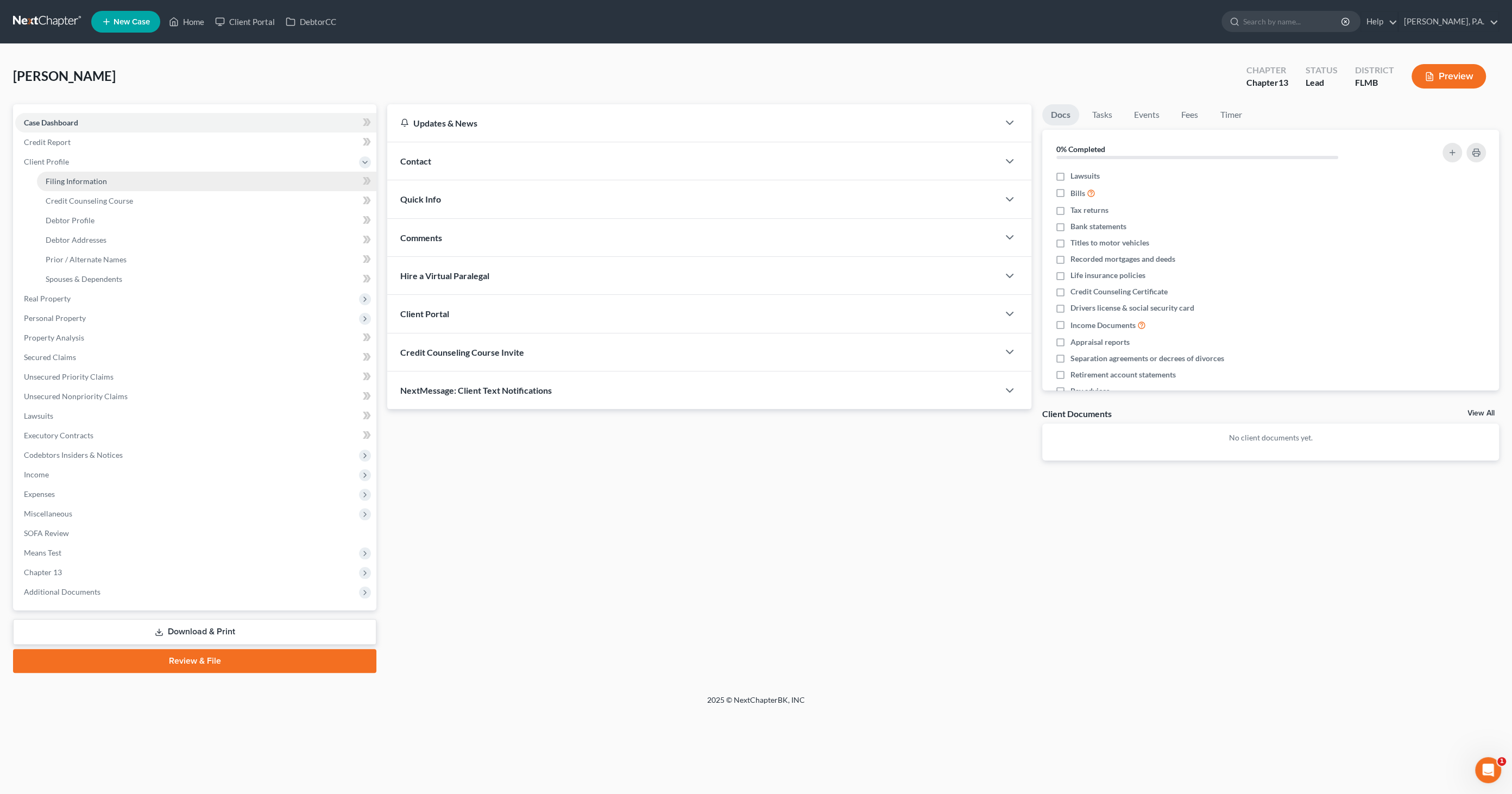
select select "0"
select select "9"
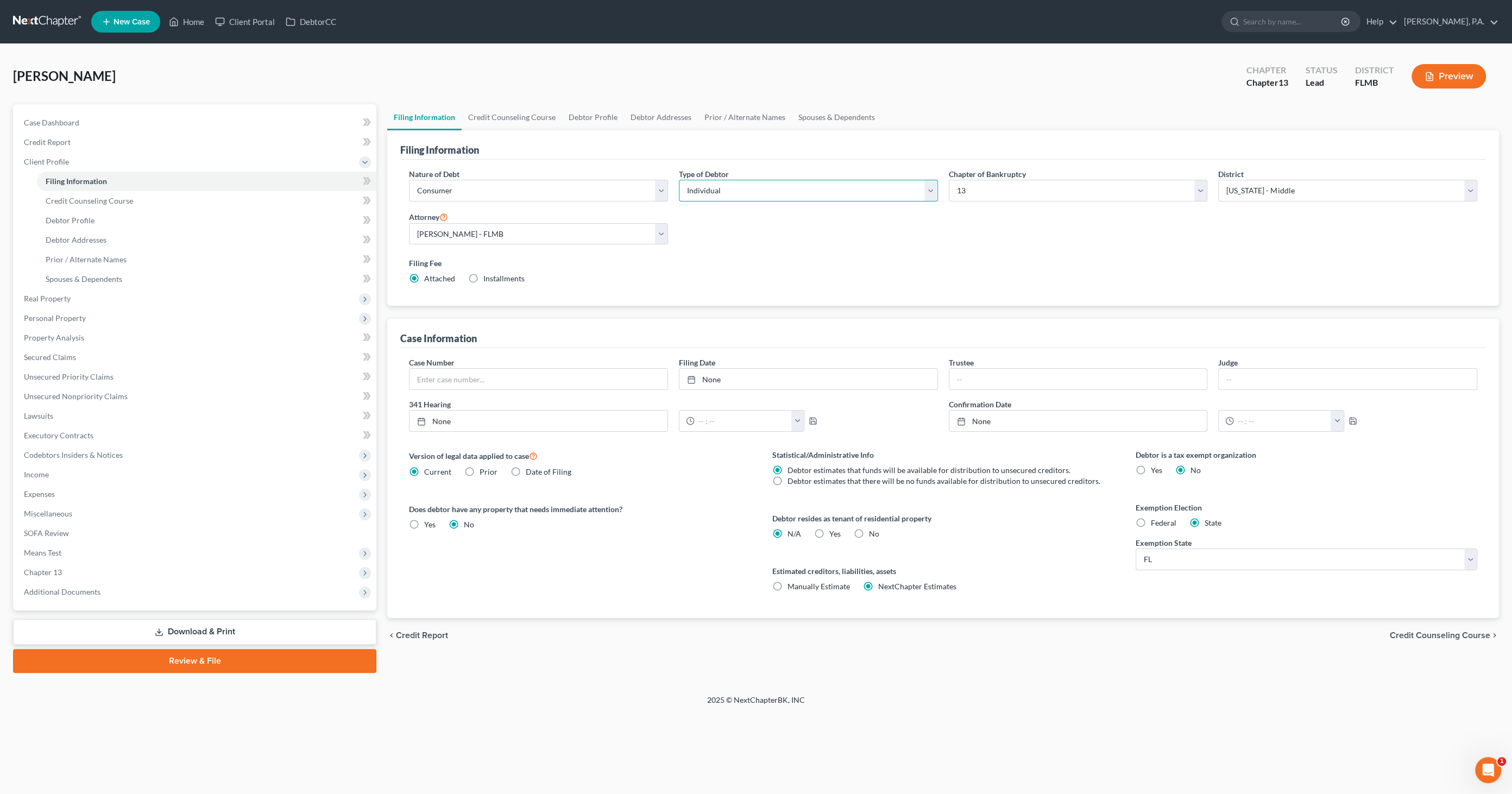
click at [779, 193] on select "Select Individual Joint" at bounding box center [808, 191] width 259 height 22
click at [679, 180] on select "Select Individual Joint" at bounding box center [808, 191] width 259 height 22
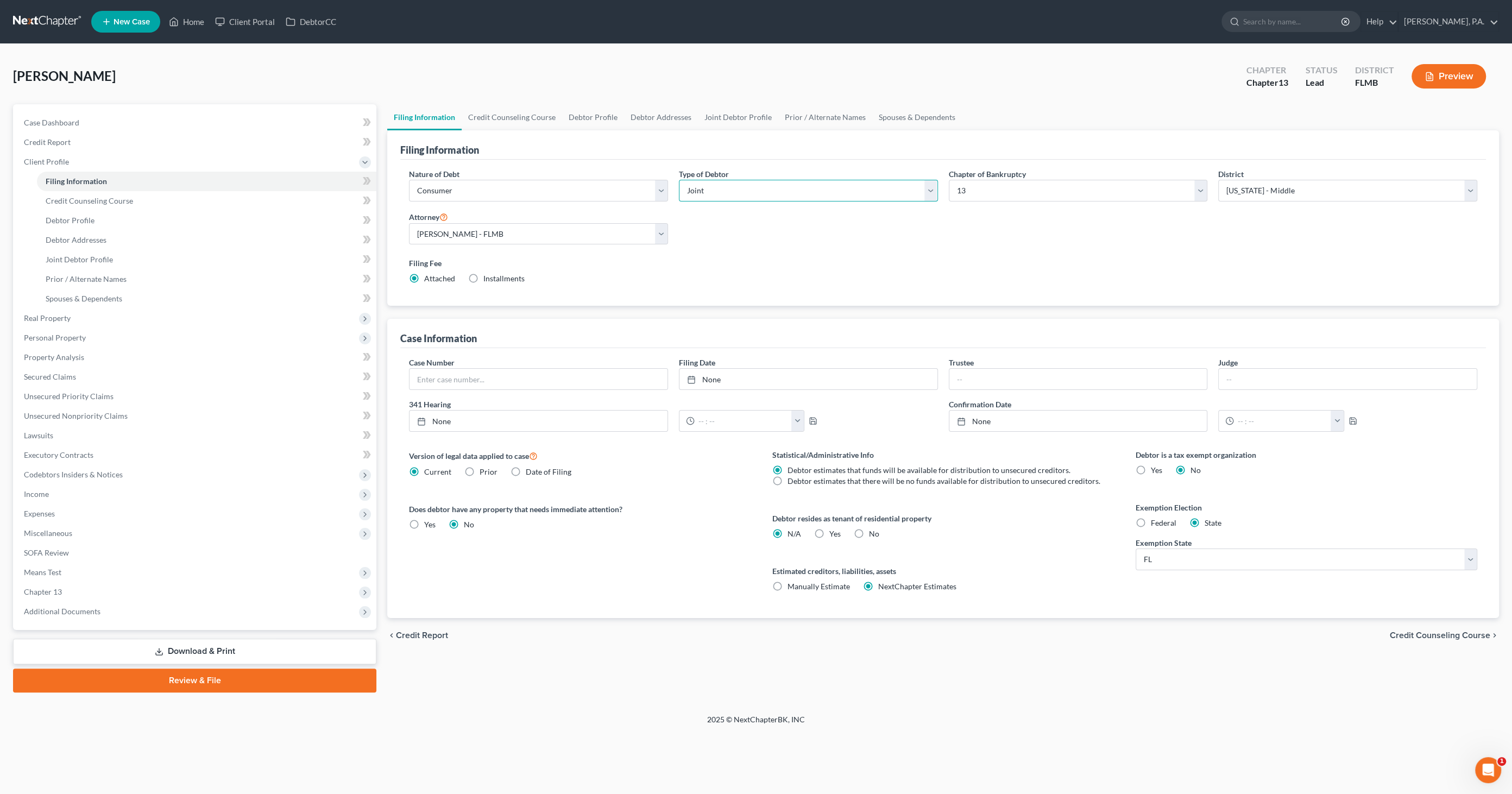
click at [702, 183] on select "Select Individual Joint" at bounding box center [808, 191] width 259 height 22
select select "0"
click at [679, 180] on select "Select Individual Joint" at bounding box center [808, 191] width 259 height 22
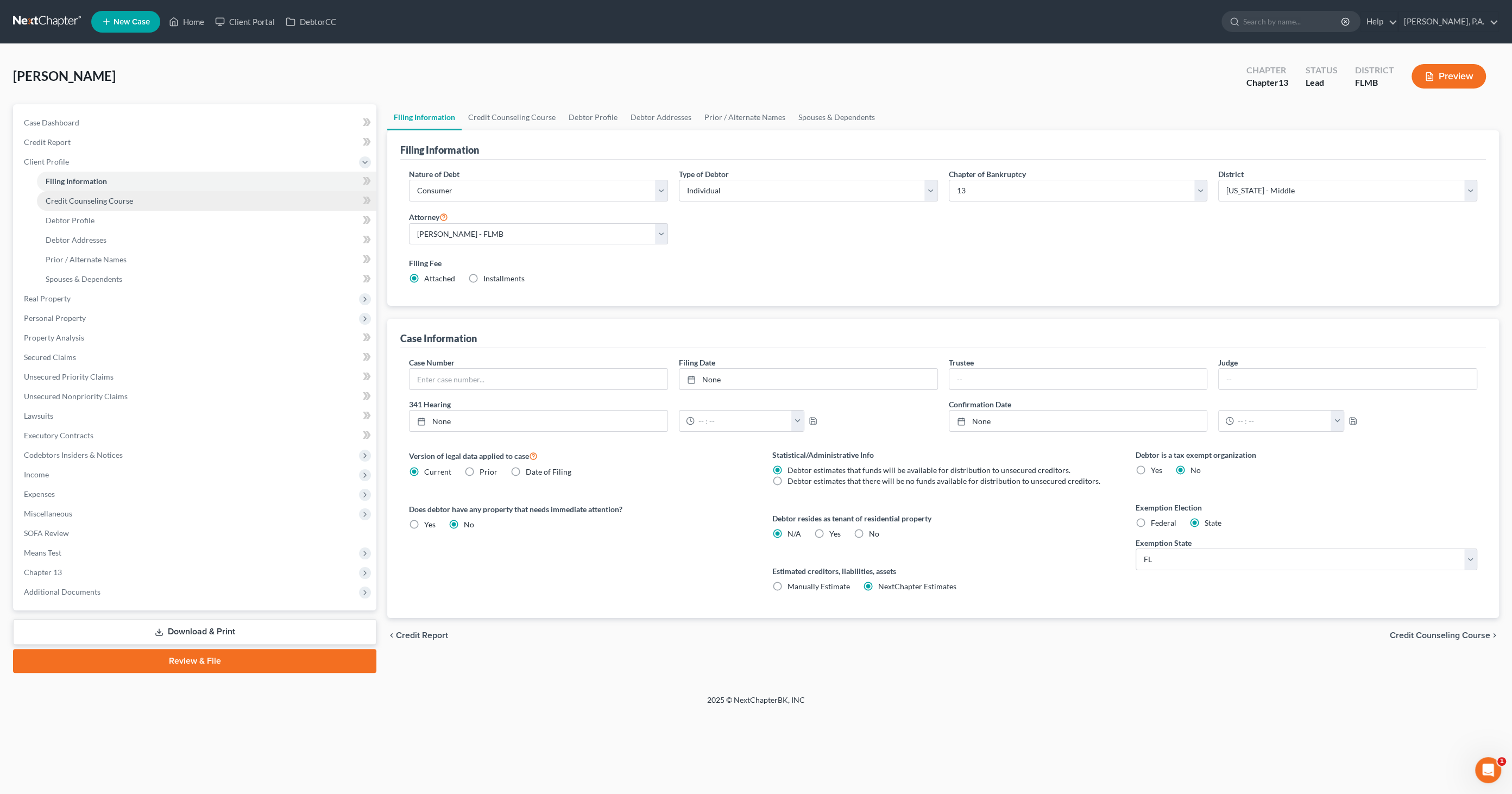
click at [101, 198] on span "Credit Counseling Course" at bounding box center [89, 200] width 87 height 9
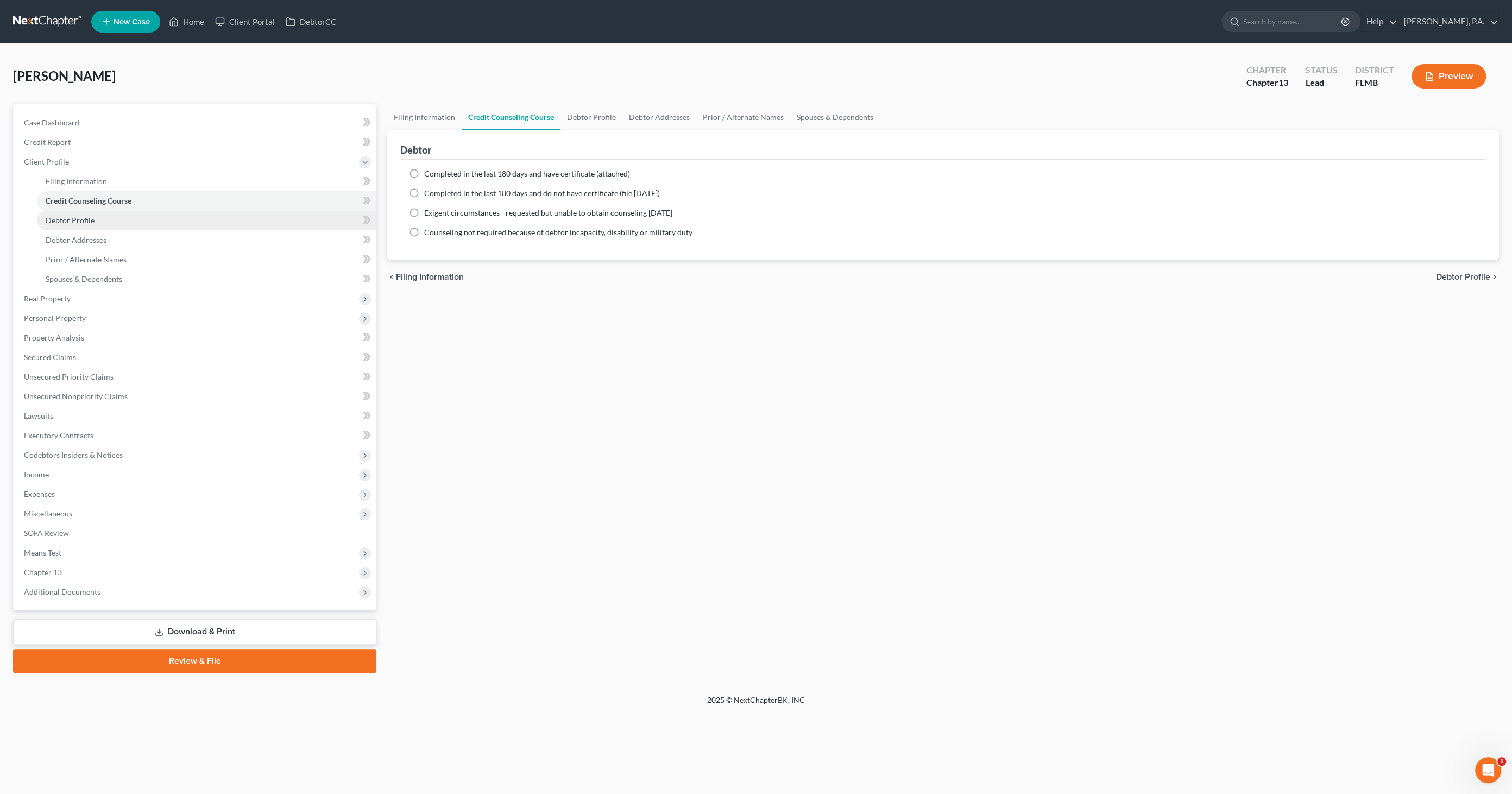
click at [89, 217] on span "Debtor Profile" at bounding box center [70, 220] width 49 height 9
select select "1"
select select "0"
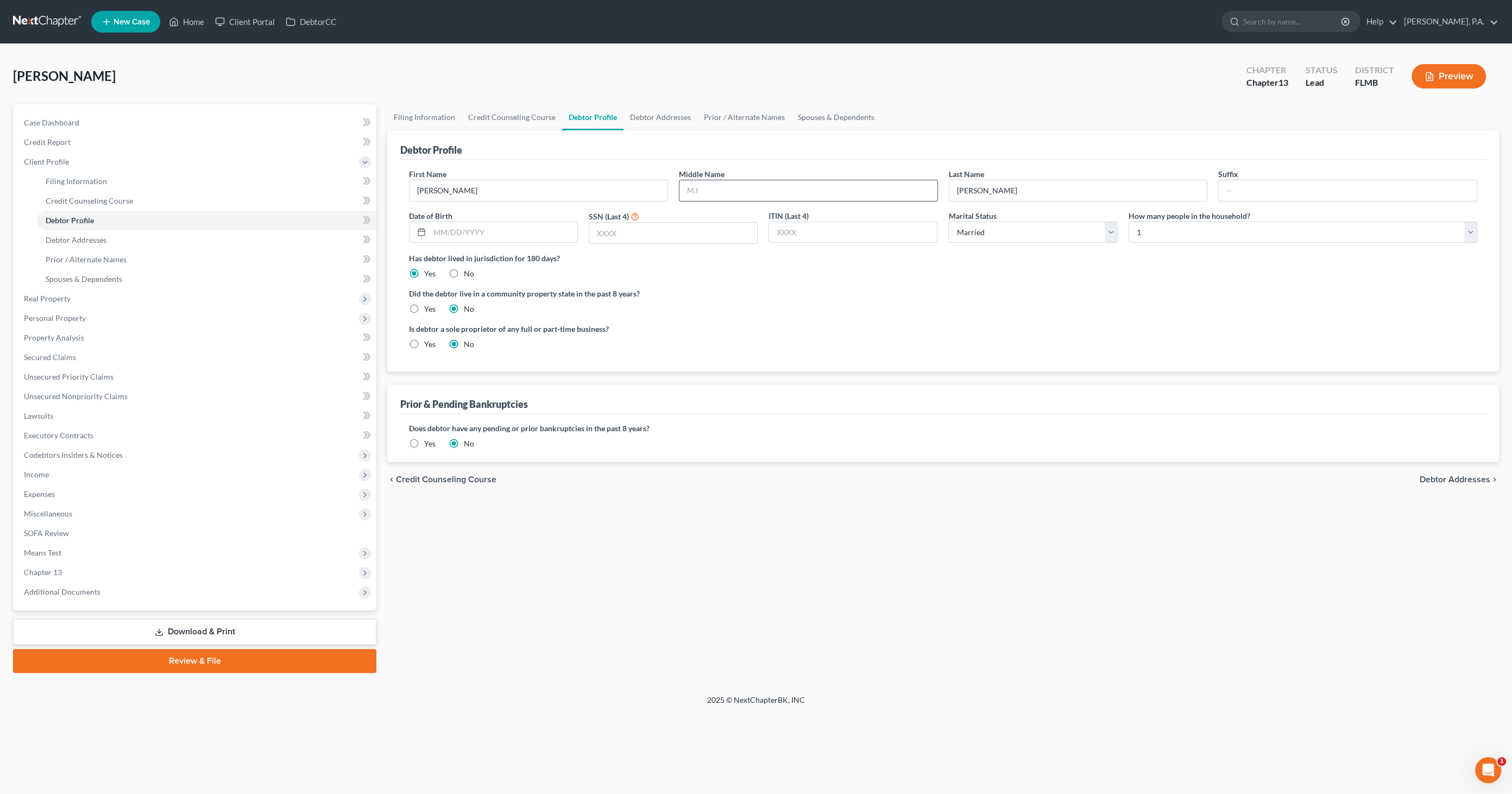
click at [714, 187] on input "text" at bounding box center [808, 191] width 258 height 20
type input "[PERSON_NAME]"
click at [528, 234] on input "text" at bounding box center [504, 233] width 148 height 20
type input "[DATE]"
click at [644, 227] on input "text" at bounding box center [673, 233] width 168 height 20
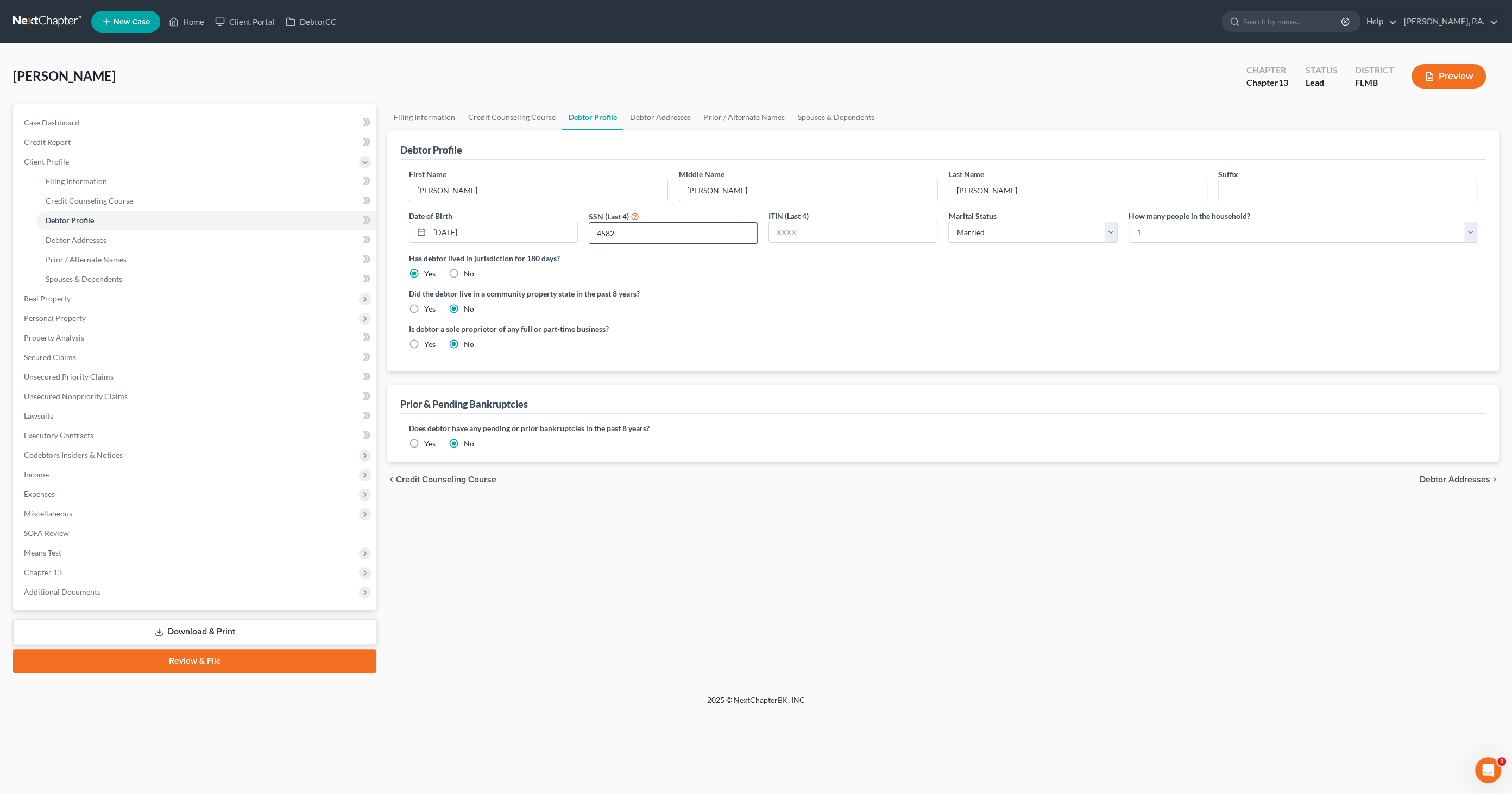
type input "4582"
click at [652, 115] on link "Debtor Addresses" at bounding box center [660, 117] width 74 height 26
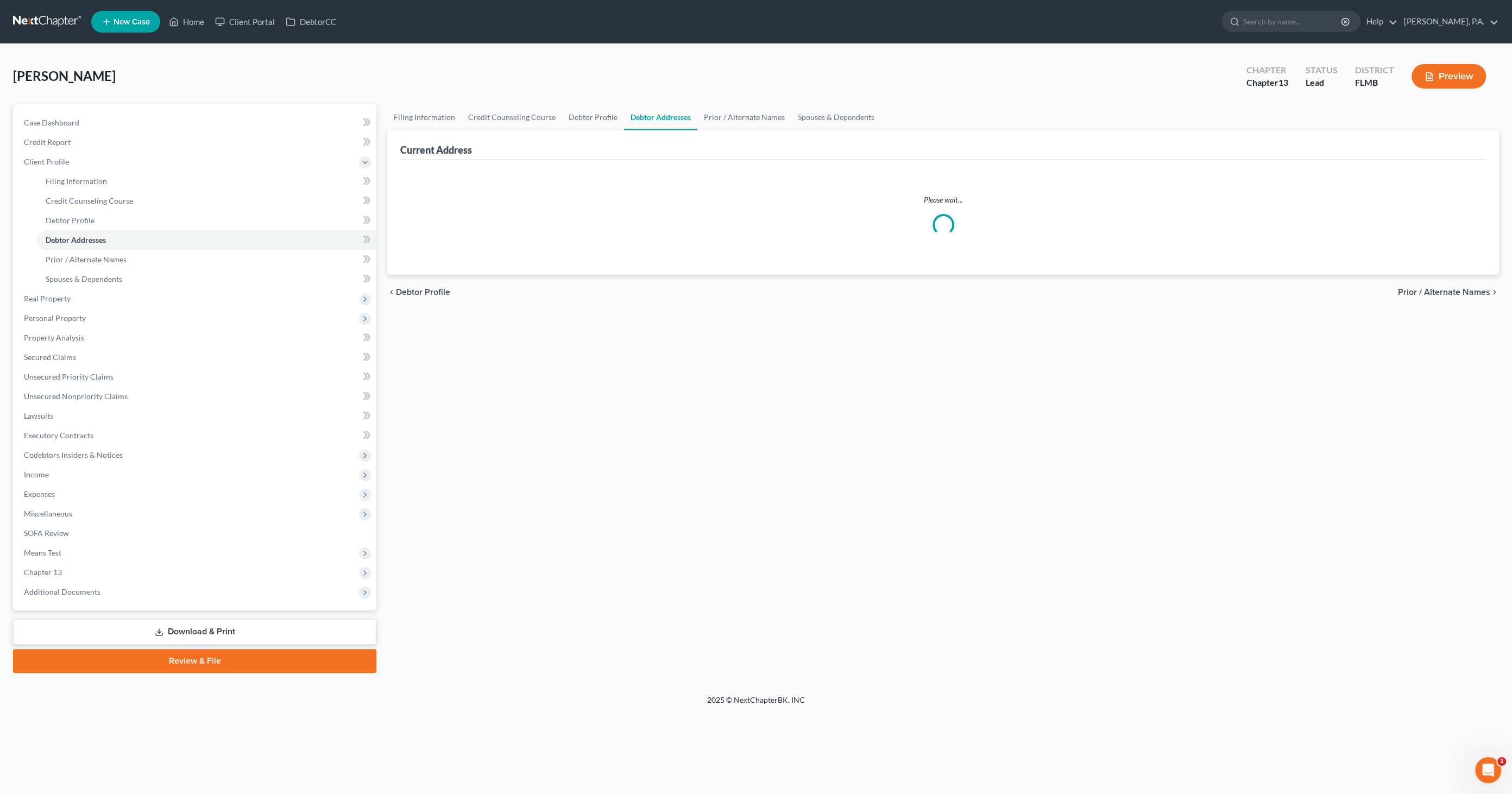
select select "0"
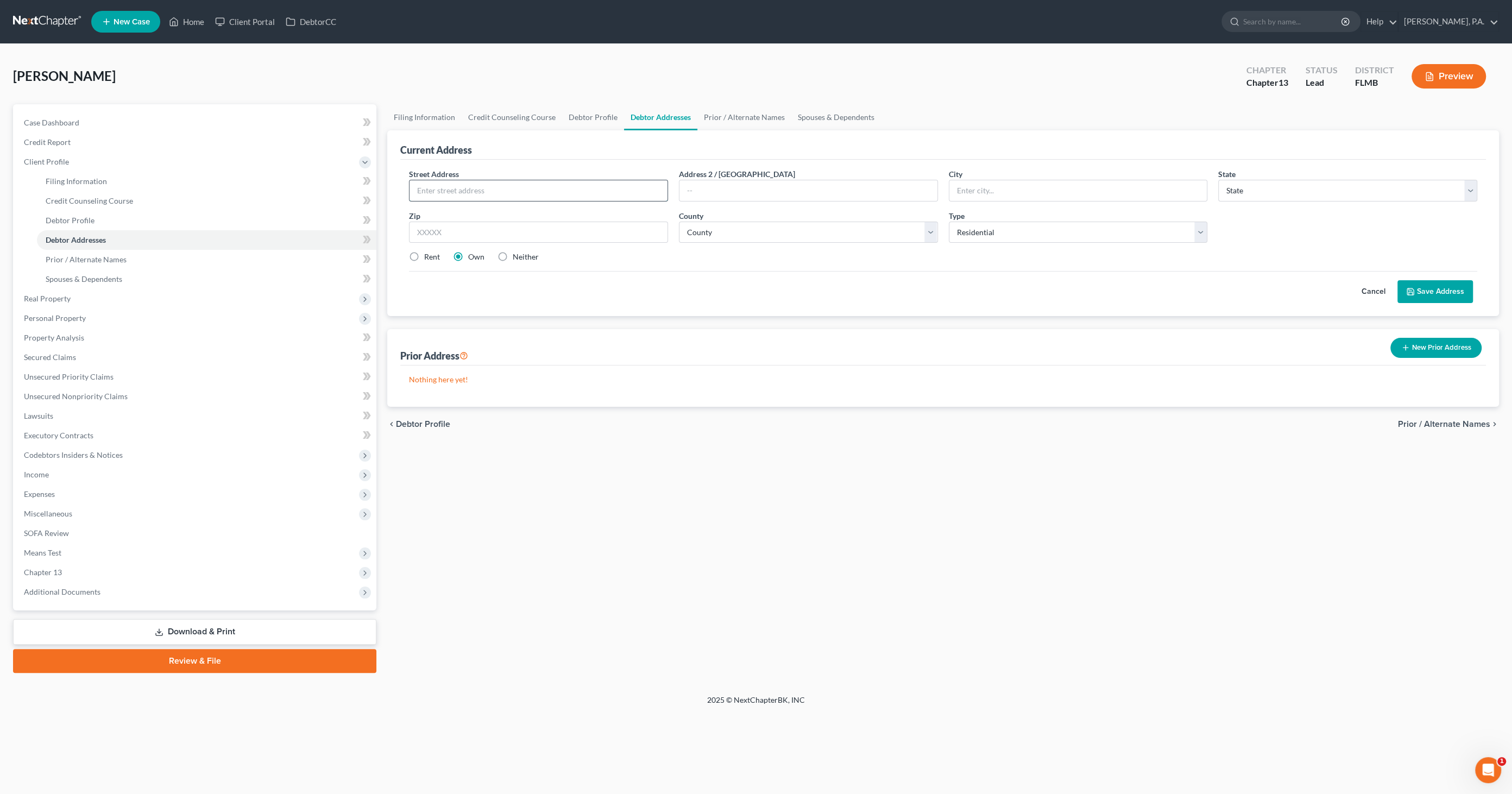
click at [548, 183] on input "text" at bounding box center [538, 191] width 258 height 20
type input "[STREET_ADDRESS]"
type input "Lakeland"
select select "9"
type input "33810"
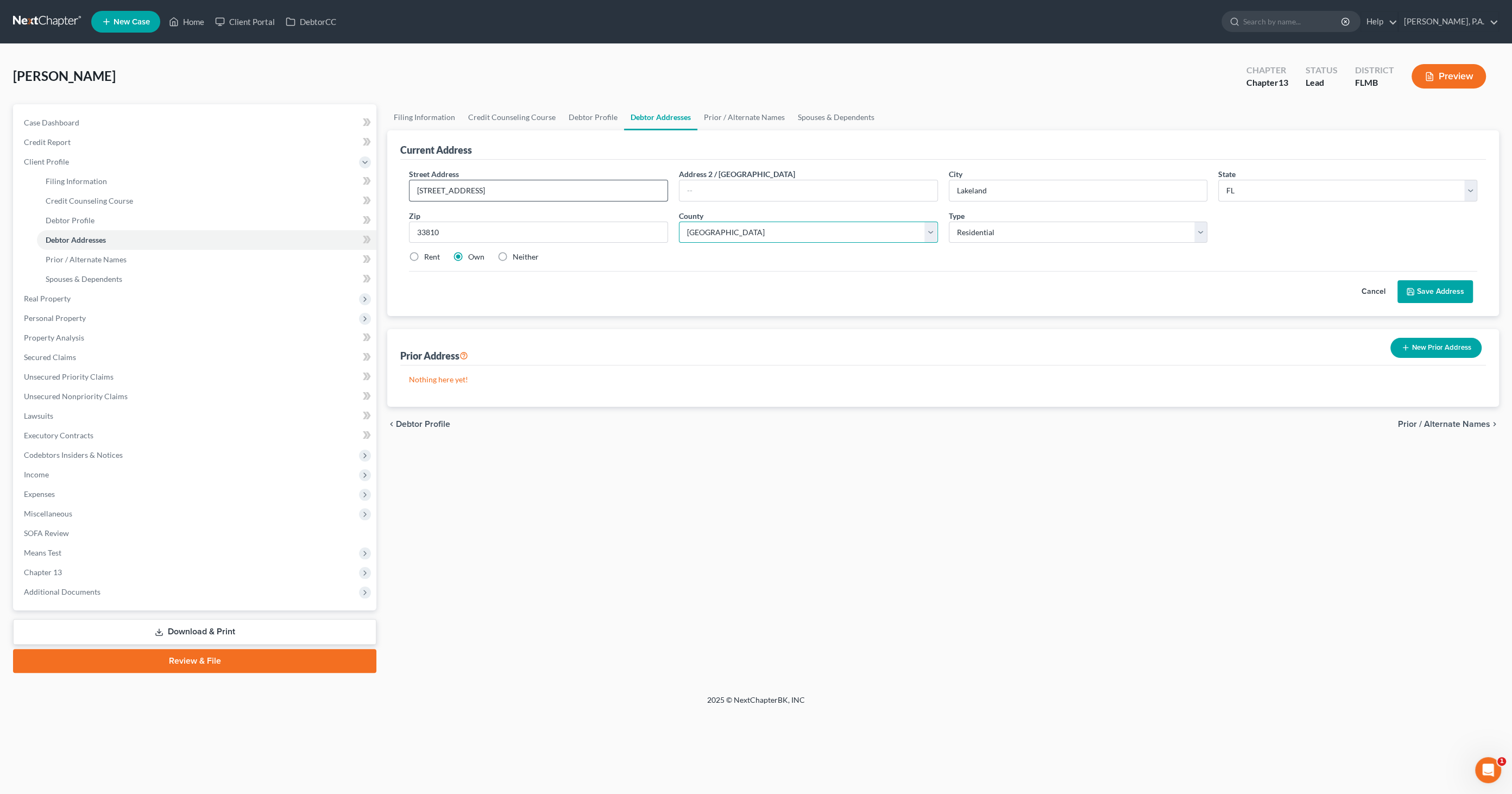
select select "52"
click at [1426, 291] on button "Save Address" at bounding box center [1436, 292] width 76 height 23
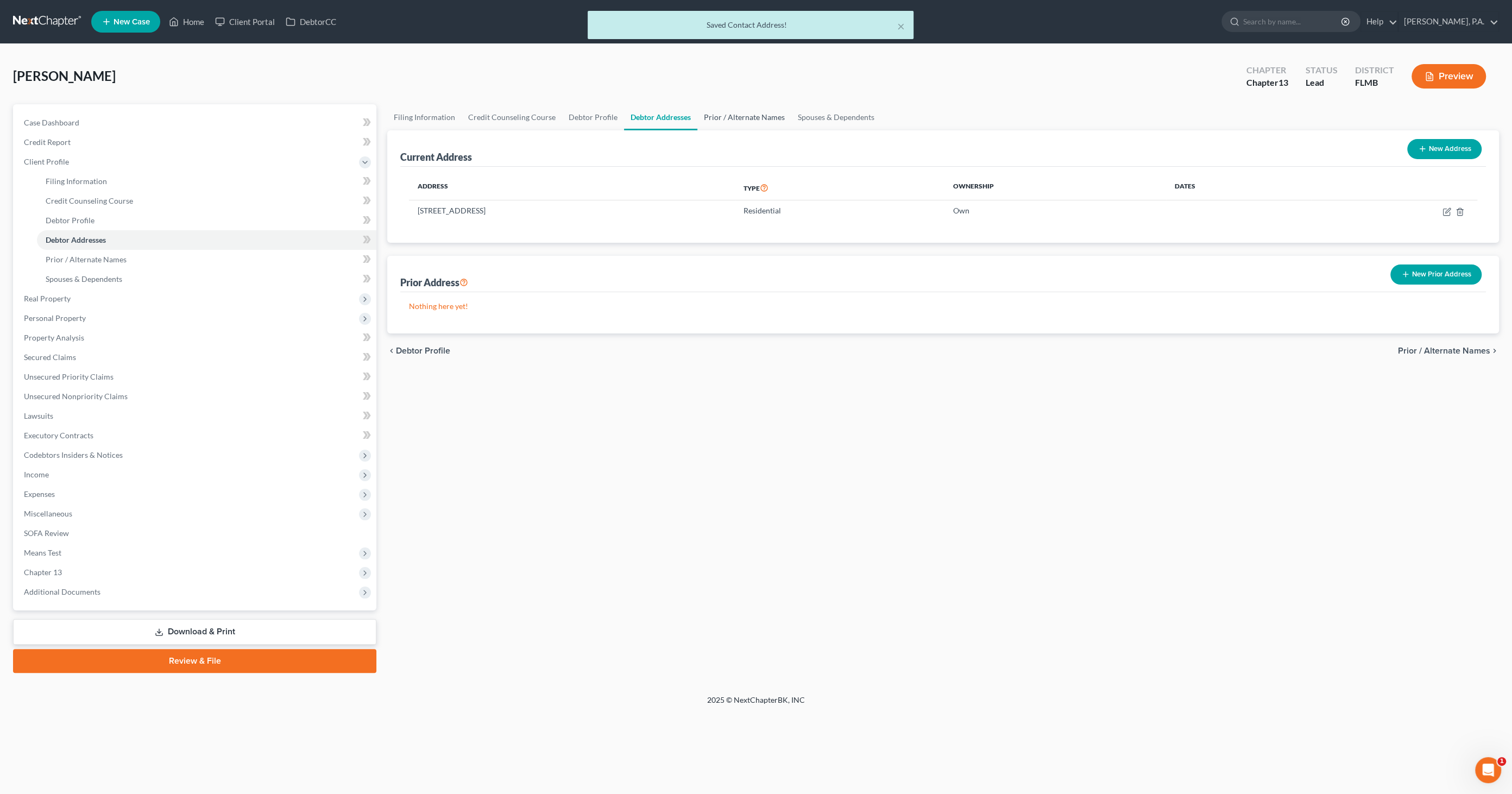
click at [768, 115] on link "Prior / Alternate Names" at bounding box center [744, 117] width 94 height 26
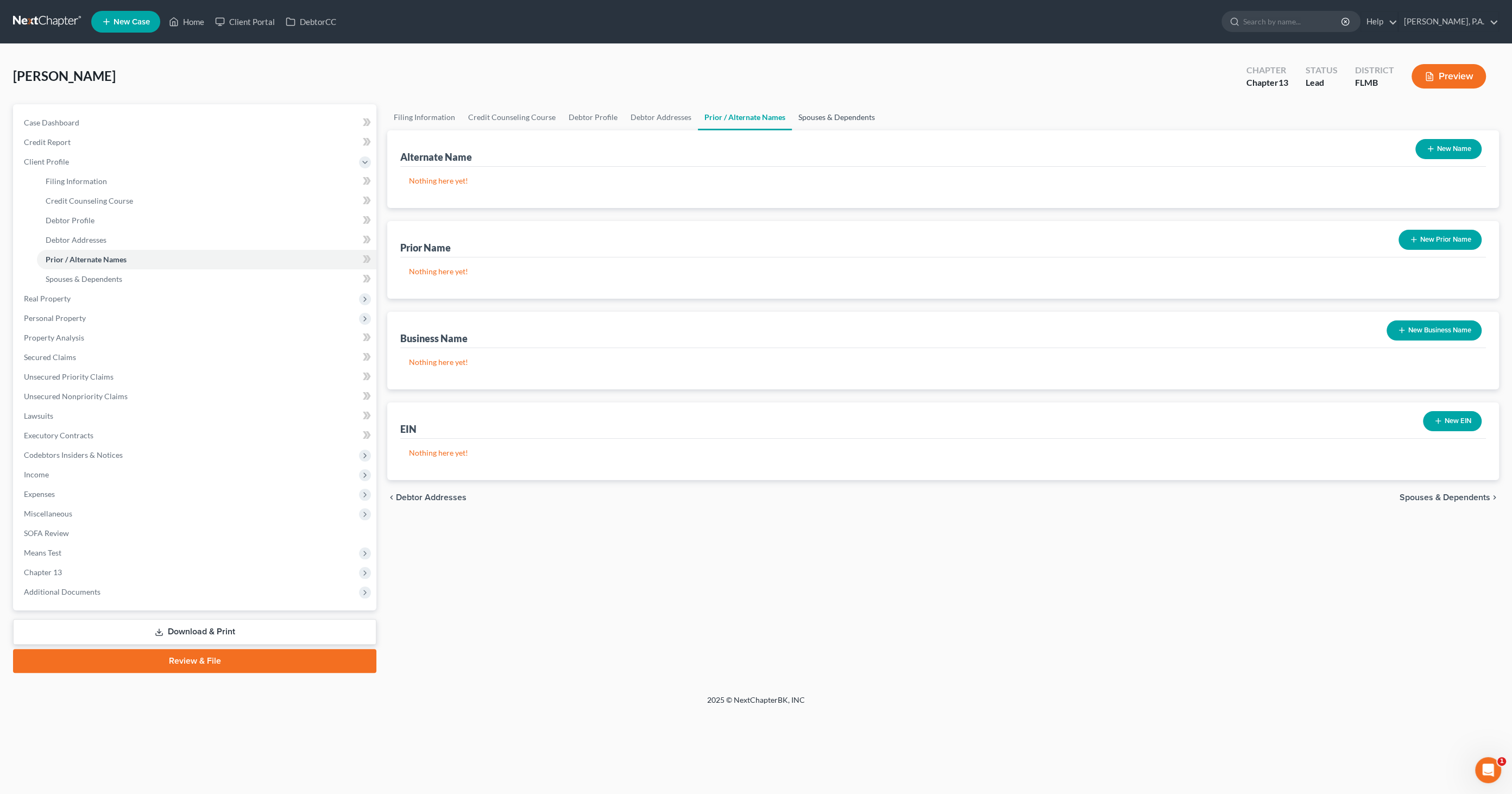
click at [809, 114] on link "Spouses & Dependents" at bounding box center [836, 117] width 90 height 26
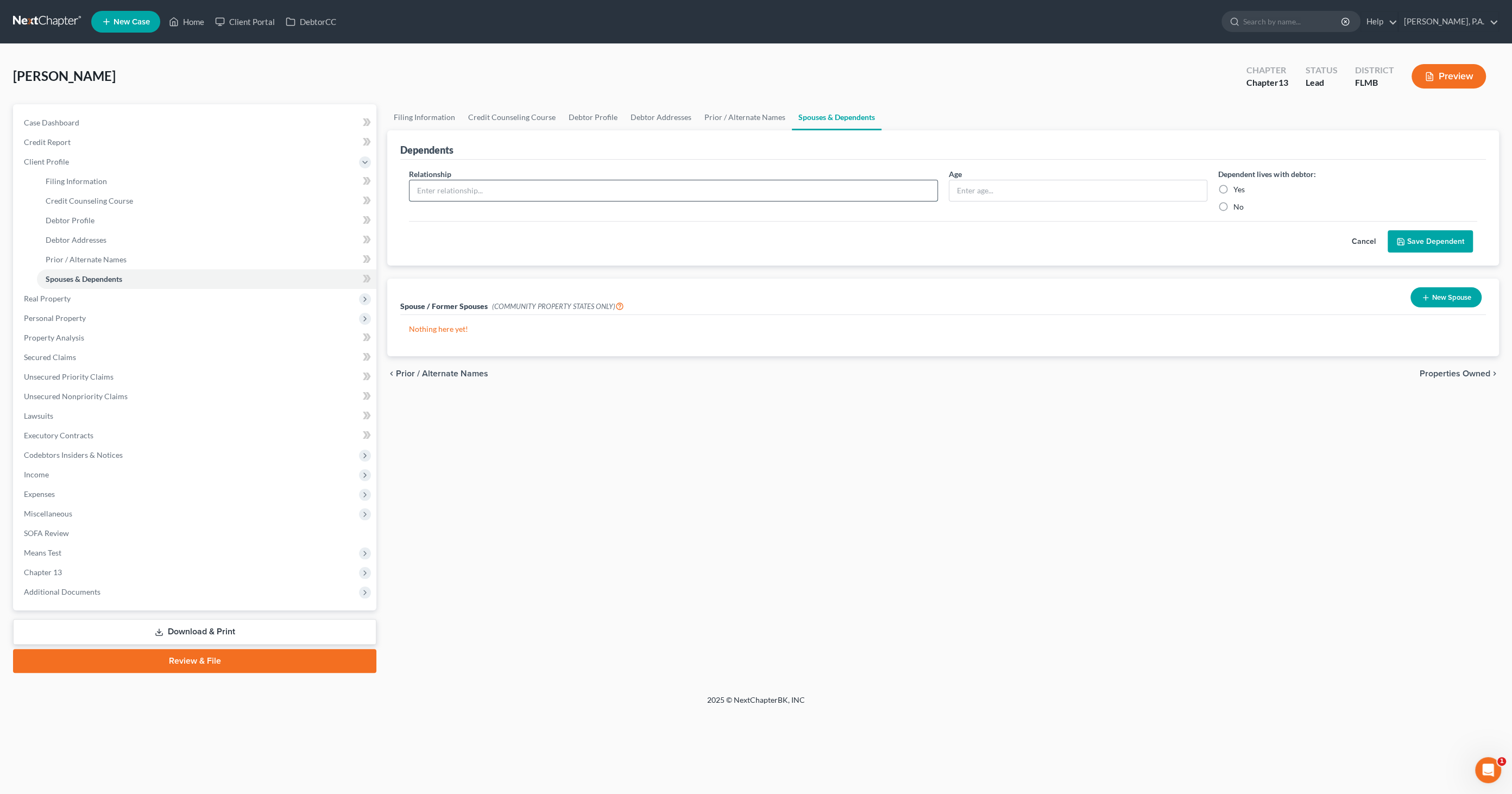
click at [487, 192] on input "text" at bounding box center [673, 191] width 528 height 20
type input "Daughter"
click at [1077, 197] on input "text" at bounding box center [1078, 191] width 258 height 20
type input "16"
click at [1234, 184] on label "Yes" at bounding box center [1239, 189] width 11 height 11
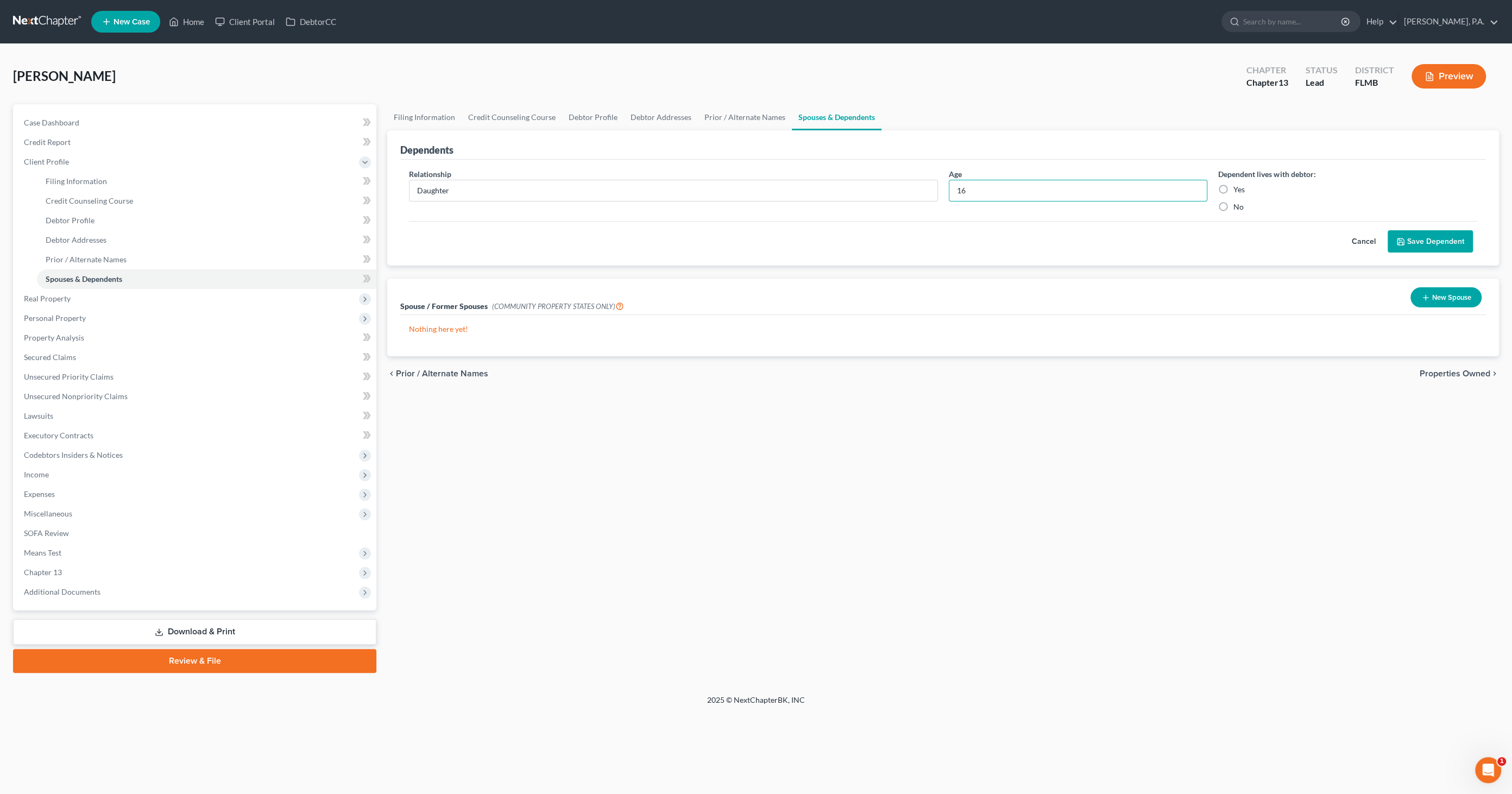
click at [1238, 184] on input "Yes" at bounding box center [1241, 188] width 7 height 7
radio input "true"
click at [1413, 243] on button "Save Dependent" at bounding box center [1430, 242] width 85 height 23
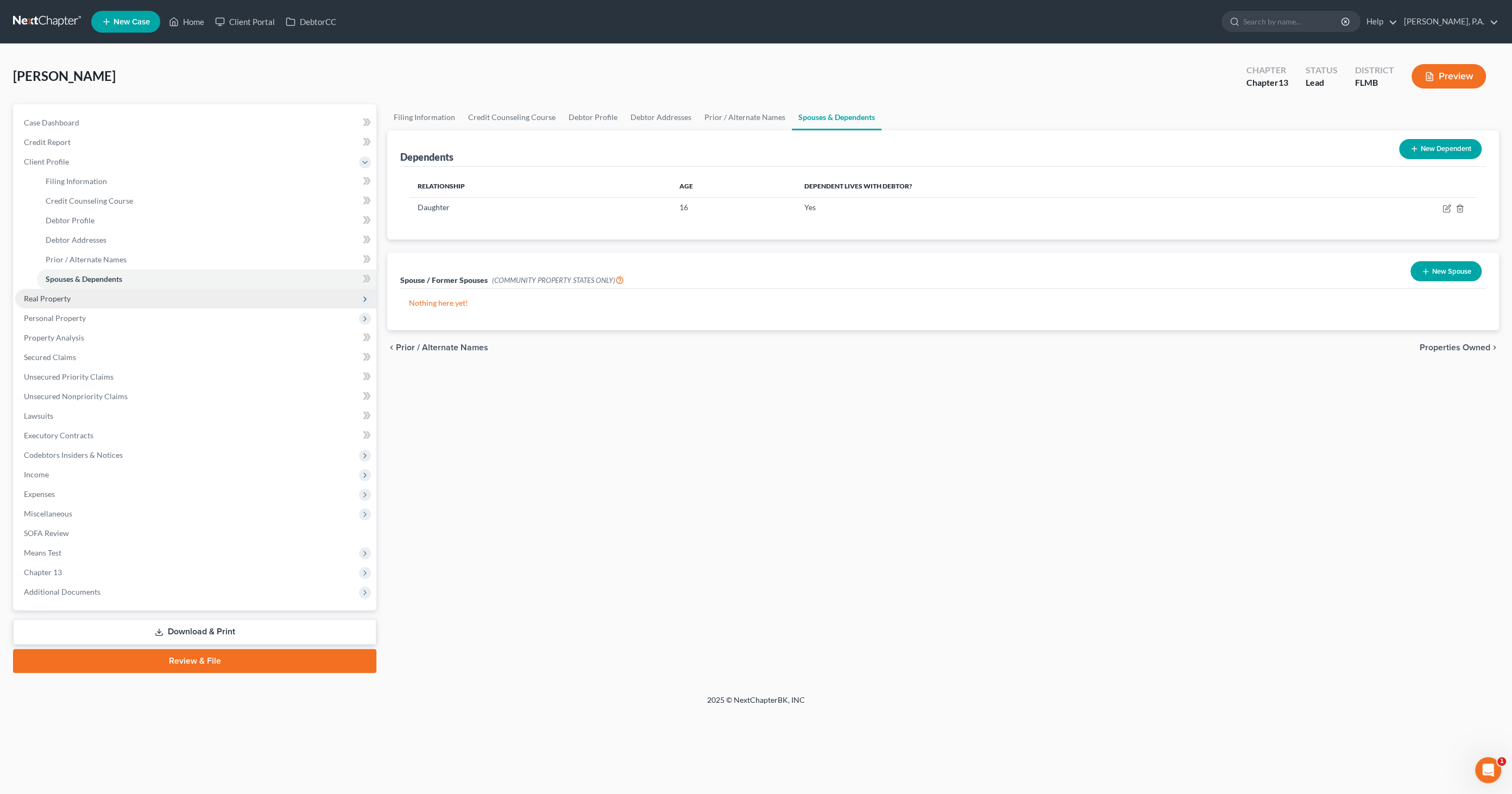
click at [41, 295] on span "Real Property" at bounding box center [47, 298] width 47 height 9
